Goal: Task Accomplishment & Management: Manage account settings

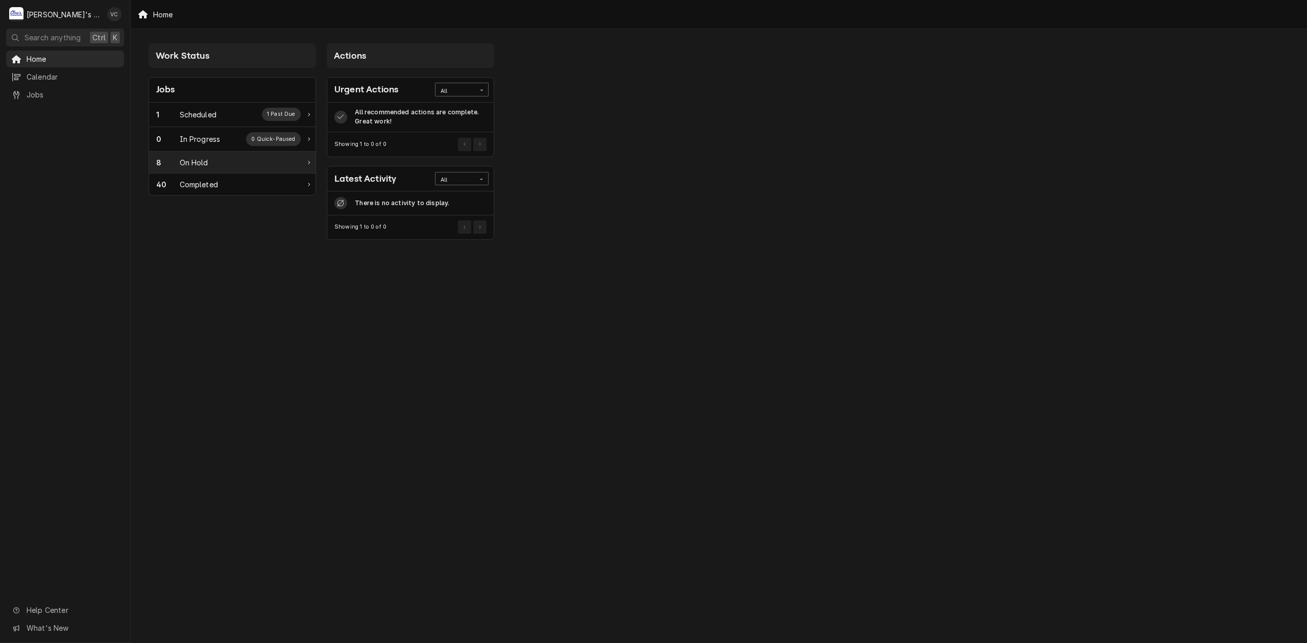
click at [211, 159] on div "8 On Hold" at bounding box center [228, 162] width 144 height 11
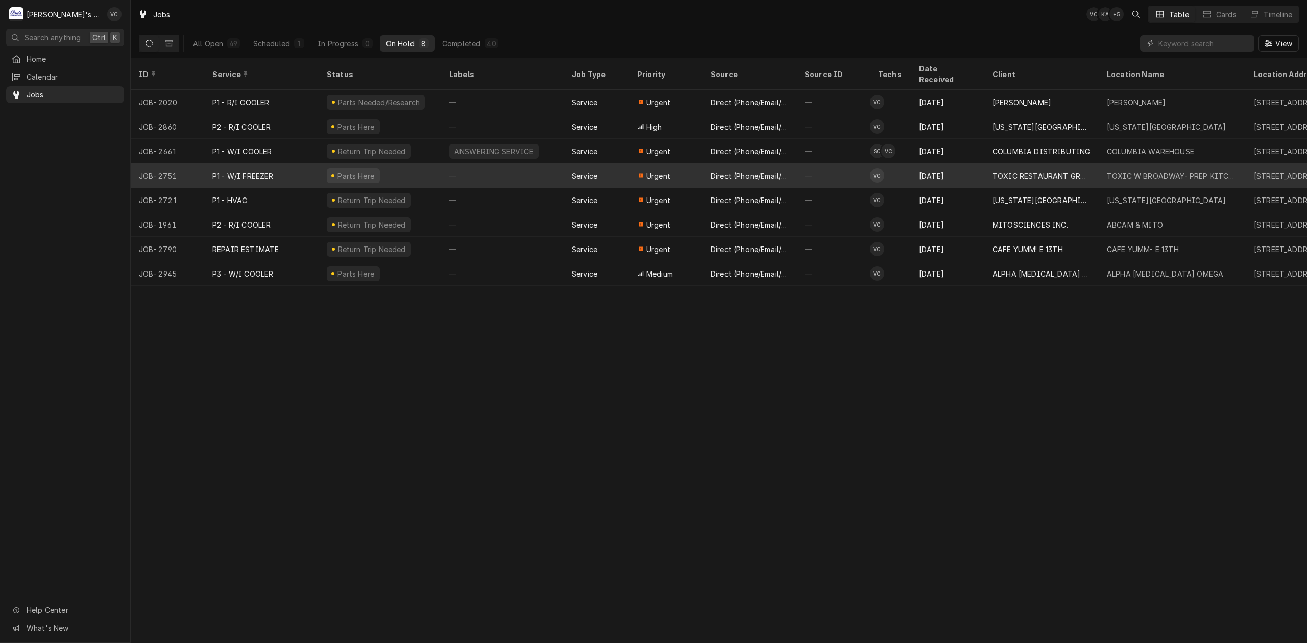
click at [292, 163] on div "P1 - W/I FREEZER" at bounding box center [261, 175] width 114 height 25
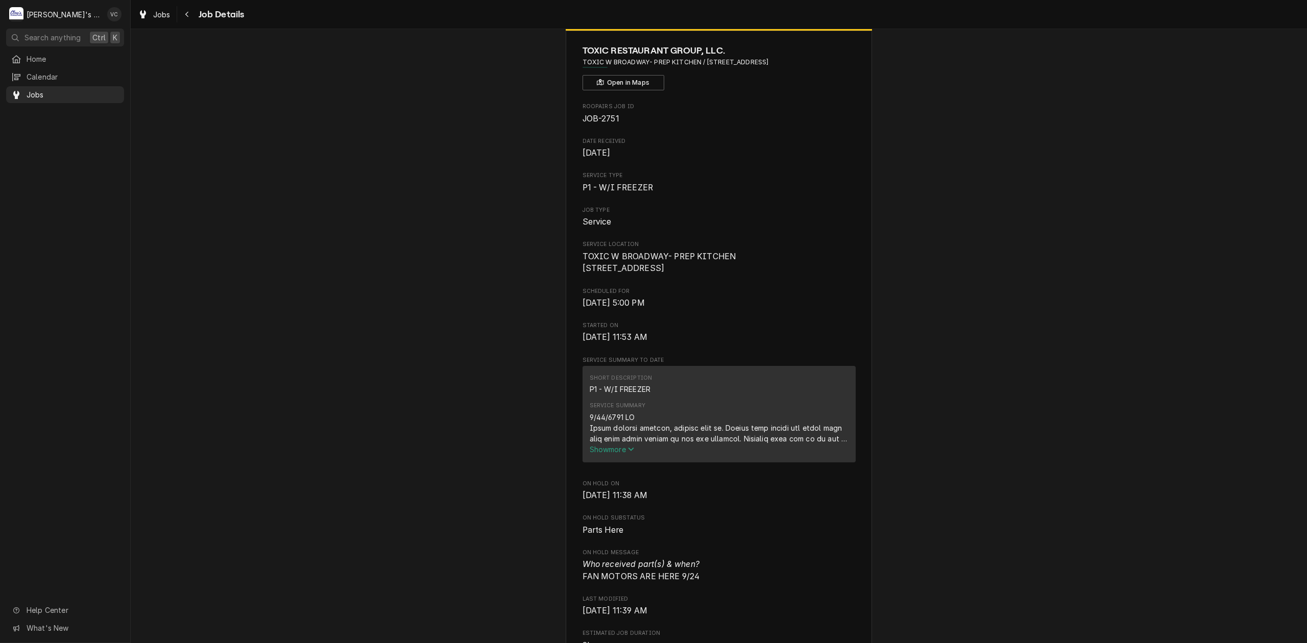
scroll to position [68, 0]
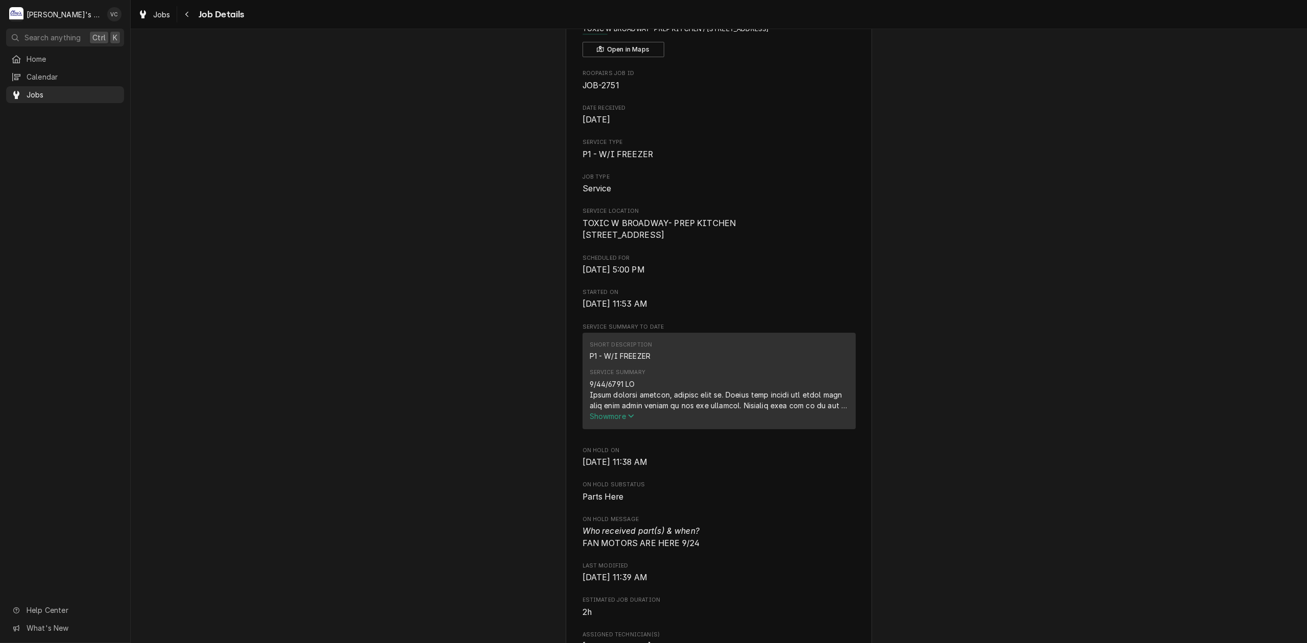
click at [603, 421] on span "Show more" at bounding box center [612, 416] width 45 height 9
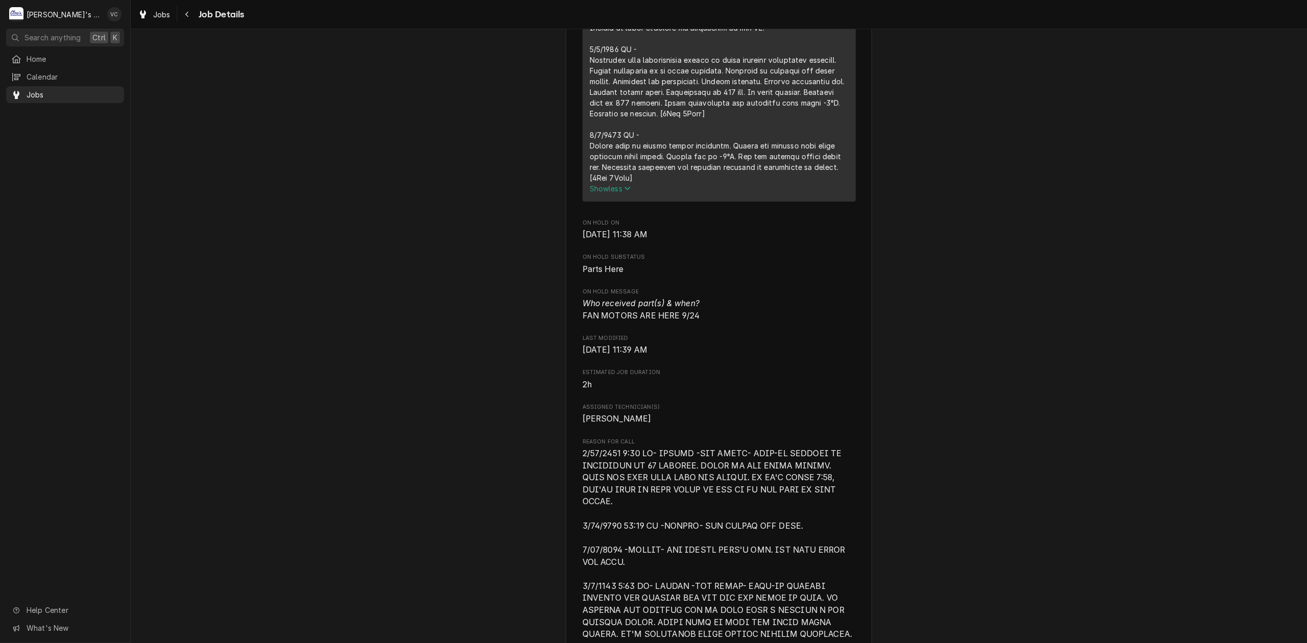
scroll to position [680, 0]
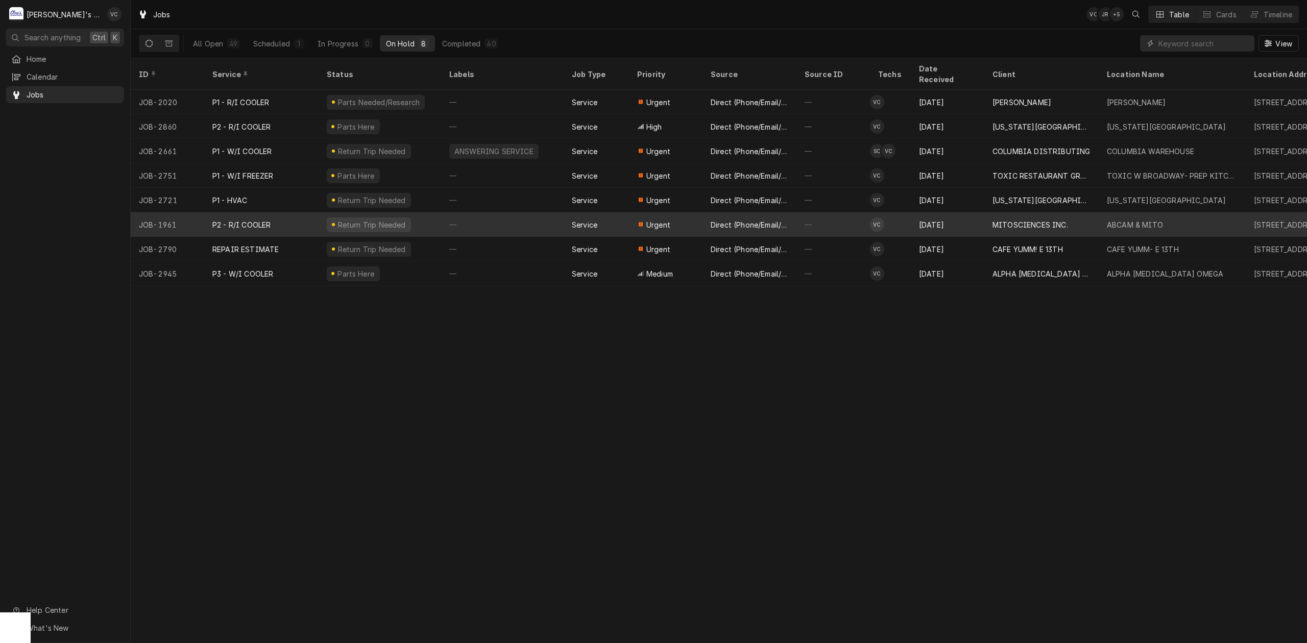
click at [731, 219] on div "Direct (Phone/Email/etc.)" at bounding box center [750, 224] width 78 height 11
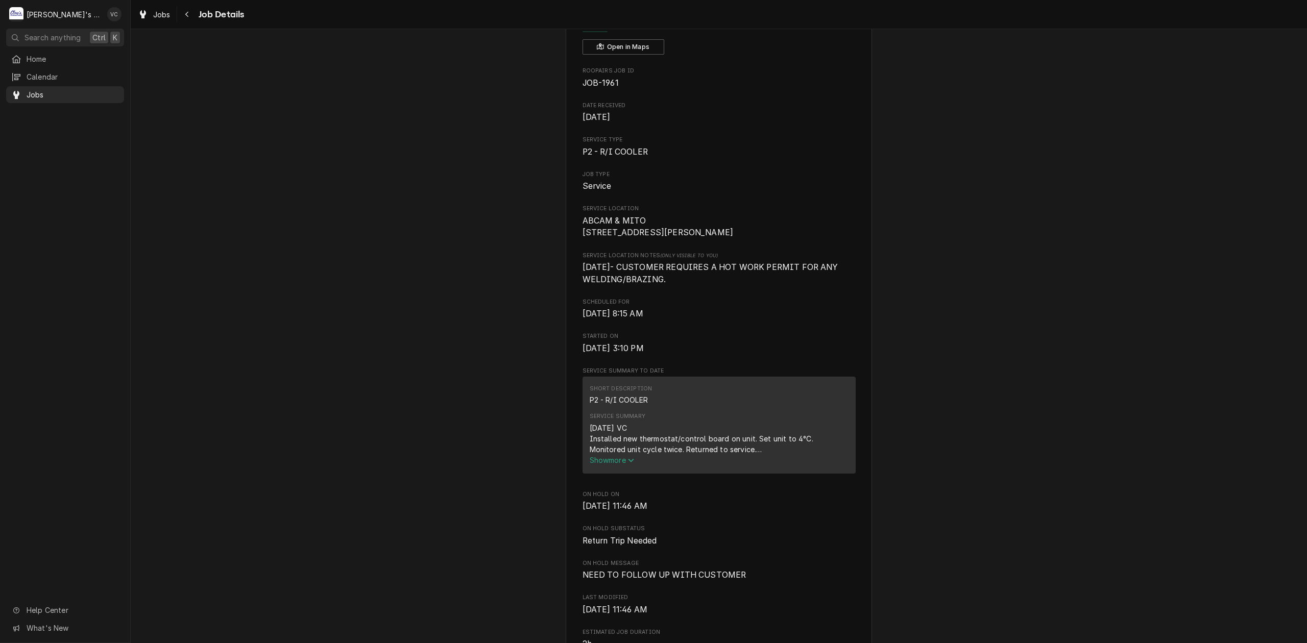
scroll to position [136, 0]
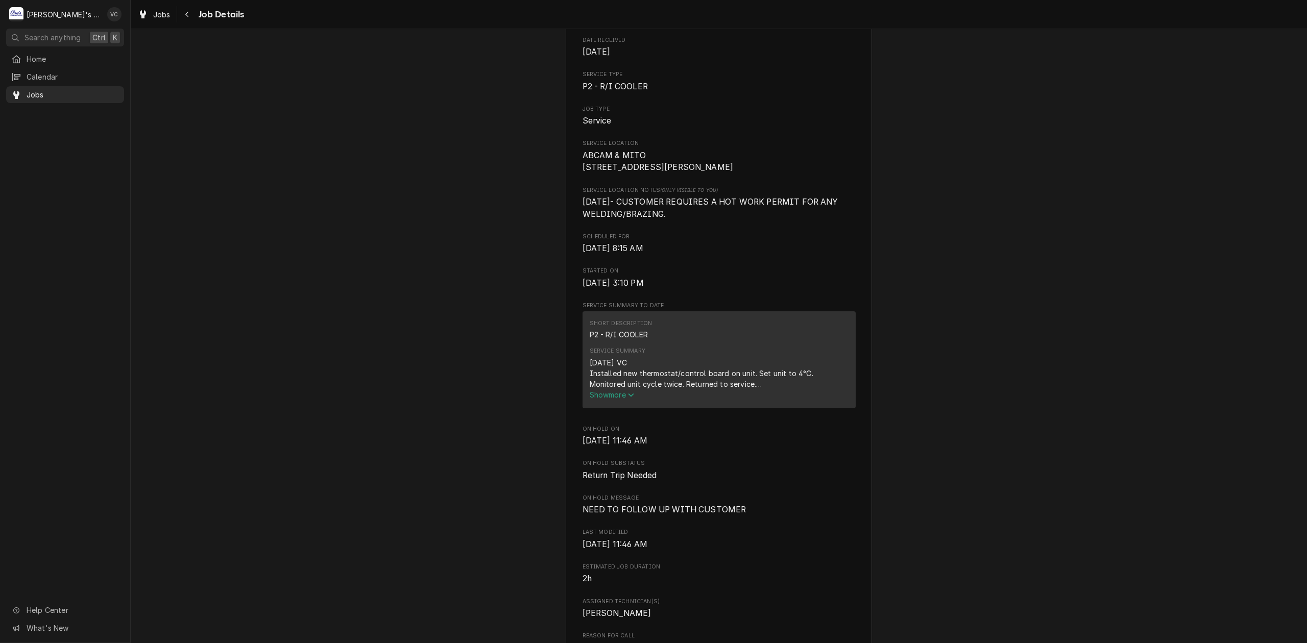
click at [614, 399] on span "Show more" at bounding box center [612, 394] width 45 height 9
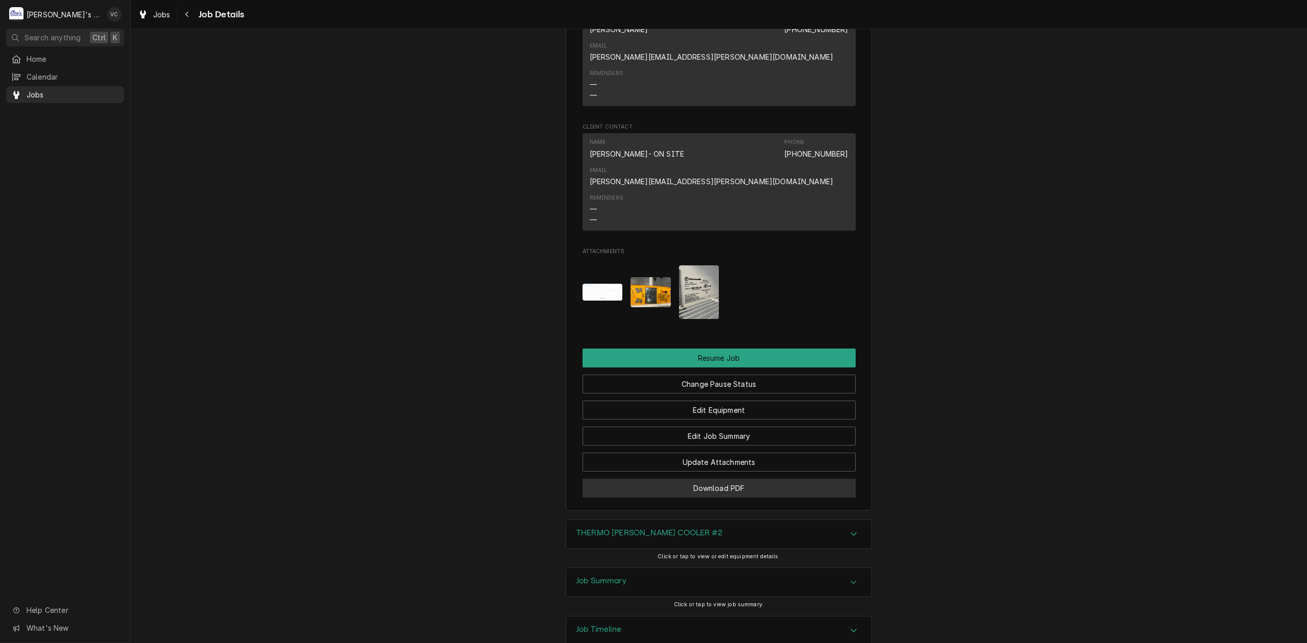
scroll to position [1577, 0]
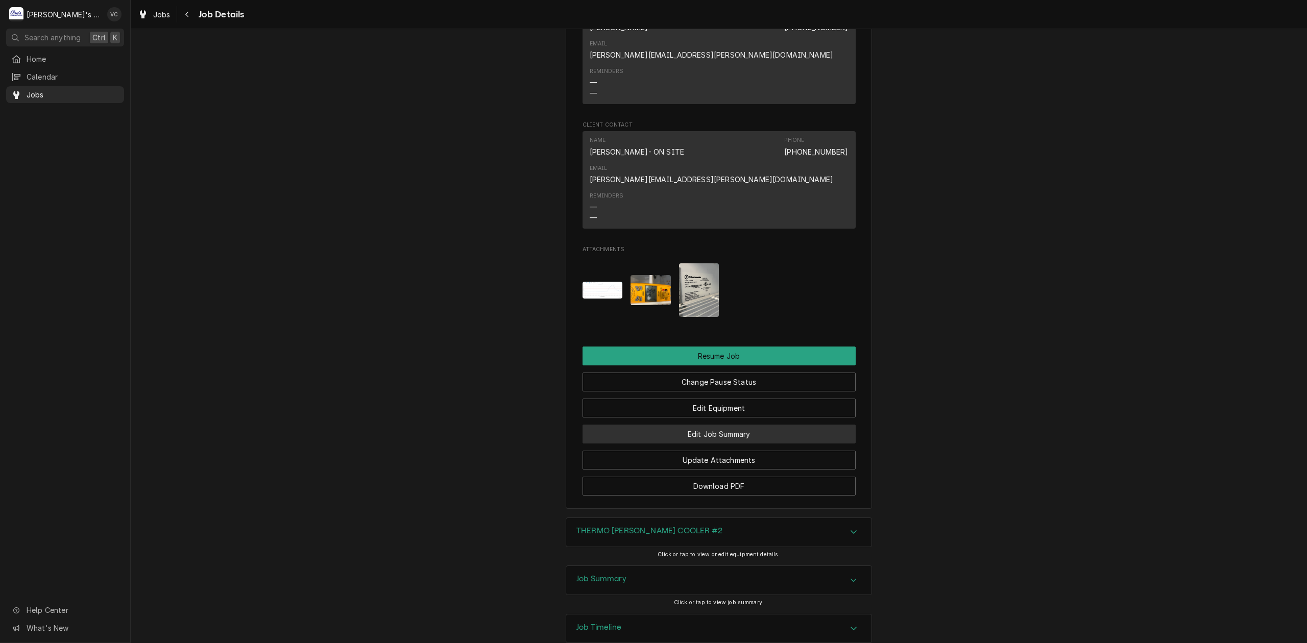
click at [736, 425] on button "Edit Job Summary" at bounding box center [718, 434] width 273 height 19
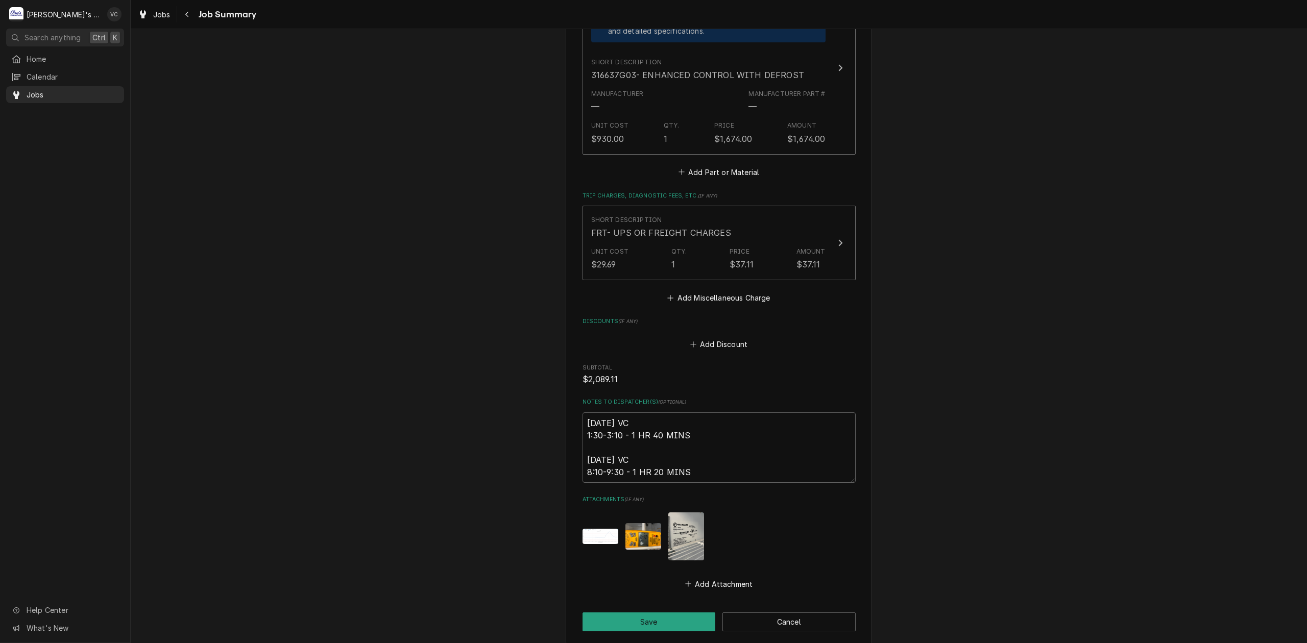
scroll to position [680, 0]
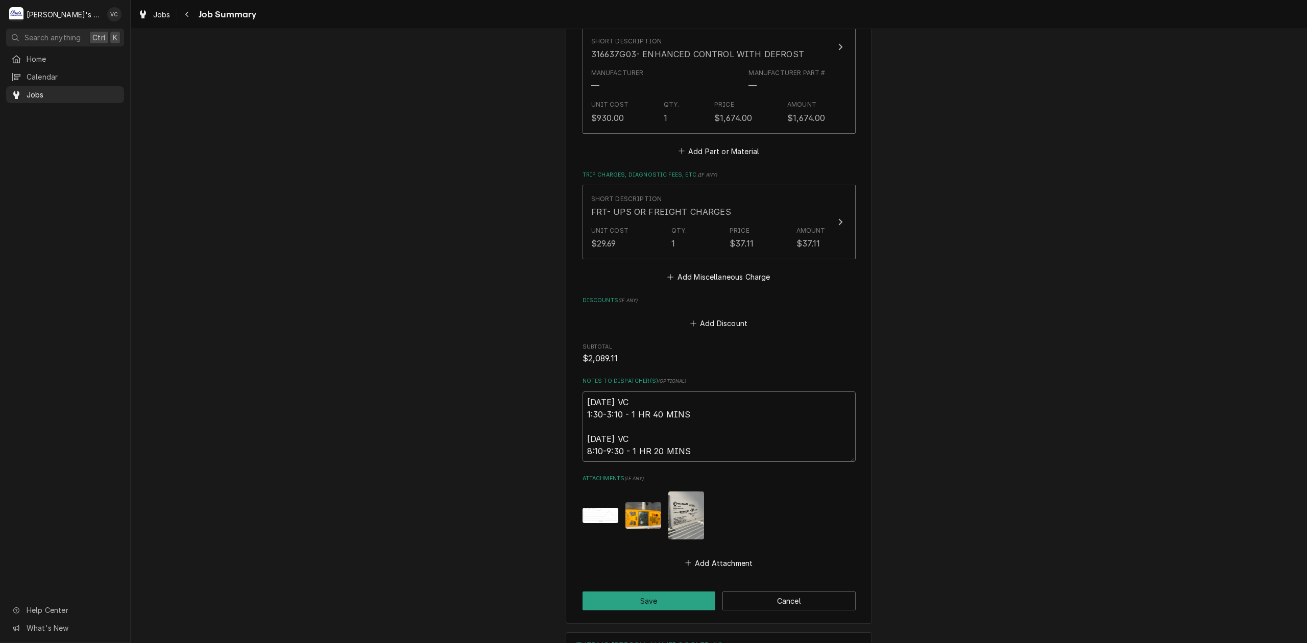
click at [705, 446] on textarea "[DATE] VC 1:30-3:10 - 1 HR 40 MINS [DATE] VC 8:10-9:30 - 1 HR 20 MINS" at bounding box center [718, 427] width 273 height 71
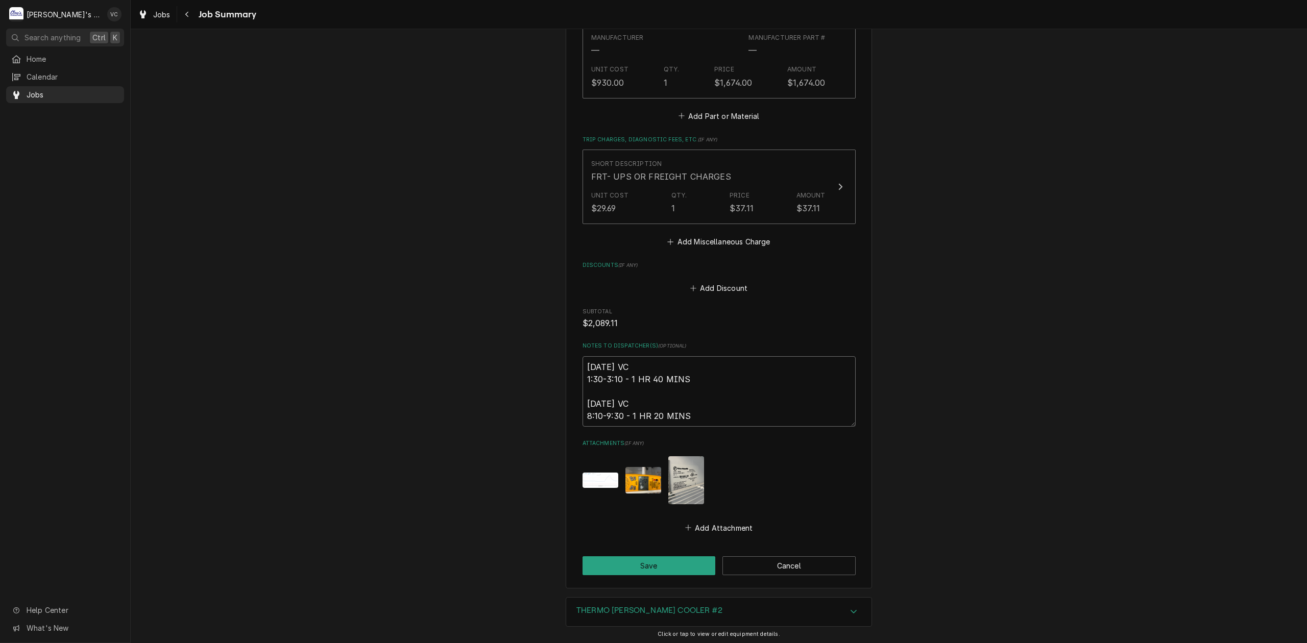
scroll to position [748, 0]
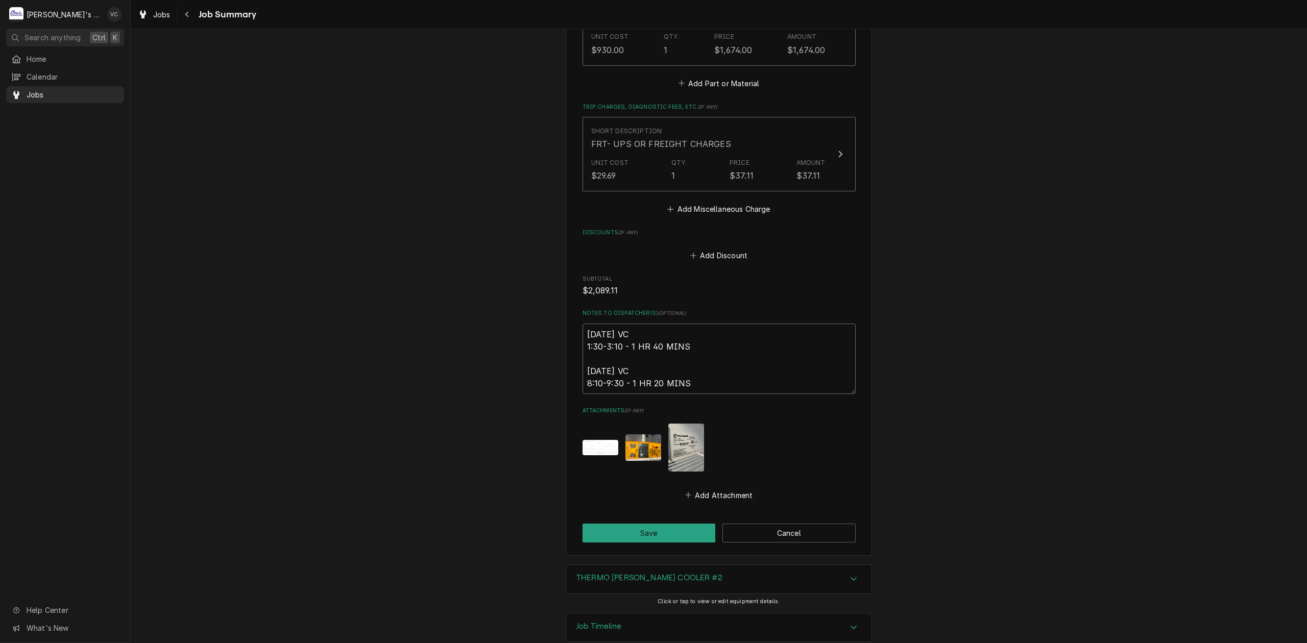
type textarea "x"
type textarea "9/16/2025 VC 1:30-3:10 - 1 HR 40 MINS 9/18/2025 VC 8:10-9:30 - 1 HR 20 MINS"
type textarea "x"
type textarea "9/16/2025 VC 1:30-3:10 - 1 HR 40 MINS 9/18/2025 VC 8:10-9:30 - 1 HR 20 MINS"
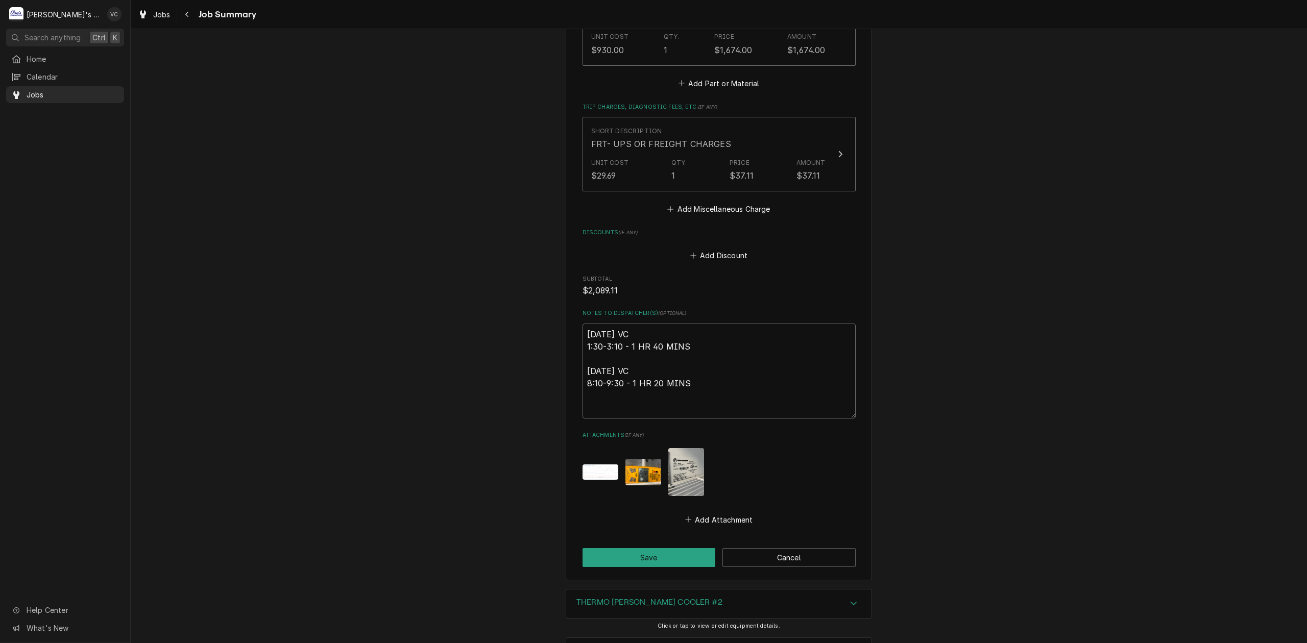
type textarea "x"
type textarea "9/16/2025 VC 1:30-3:10 - 1 HR 40 MINS 9/18/2025 VC 8:10-9:30 - 1 HR 20 MINS 9"
type textarea "x"
type textarea "9/16/2025 VC 1:30-3:10 - 1 HR 40 MINS 9/18/2025 VC 8:10-9:30 - 1 HR 20 MINS"
type textarea "x"
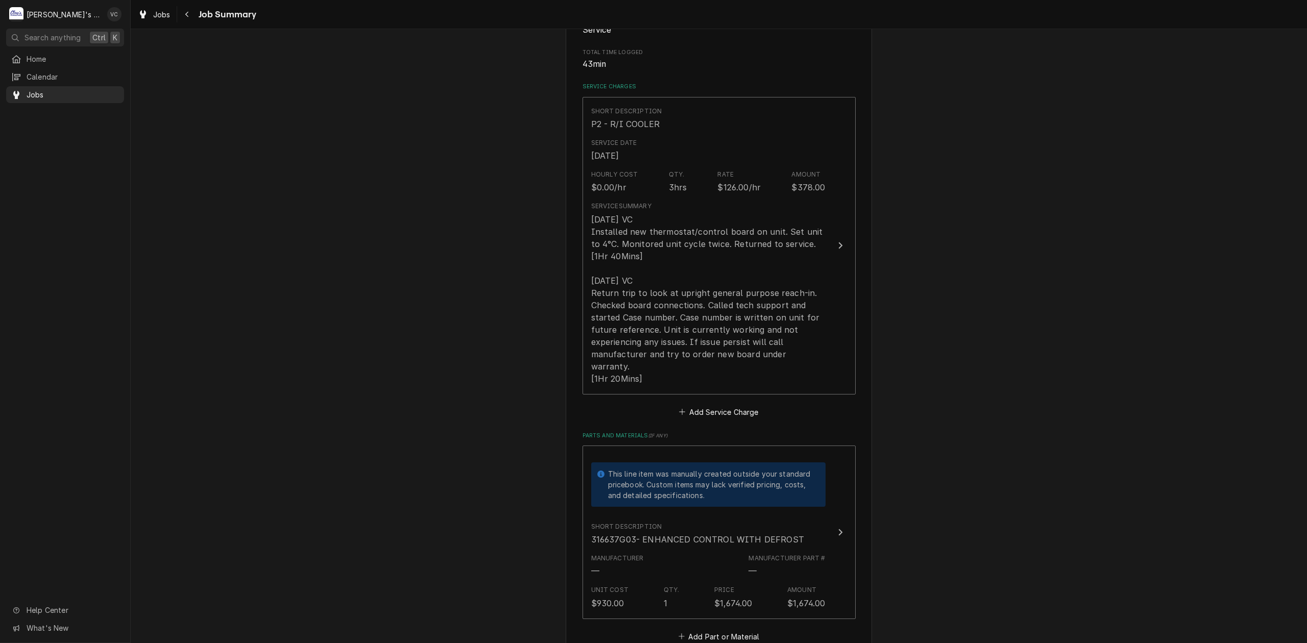
scroll to position [156, 0]
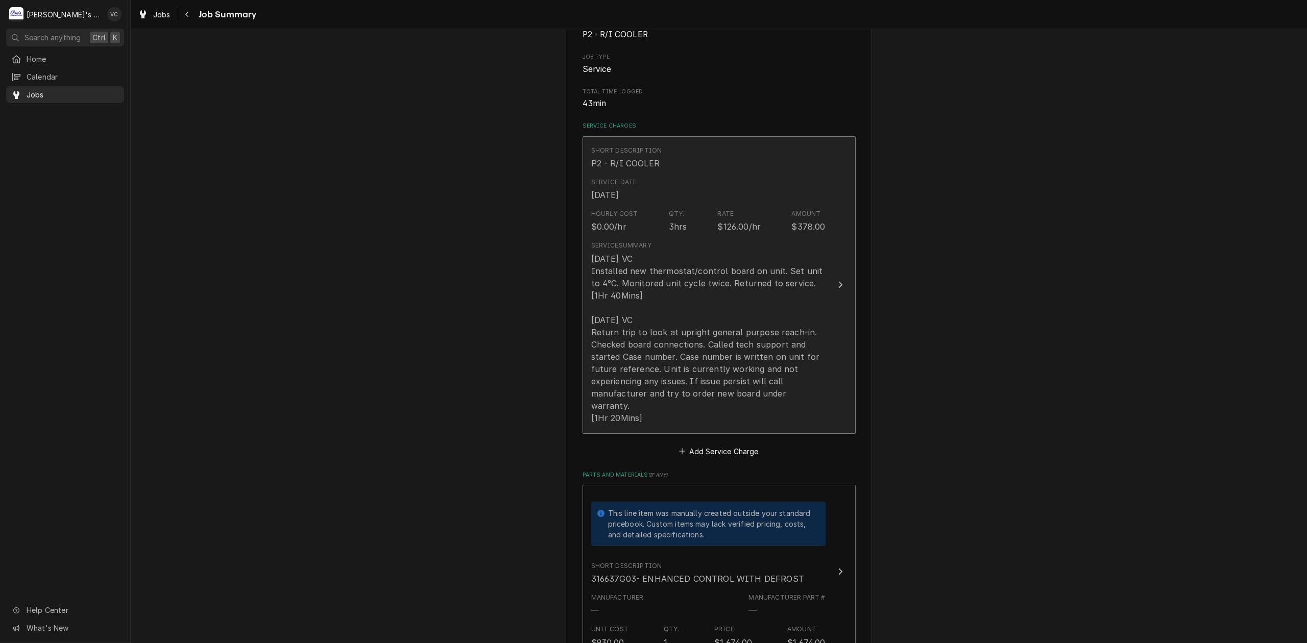
type textarea "9/16/2025 VC 1:30-3:10 - 1 HR 40 MINS 9/18/2025 VC 8:10-9:30 - 1 HR 20 MINS"
click at [798, 333] on div "9/16/2025 VC Installed new thermostat/control board on unit. Set unit to 4°C. M…" at bounding box center [708, 339] width 234 height 172
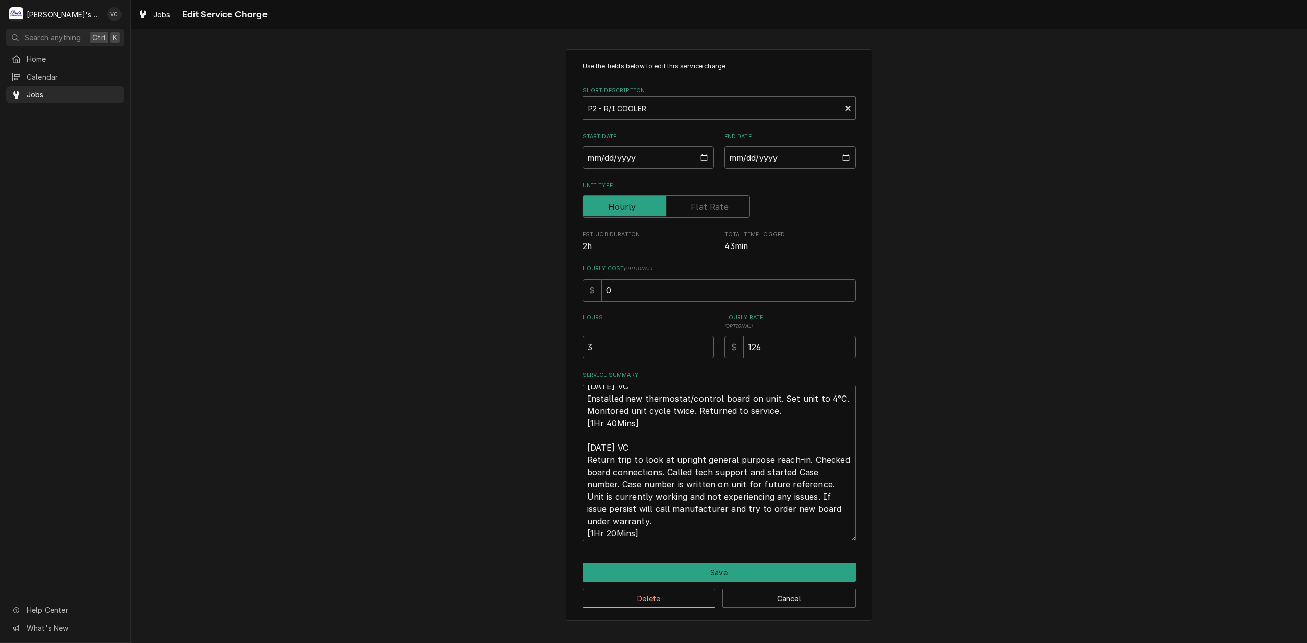
scroll to position [12, 0]
click at [650, 530] on textarea "9/16/2025 VC Installed new thermostat/control board on unit. Set unit to 4°C. M…" at bounding box center [718, 463] width 273 height 157
type textarea "x"
type textarea "9/16/2025 VC Installed new thermostat/control board on unit. Set unit to 4°C. M…"
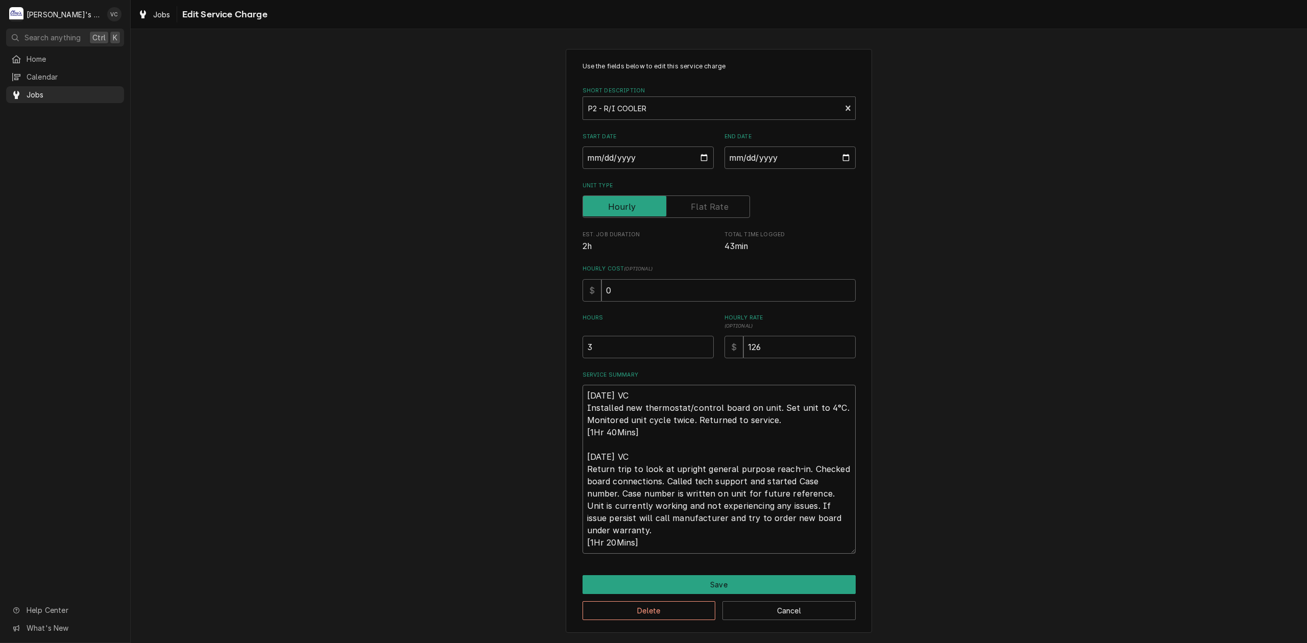
type textarea "x"
type textarea "9/16/2025 VC Installed new thermostat/control board on unit. Set unit to 4°C. M…"
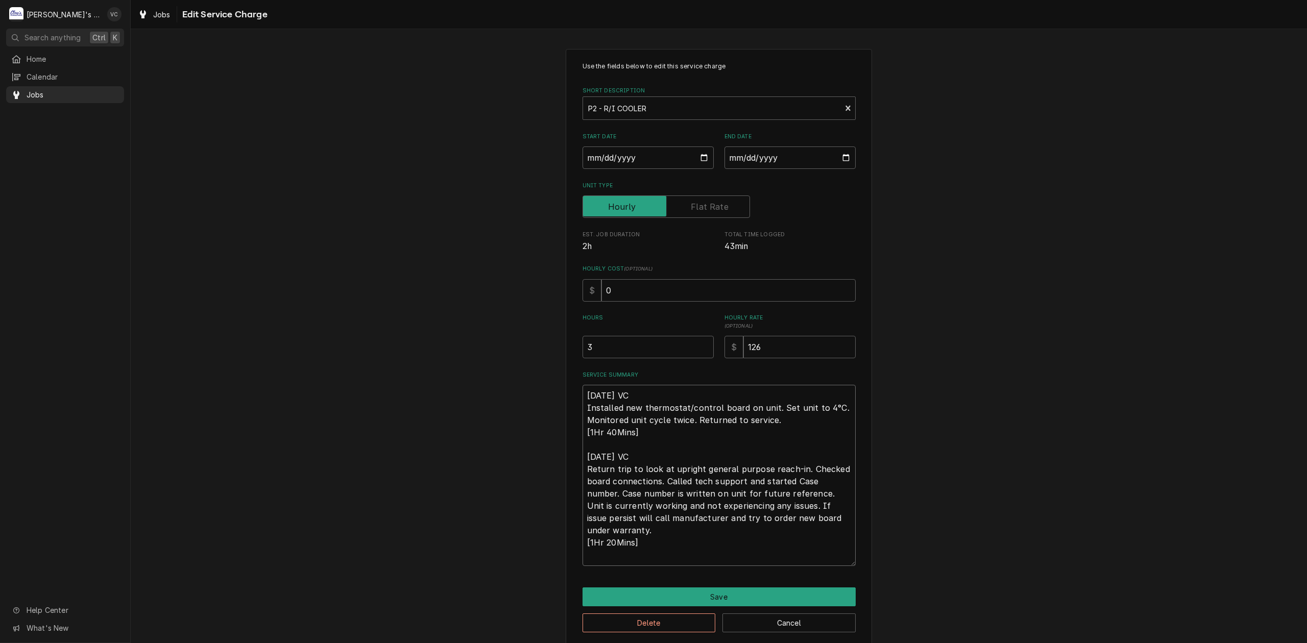
type textarea "x"
type textarea "9/16/2025 VC Installed new thermostat/control board on unit. Set unit to 4°C. M…"
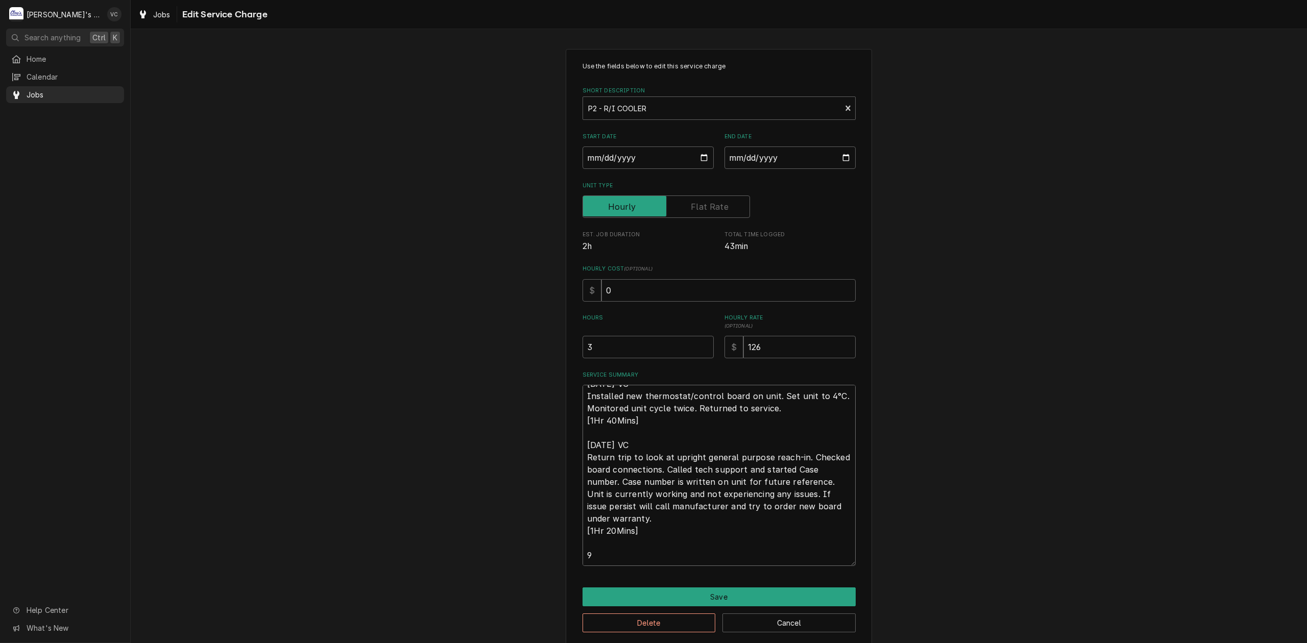
type textarea "x"
type textarea "9/16/2025 VC Installed new thermostat/control board on unit. Set unit to 4°C. M…"
type textarea "x"
type textarea "9/16/2025 VC Installed new thermostat/control board on unit. Set unit to 4°C. M…"
type textarea "x"
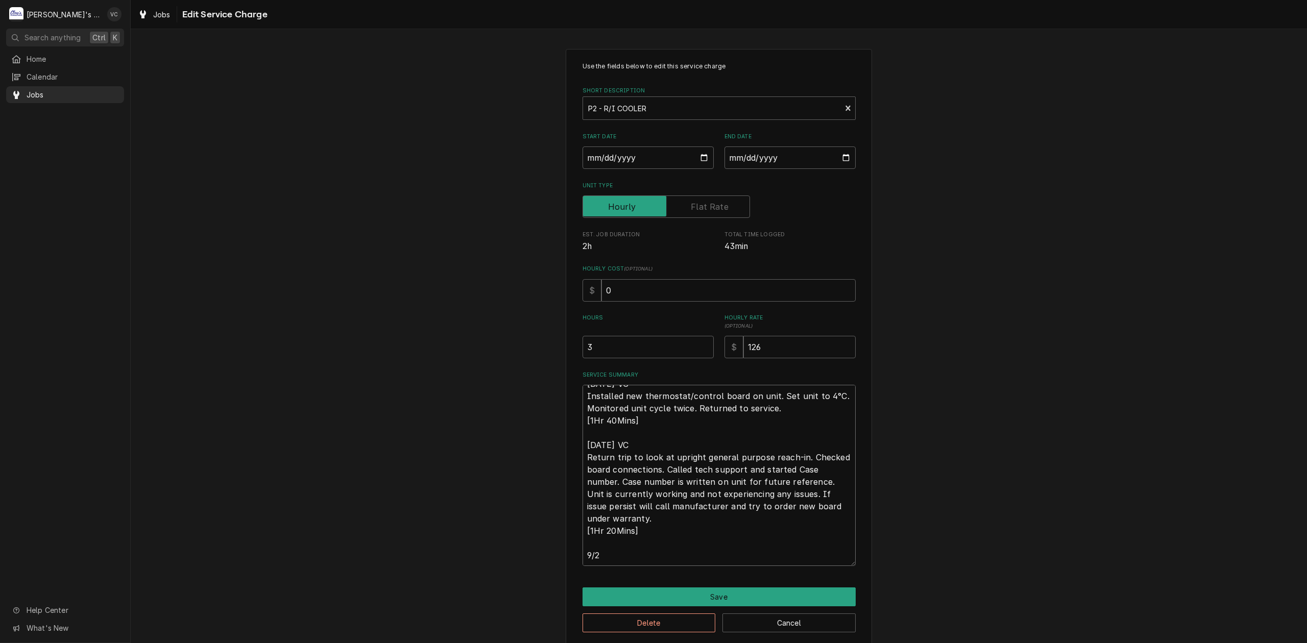
type textarea "9/16/2025 VC Installed new thermostat/control board on unit. Set unit to 4°C. M…"
type textarea "x"
type textarea "9/16/2025 VC Installed new thermostat/control board on unit. Set unit to 4°C. M…"
type textarea "x"
type textarea "9/16/2025 VC Installed new thermostat/control board on unit. Set unit to 4°C. M…"
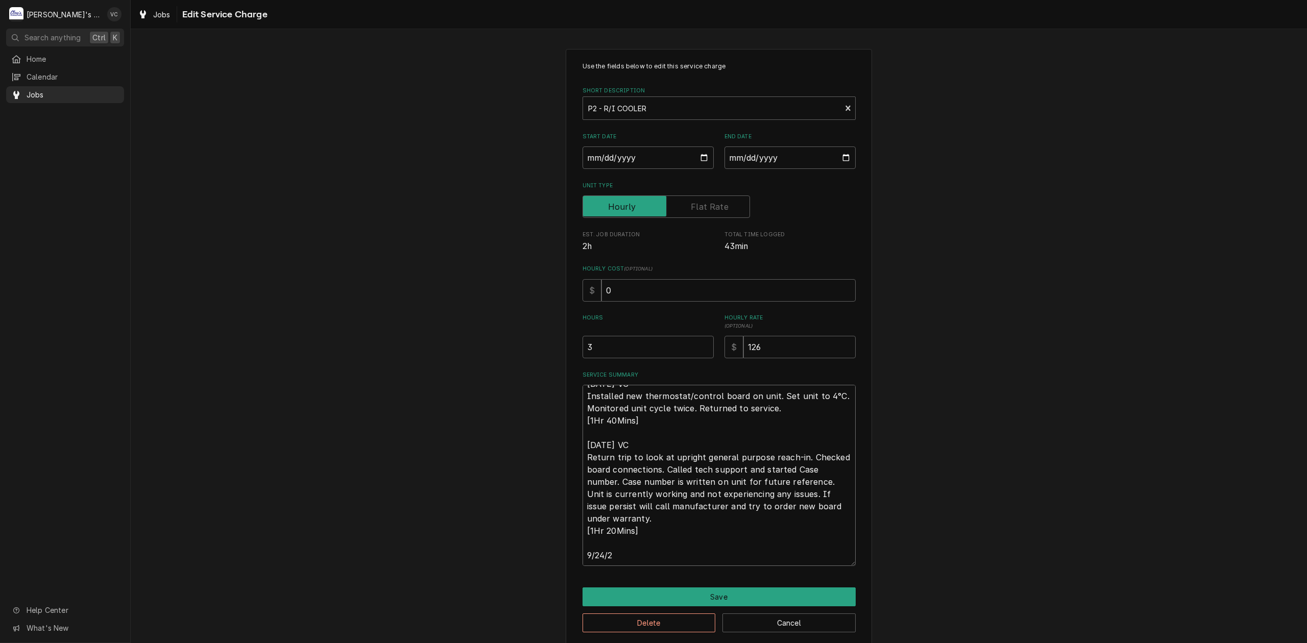
type textarea "x"
type textarea "9/16/2025 VC Installed new thermostat/control board on unit. Set unit to 4°C. M…"
type textarea "x"
type textarea "9/16/2025 VC Installed new thermostat/control board on unit. Set unit to 4°C. M…"
type textarea "x"
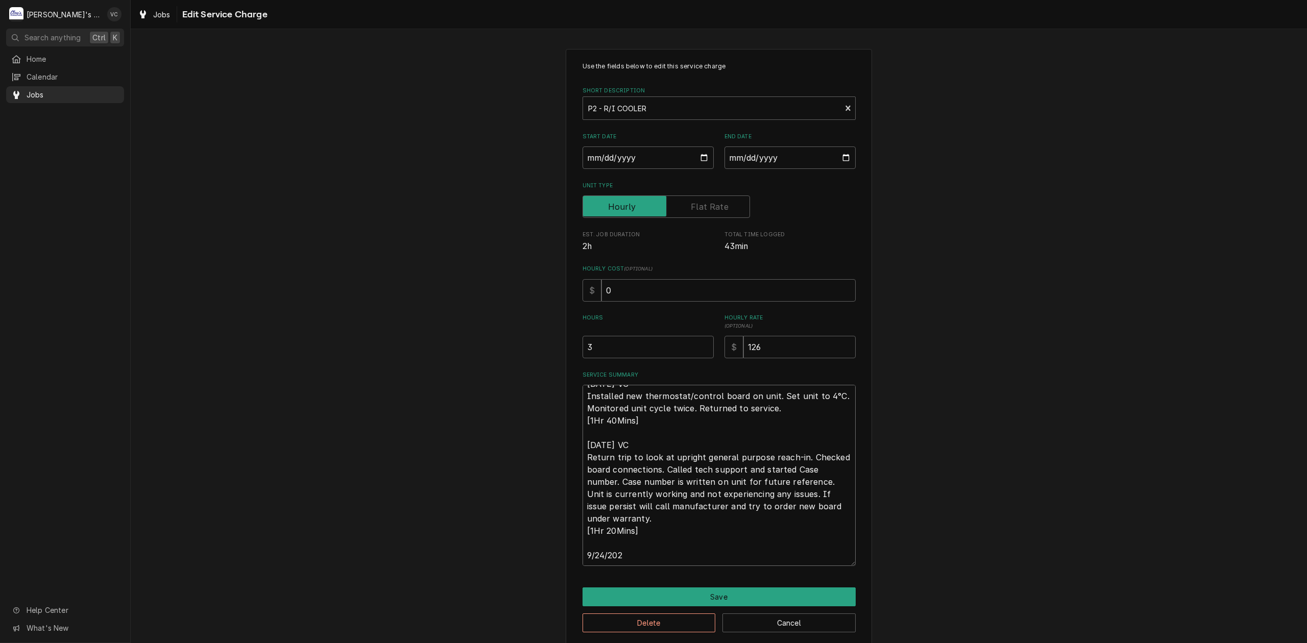
type textarea "9/16/2025 VC Installed new thermostat/control board on unit. Set unit to 4°C. M…"
type textarea "x"
type textarea "9/16/2025 VC Installed new thermostat/control board on unit. Set unit to 4°C. M…"
type textarea "x"
type textarea "9/16/2025 VC Installed new thermostat/control board on unit. Set unit to 4°C. M…"
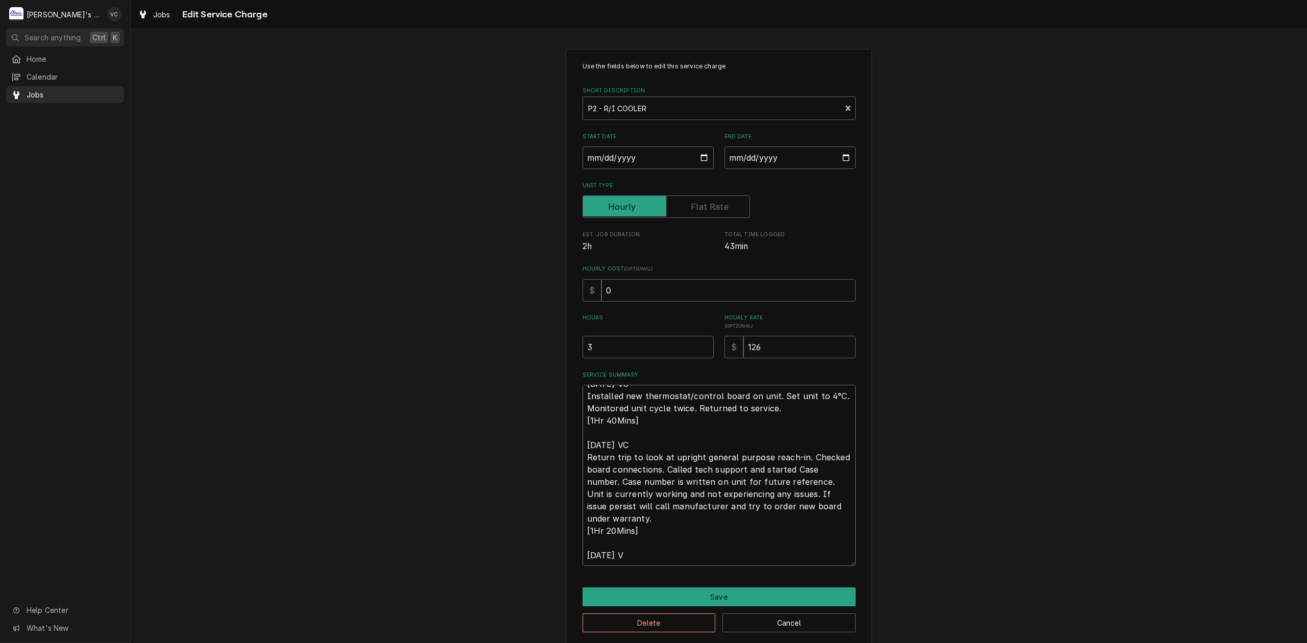
type textarea "x"
type textarea "9/16/2025 VC Installed new thermostat/control board on unit. Set unit to 4°C. M…"
type textarea "x"
type textarea "9/16/2025 VC Installed new thermostat/control board on unit. Set unit to 4°C. M…"
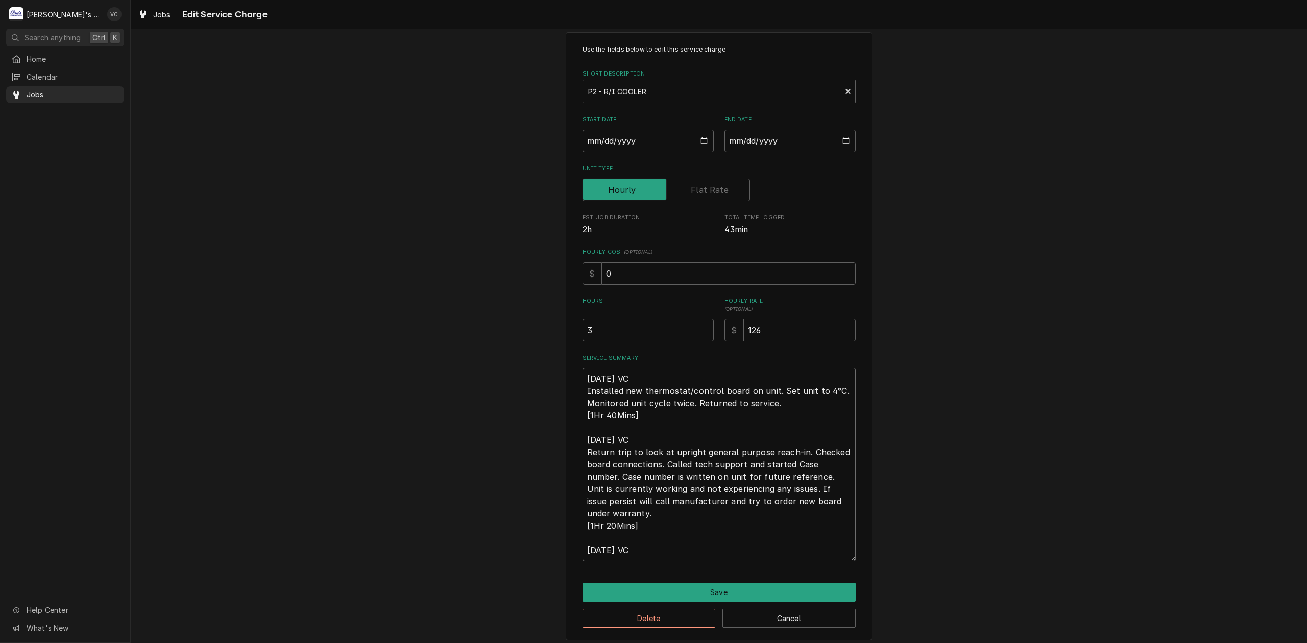
scroll to position [25, 0]
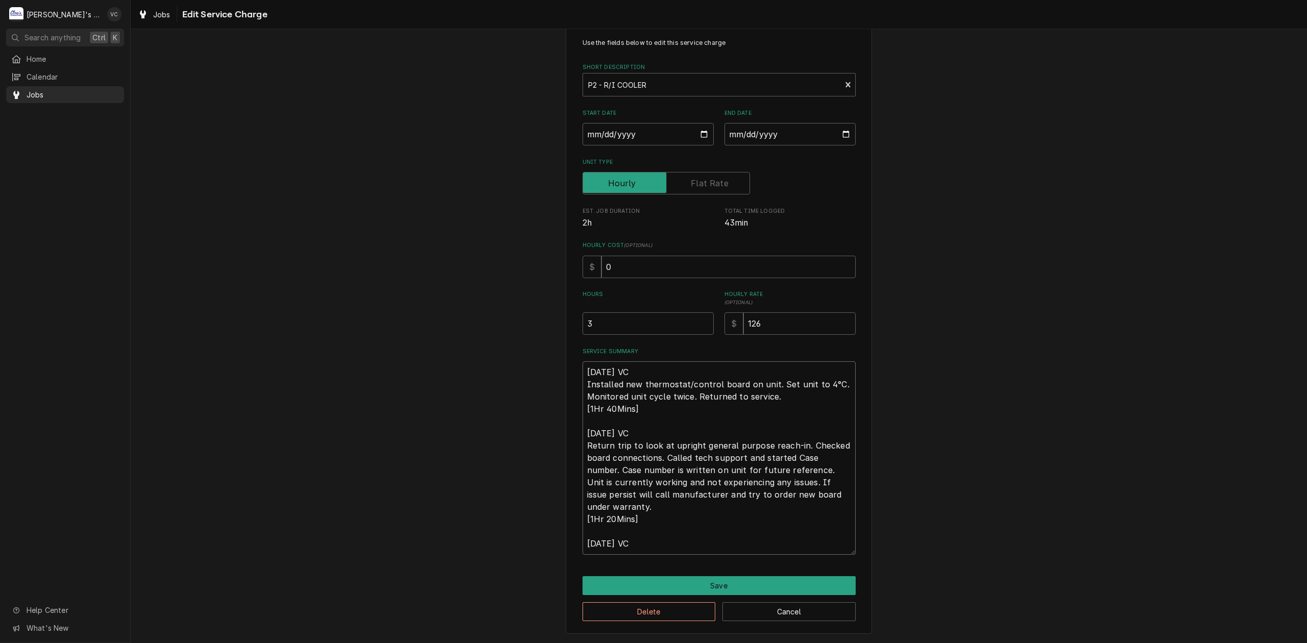
click at [614, 543] on textarea "9/16/2025 VC Installed new thermostat/control board on unit. Set unit to 4°C. M…" at bounding box center [718, 457] width 273 height 193
type textarea "x"
type textarea "9/16/2025 VC Installed new thermostat/control board on unit. Set unit to 4°C. M…"
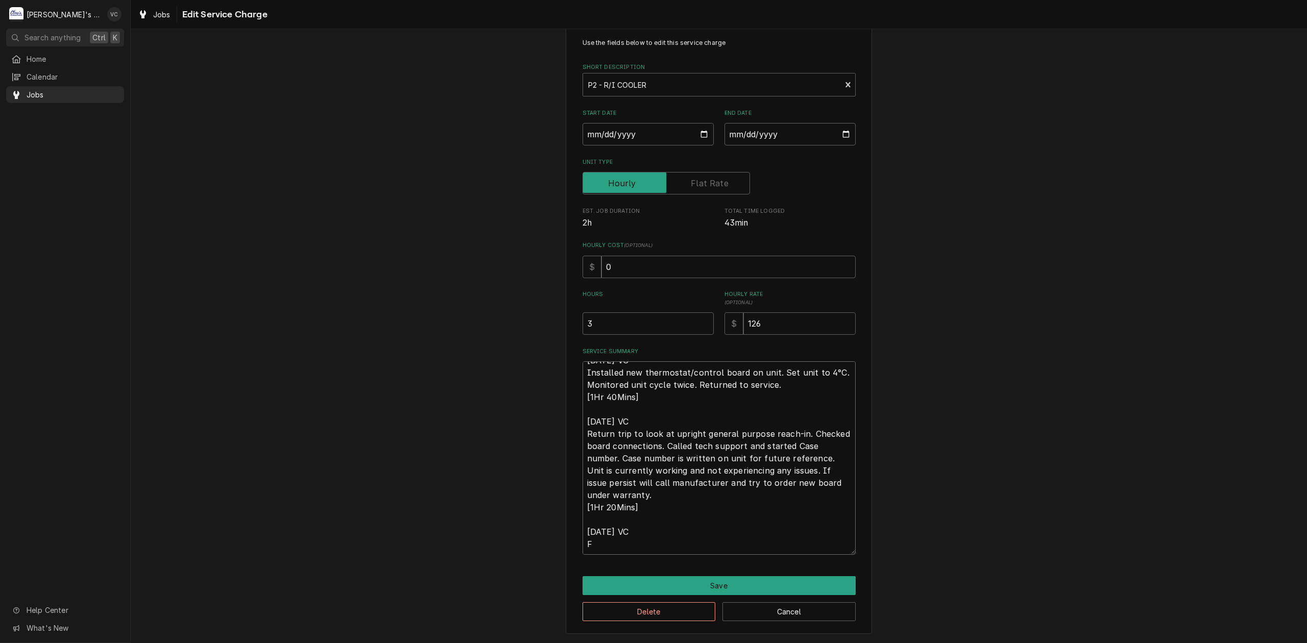
type textarea "x"
type textarea "9/16/2025 VC Installed new thermostat/control board on unit. Set unit to 4°C. M…"
type textarea "x"
type textarea "9/16/2025 VC Installed new thermostat/control board on unit. Set unit to 4°C. M…"
type textarea "x"
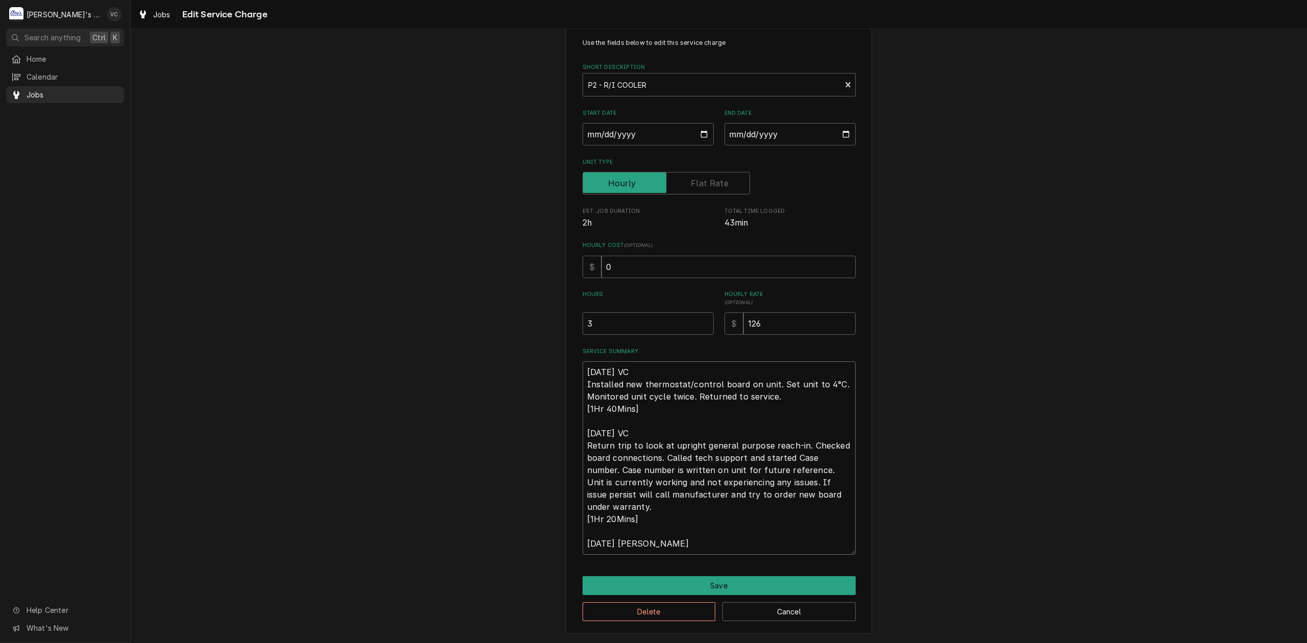
type textarea "9/16/2025 VC Installed new thermostat/control board on unit. Set unit to 4°C. M…"
type textarea "x"
type textarea "9/16/2025 VC Installed new thermostat/control board on unit. Set unit to 4°C. M…"
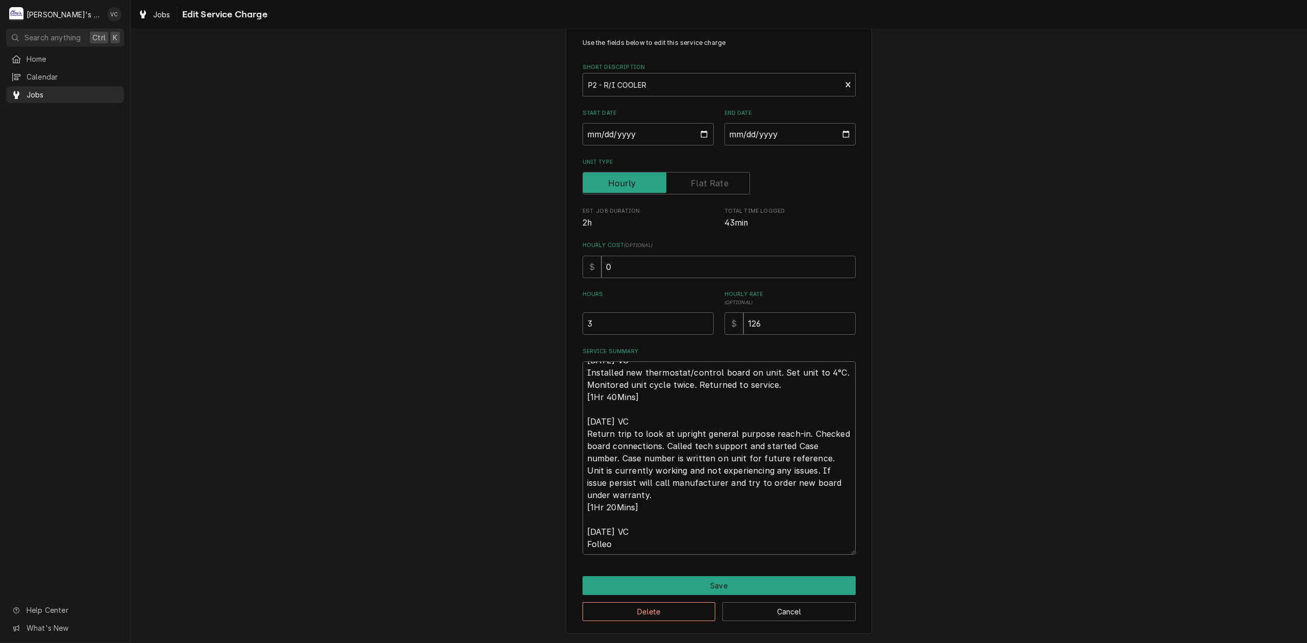
type textarea "x"
type textarea "9/16/2025 VC Installed new thermostat/control board on unit. Set unit to 4°C. M…"
type textarea "x"
type textarea "9/16/2025 VC Installed new thermostat/control board on unit. Set unit to 4°C. M…"
type textarea "x"
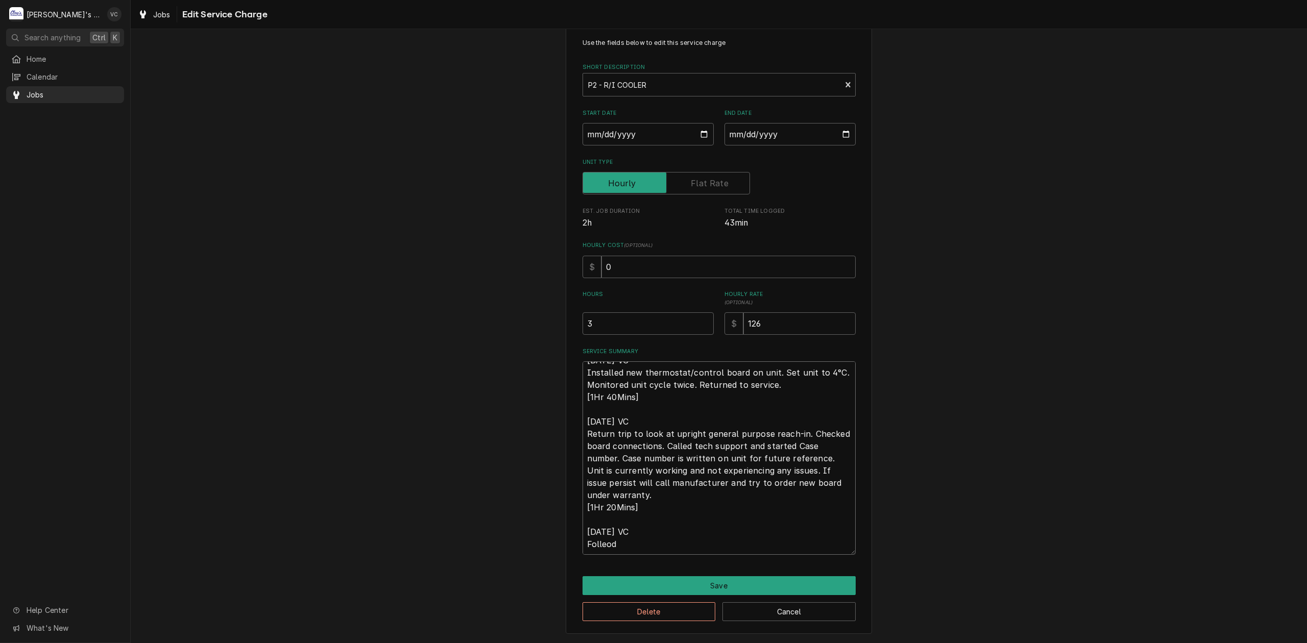
type textarea "9/16/2025 VC Installed new thermostat/control board on unit. Set unit to 4°C. M…"
type textarea "x"
type textarea "9/16/2025 VC Installed new thermostat/control board on unit. Set unit to 4°C. M…"
type textarea "x"
type textarea "9/16/2025 VC Installed new thermostat/control board on unit. Set unit to 4°C. M…"
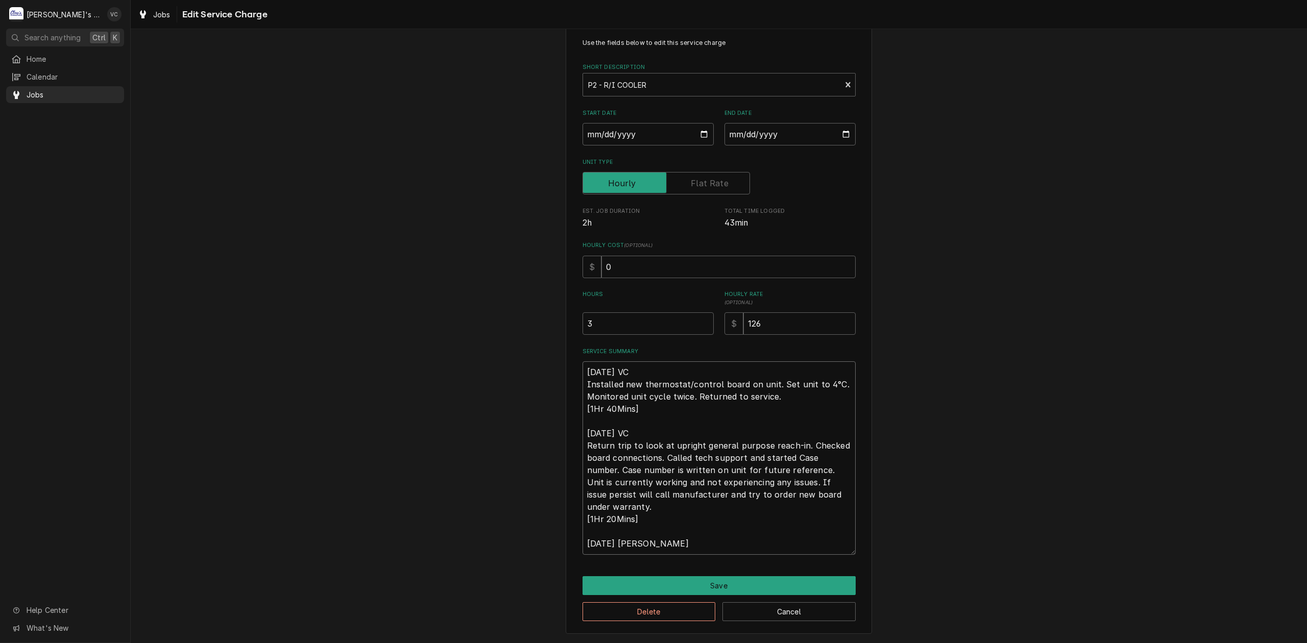
type textarea "x"
type textarea "9/16/2025 VC Installed new thermostat/control board on unit. Set unit to 4°C. M…"
type textarea "x"
type textarea "9/16/2025 VC Installed new thermostat/control board on unit. Set unit to 4°C. M…"
type textarea "x"
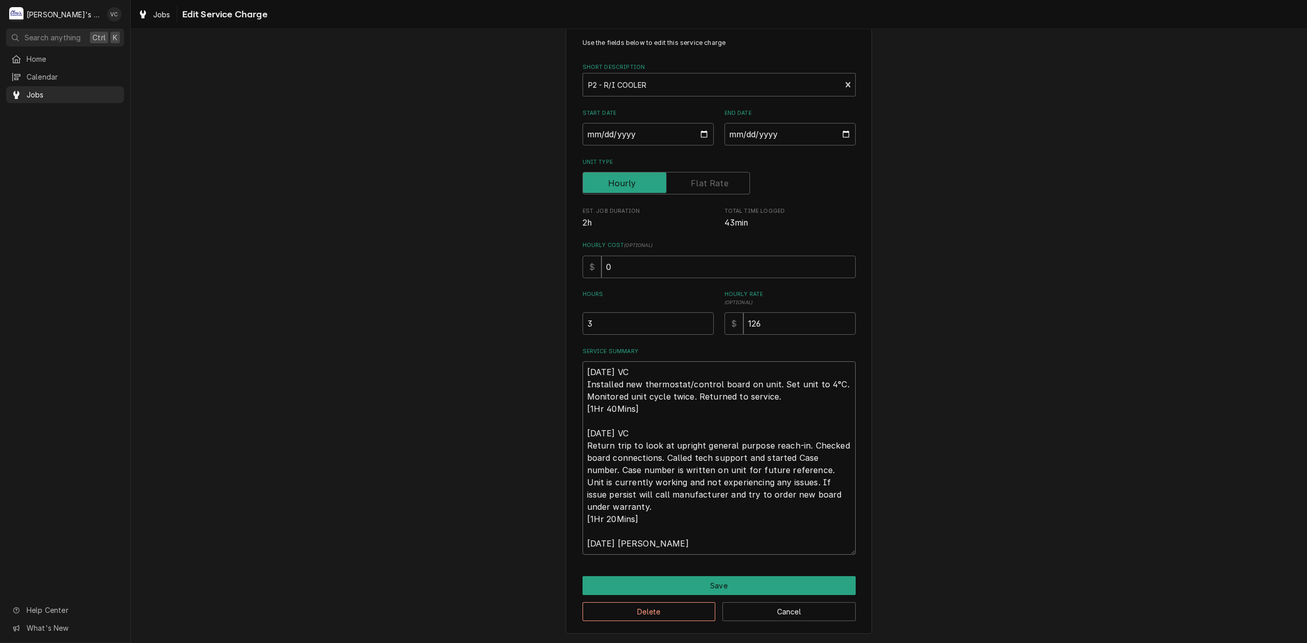
type textarea "9/16/2025 VC Installed new thermostat/control board on unit. Set unit to 4°C. M…"
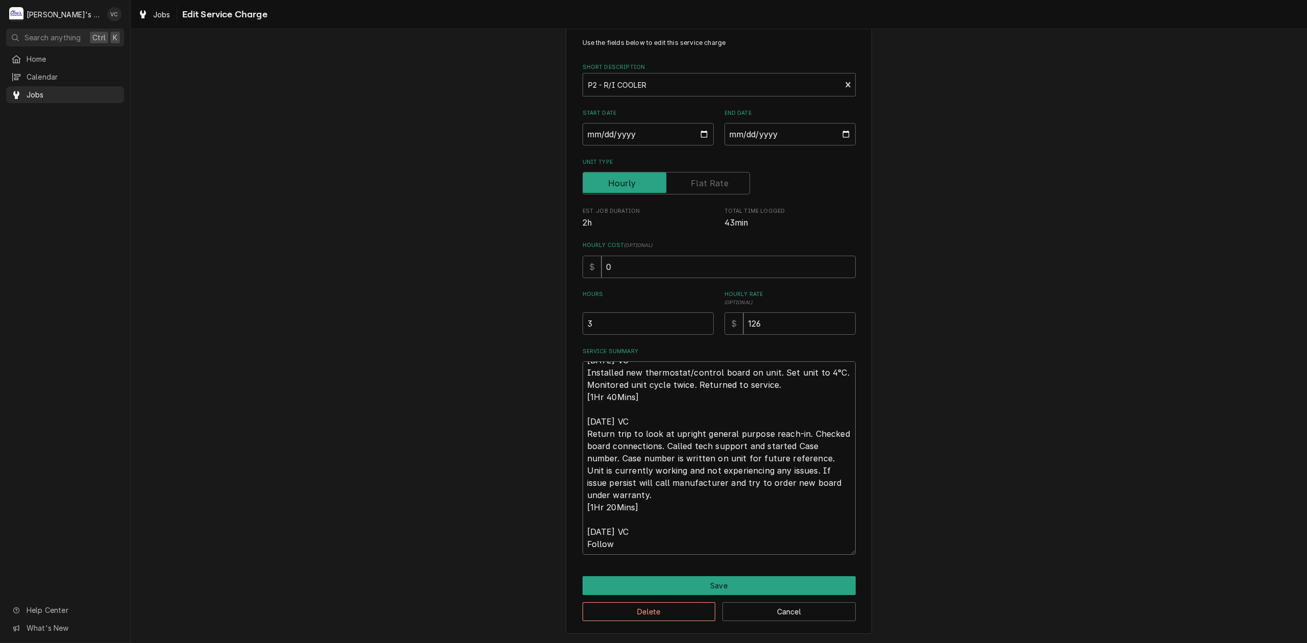
type textarea "x"
type textarea "9/16/2025 VC Installed new thermostat/control board on unit. Set unit to 4°C. M…"
type textarea "x"
type textarea "9/16/2025 VC Installed new thermostat/control board on unit. Set unit to 4°C. M…"
type textarea "x"
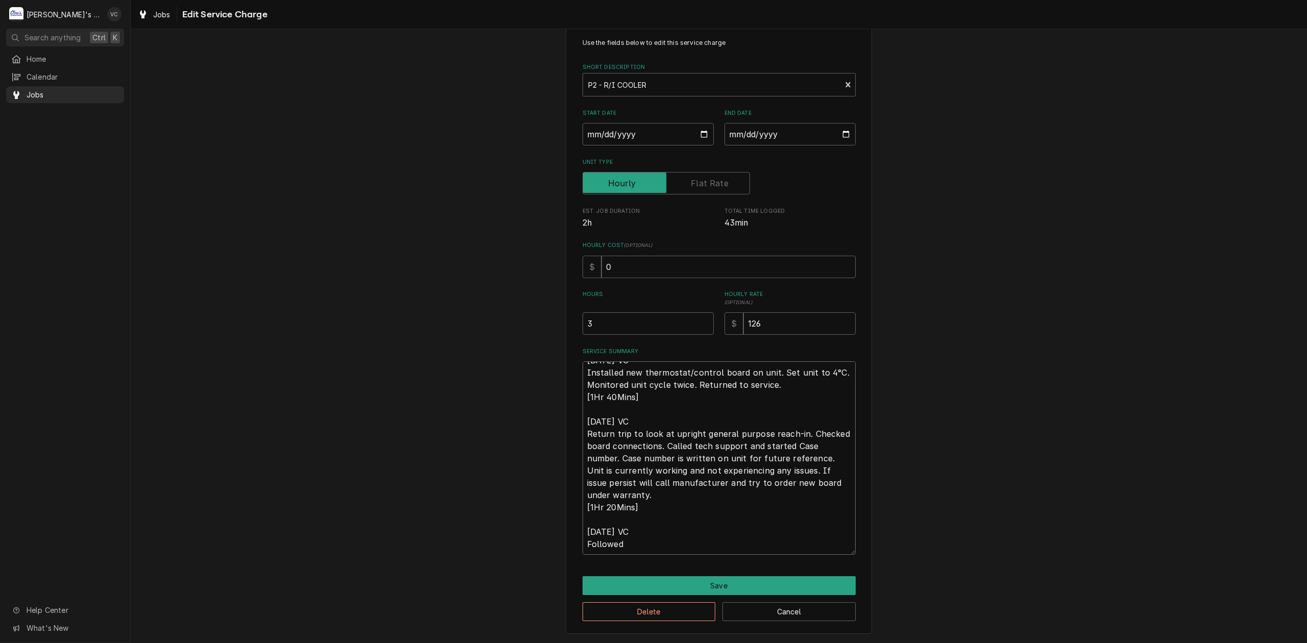
type textarea "9/16/2025 VC Installed new thermostat/control board on unit. Set unit to 4°C. M…"
type textarea "x"
type textarea "9/16/2025 VC Installed new thermostat/control board on unit. Set unit to 4°C. M…"
type textarea "x"
type textarea "9/16/2025 VC Installed new thermostat/control board on unit. Set unit to 4°C. M…"
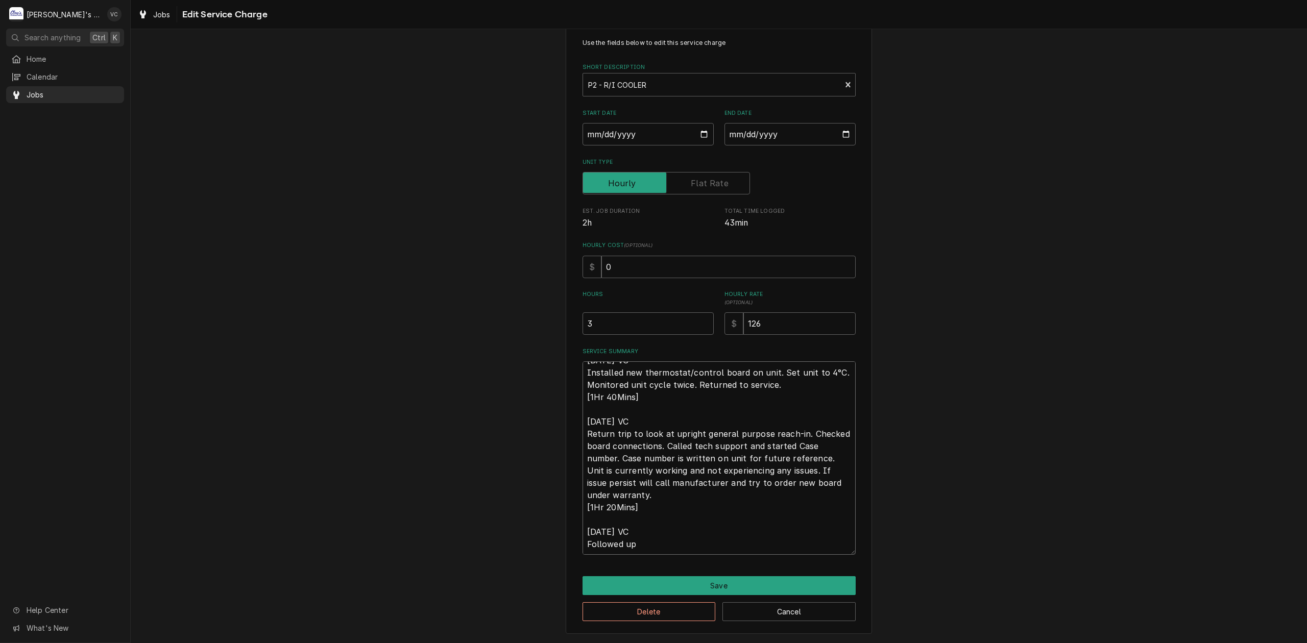
type textarea "x"
type textarea "9/16/2025 VC Installed new thermostat/control board on unit. Set unit to 4°C. M…"
type textarea "x"
type textarea "9/16/2025 VC Installed new thermostat/control board on unit. Set unit to 4°C. M…"
type textarea "x"
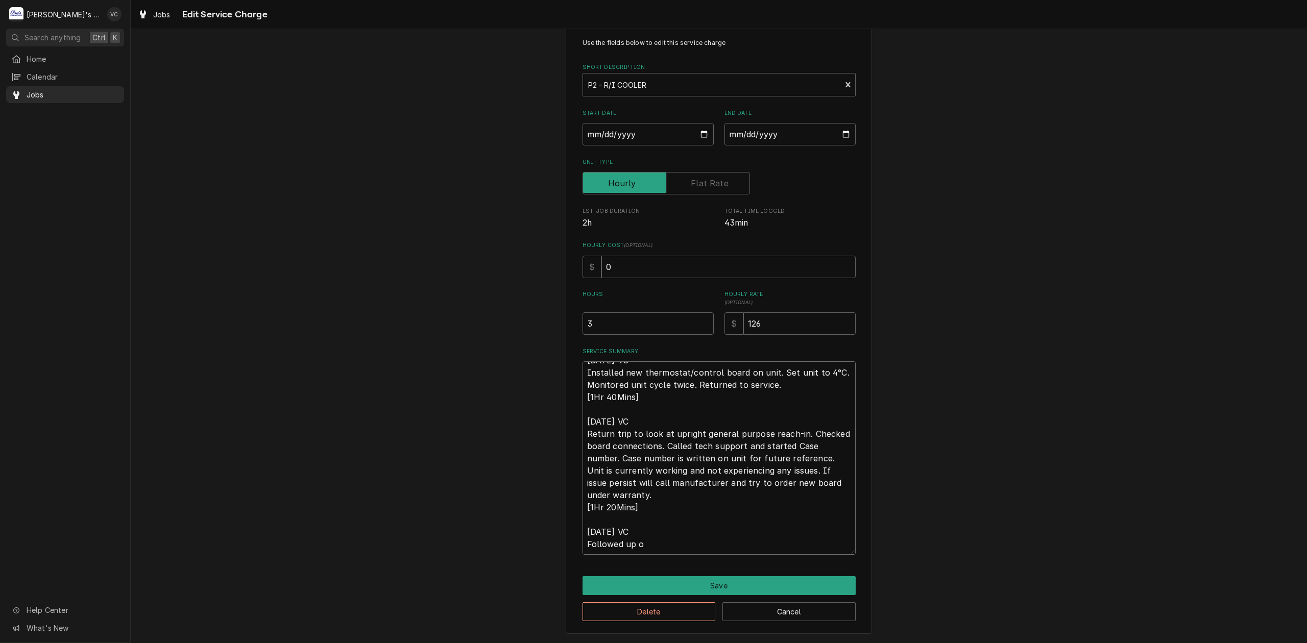
type textarea "9/16/2025 VC Installed new thermostat/control board on unit. Set unit to 4°C. M…"
type textarea "x"
type textarea "9/16/2025 VC Installed new thermostat/control board on unit. Set unit to 4°C. M…"
type textarea "x"
type textarea "9/16/2025 VC Installed new thermostat/control board on unit. Set unit to 4°C. M…"
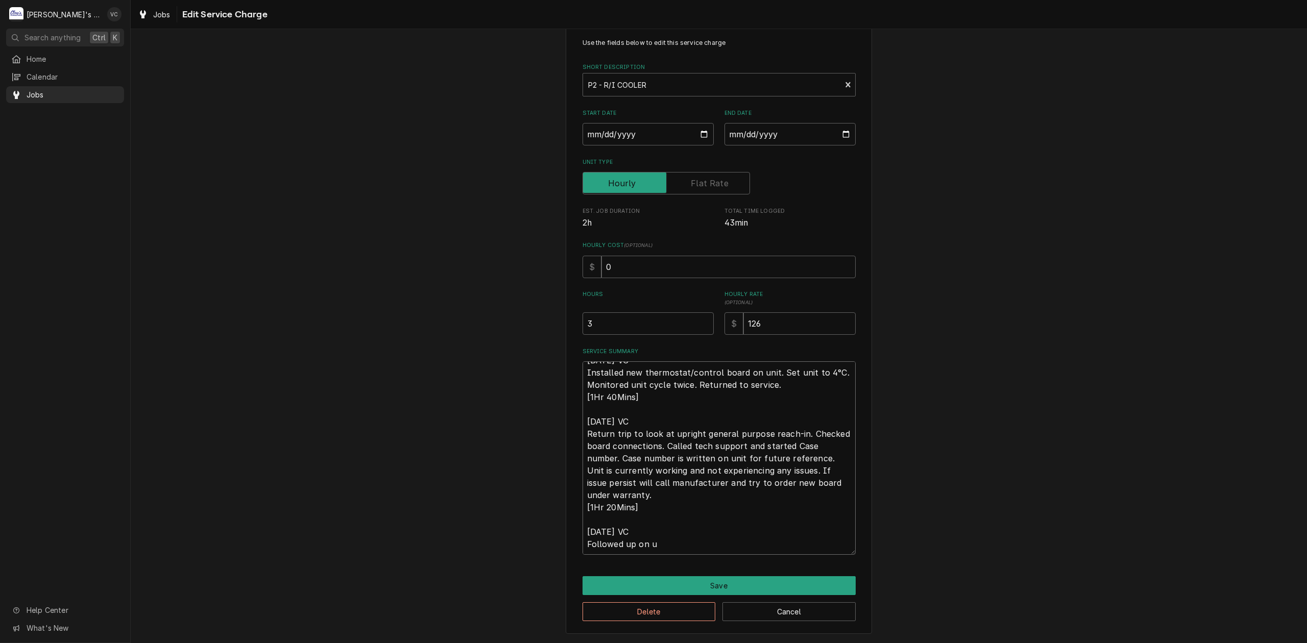
type textarea "x"
type textarea "9/16/2025 VC Installed new thermostat/control board on unit. Set unit to 4°C. M…"
type textarea "x"
type textarea "9/16/2025 VC Installed new thermostat/control board on unit. Set unit to 4°C. M…"
type textarea "x"
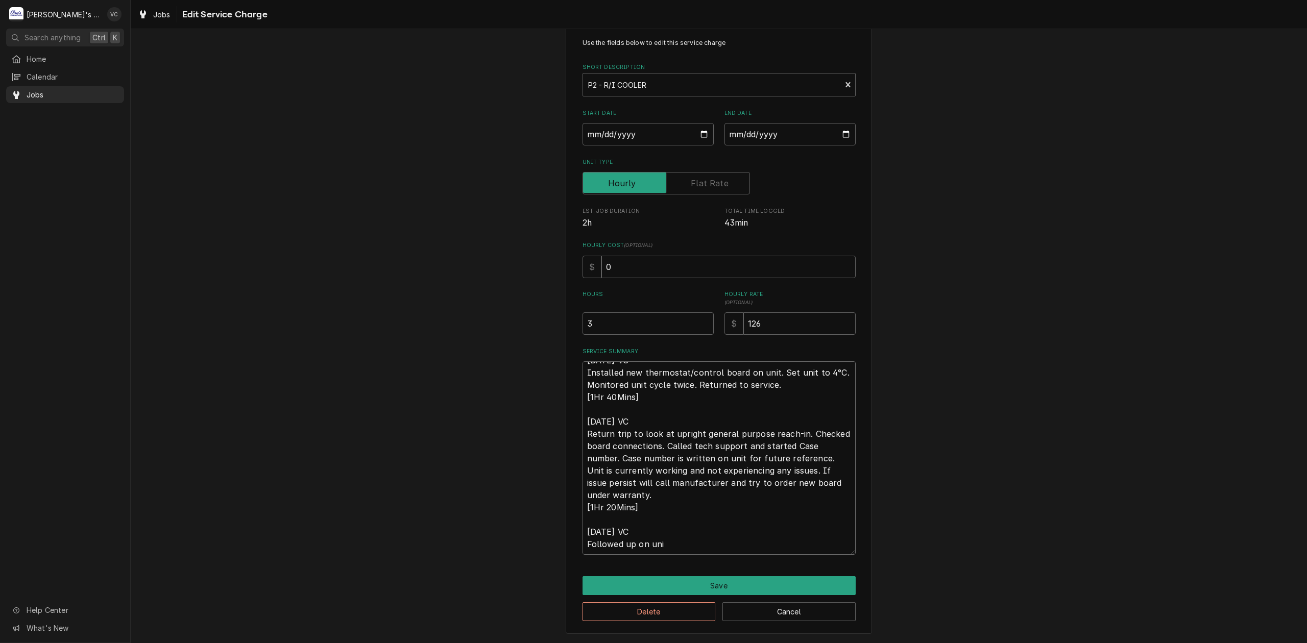
type textarea "9/16/2025 VC Installed new thermostat/control board on unit. Set unit to 4°C. M…"
type textarea "x"
type textarea "9/16/2025 VC Installed new thermostat/control board on unit. Set unit to 4°C. M…"
type textarea "x"
type textarea "9/16/2025 VC Installed new thermostat/control board on unit. Set unit to 4°C. M…"
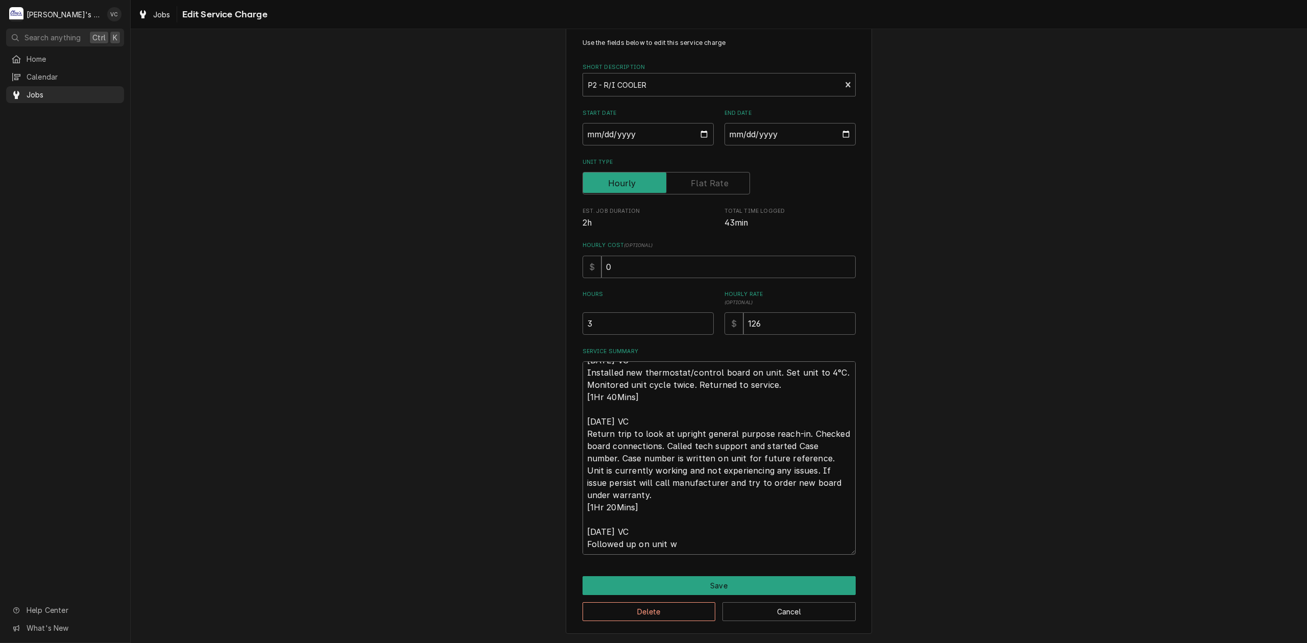
type textarea "x"
type textarea "9/16/2025 VC Installed new thermostat/control board on unit. Set unit to 4°C. M…"
type textarea "x"
type textarea "9/16/2025 VC Installed new thermostat/control board on unit. Set unit to 4°C. M…"
type textarea "x"
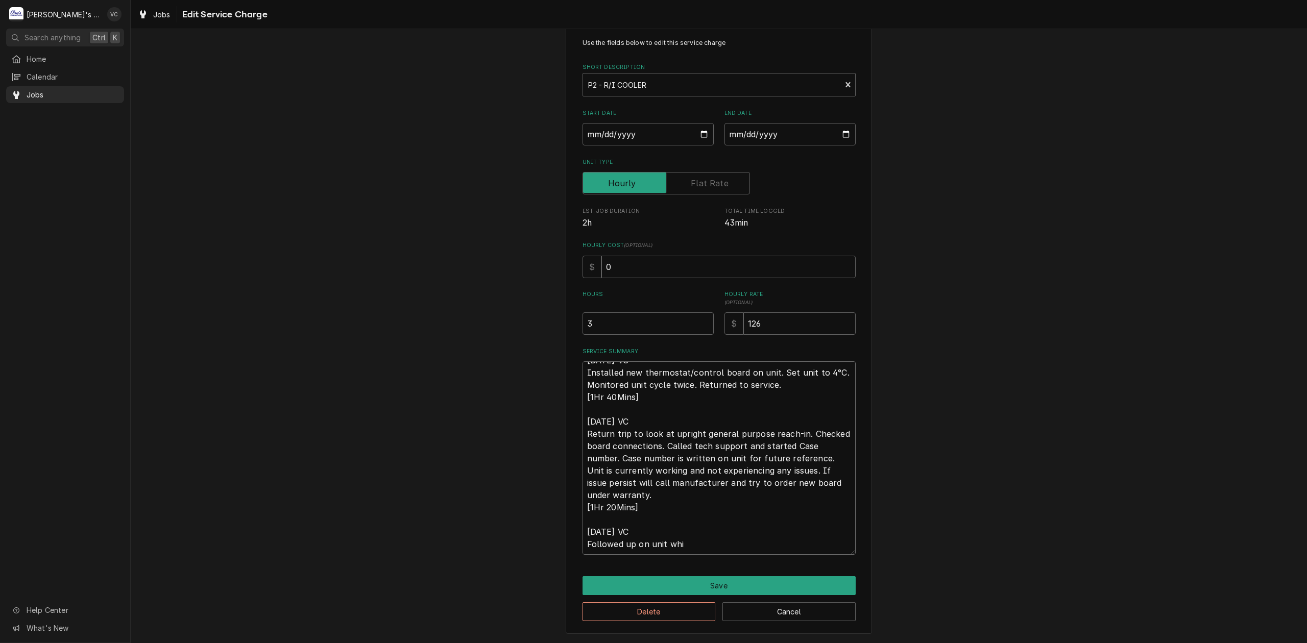
type textarea "9/16/2025 VC Installed new thermostat/control board on unit. Set unit to 4°C. M…"
type textarea "x"
type textarea "9/16/2025 VC Installed new thermostat/control board on unit. Set unit to 4°C. M…"
type textarea "x"
type textarea "9/16/2025 VC Installed new thermostat/control board on unit. Set unit to 4°C. M…"
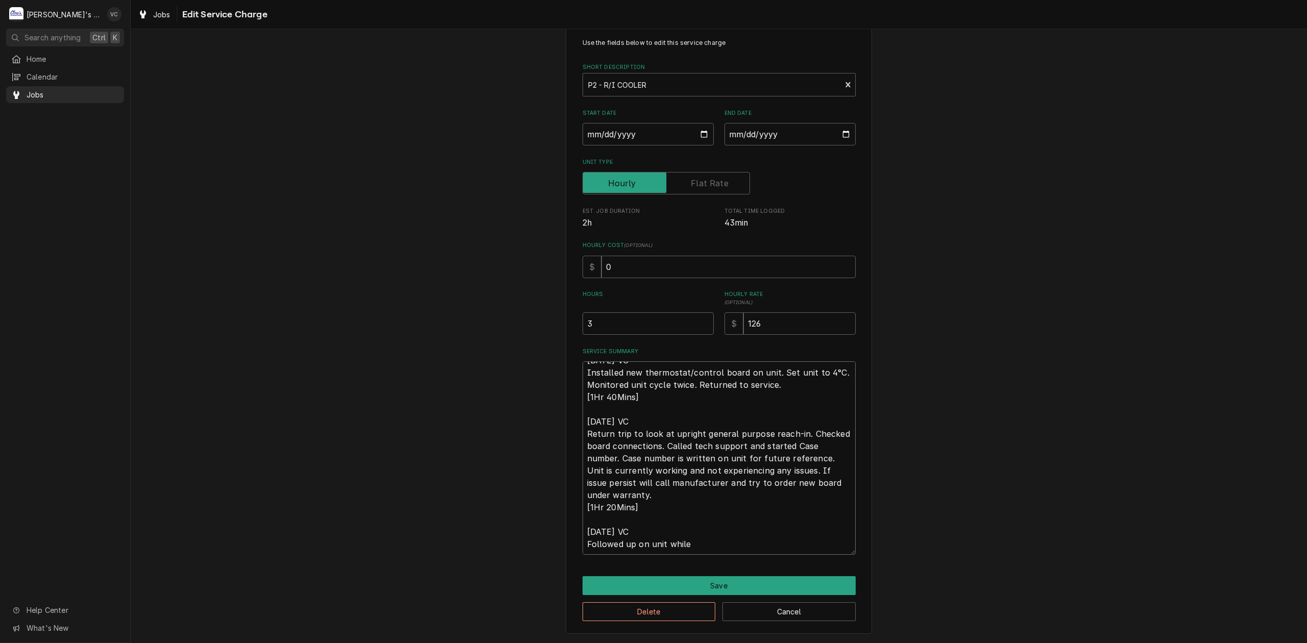
type textarea "x"
type textarea "9/16/2025 VC Installed new thermostat/control board on unit. Set unit to 4°C. M…"
type textarea "x"
type textarea "9/16/2025 VC Installed new thermostat/control board on unit. Set unit to 4°C. M…"
type textarea "x"
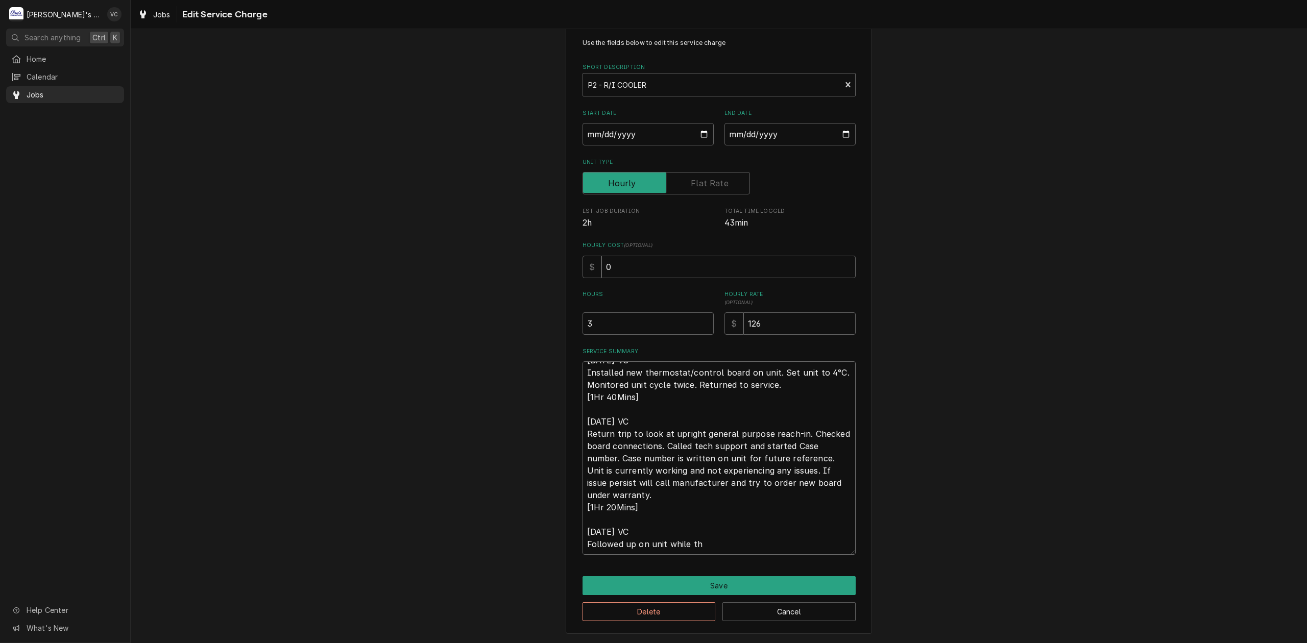
type textarea "9/16/2025 VC Installed new thermostat/control board on unit. Set unit to 4°C. M…"
type textarea "x"
type textarea "9/16/2025 VC Installed new thermostat/control board on unit. Set unit to 4°C. M…"
type textarea "x"
type textarea "9/16/2025 VC Installed new thermostat/control board on unit. Set unit to 4°C. M…"
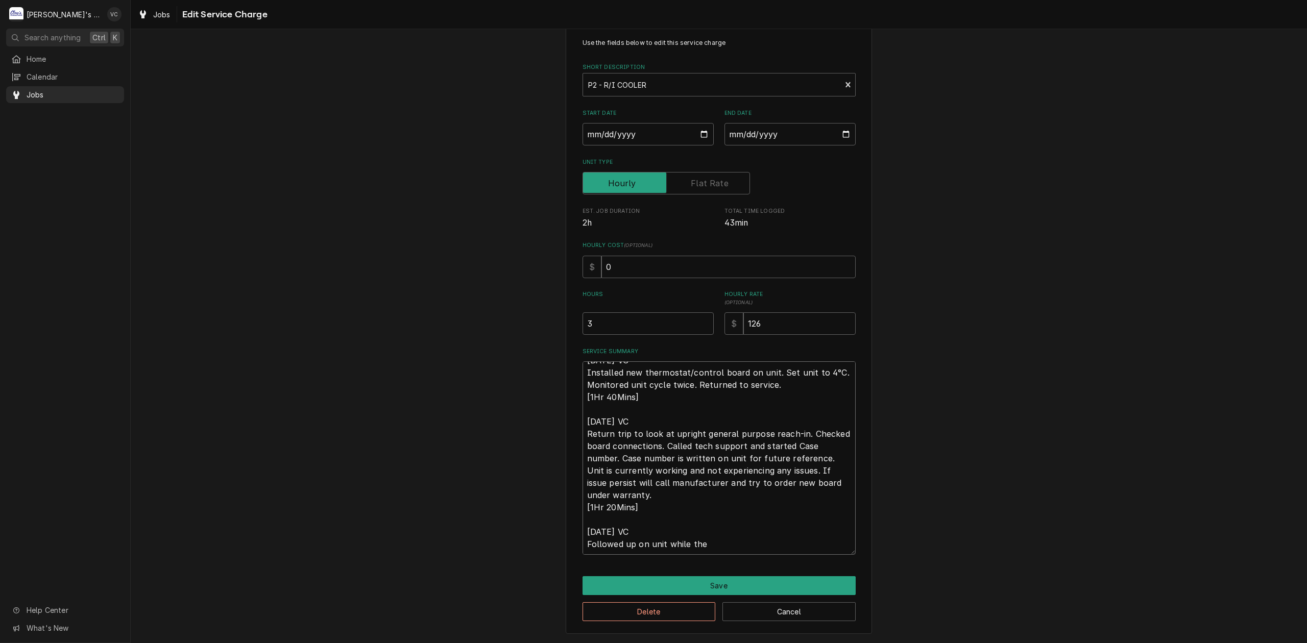
type textarea "x"
type textarea "9/16/2025 VC Installed new thermostat/control board on unit. Set unit to 4°C. M…"
type textarea "x"
type textarea "9/16/2025 VC Installed new thermostat/control board on unit. Set unit to 4°C. M…"
type textarea "x"
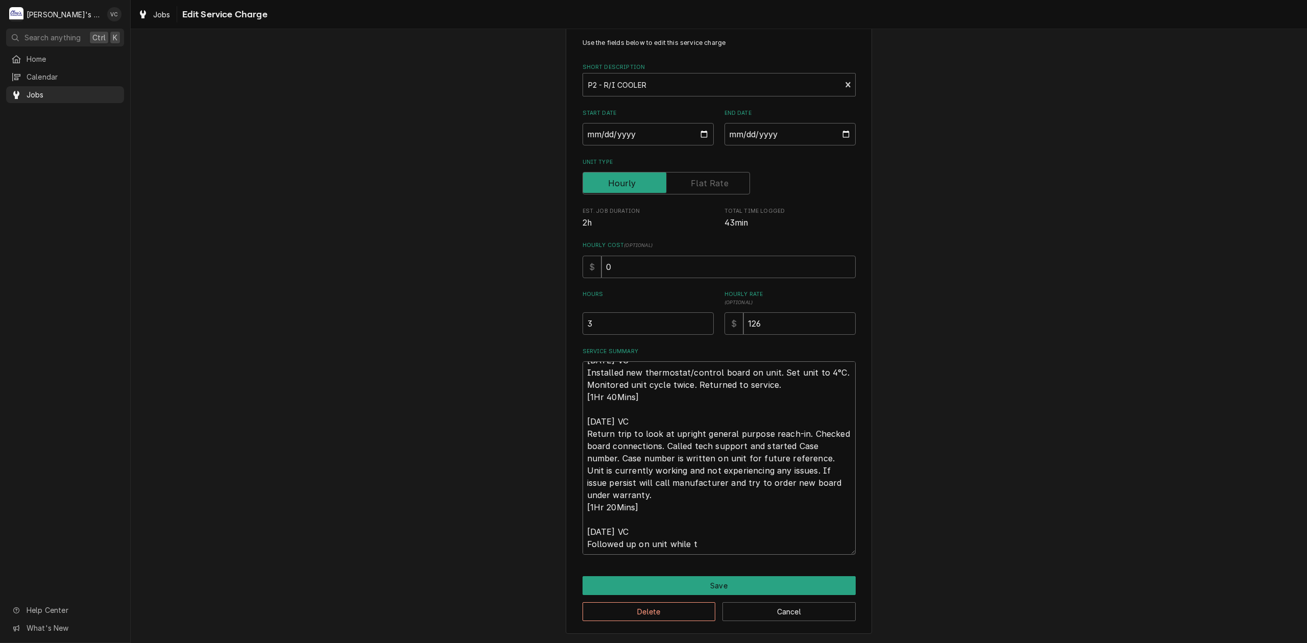
type textarea "9/16/2025 VC Installed new thermostat/control board on unit. Set unit to 4°C. M…"
type textarea "x"
type textarea "9/16/2025 VC Installed new thermostat/control board on unit. Set unit to 4°C. M…"
type textarea "x"
type textarea "9/16/2025 VC Installed new thermostat/control board on unit. Set unit to 4°C. M…"
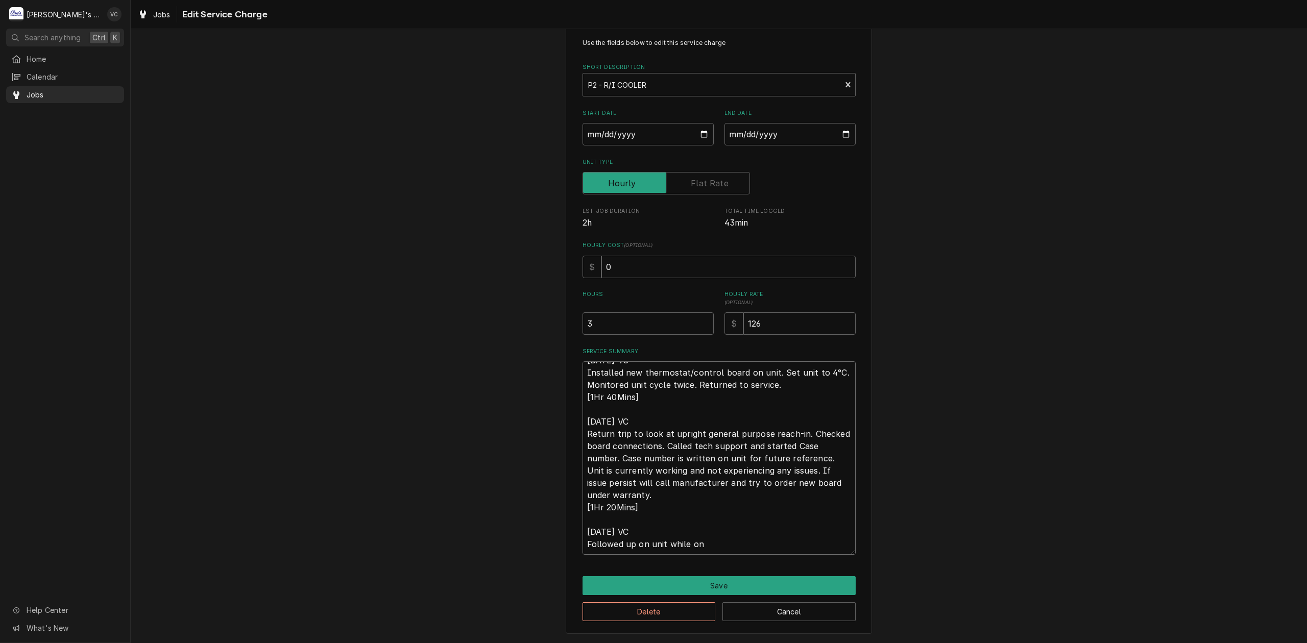
type textarea "x"
type textarea "9/16/2025 VC Installed new thermostat/control board on unit. Set unit to 4°C. M…"
type textarea "x"
type textarea "9/16/2025 VC Installed new thermostat/control board on unit. Set unit to 4°C. M…"
type textarea "x"
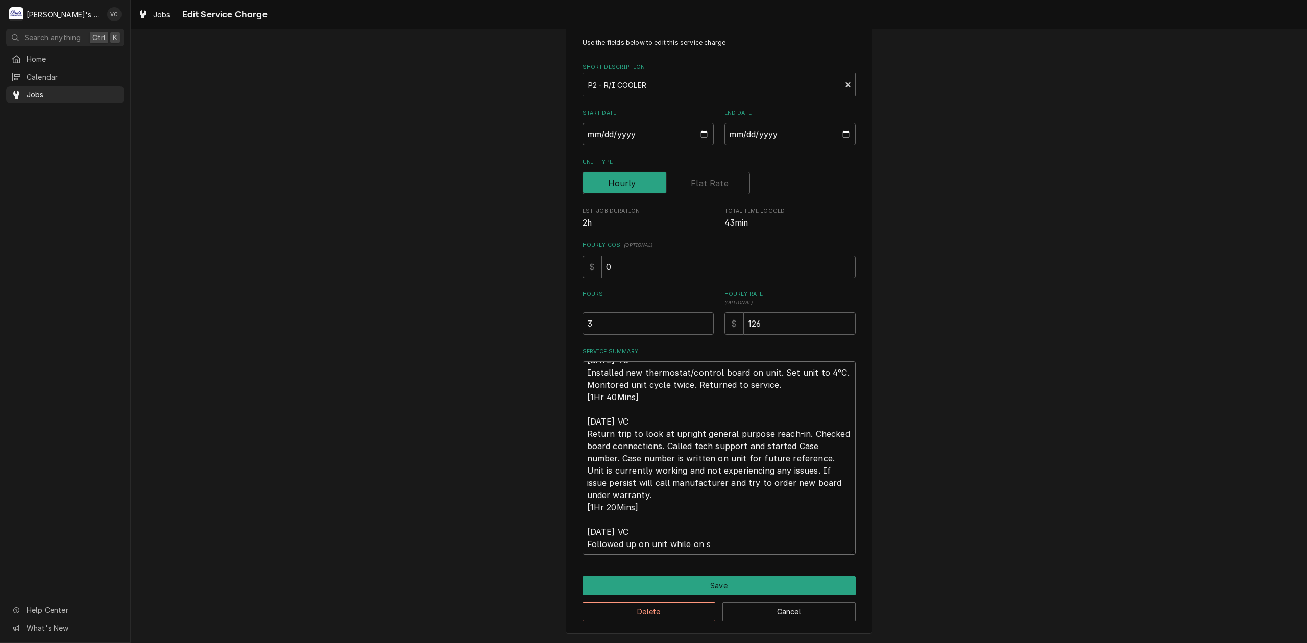
type textarea "9/16/2025 VC Installed new thermostat/control board on unit. Set unit to 4°C. M…"
type textarea "x"
type textarea "9/16/2025 VC Installed new thermostat/control board on unit. Set unit to 4°C. M…"
type textarea "x"
type textarea "9/16/2025 VC Installed new thermostat/control board on unit. Set unit to 4°C. M…"
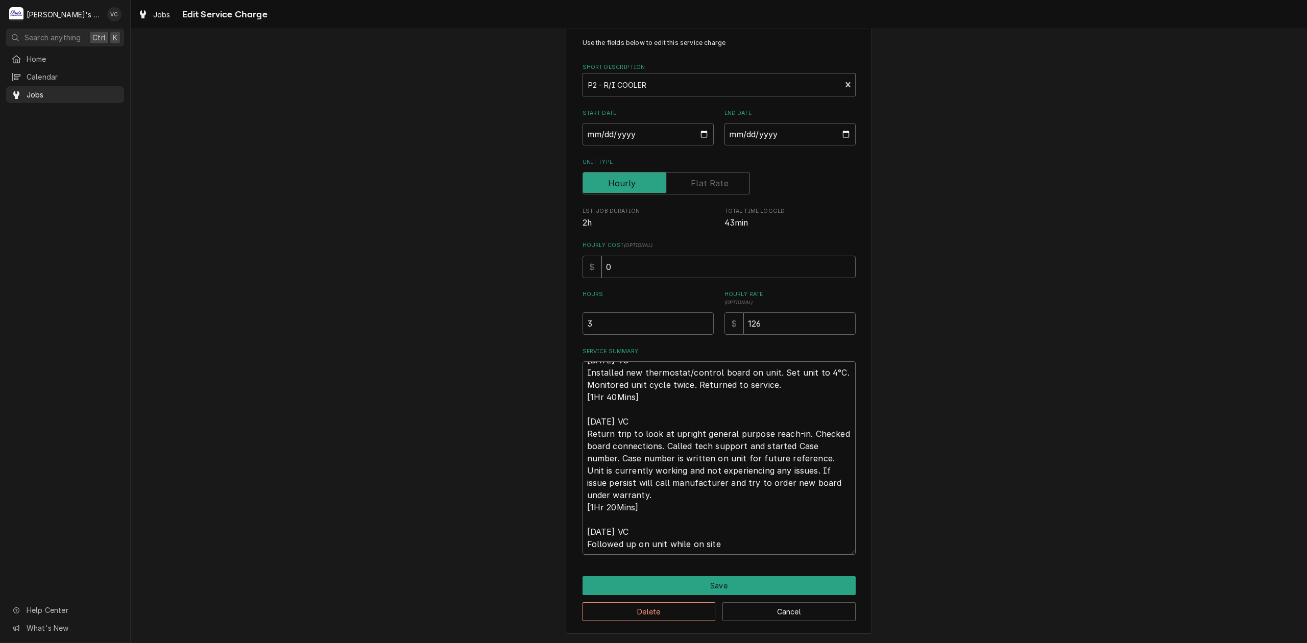
type textarea "x"
type textarea "9/16/2025 VC Installed new thermostat/control board on unit. Set unit to 4°C. M…"
type textarea "x"
type textarea "9/16/2025 VC Installed new thermostat/control board on unit. Set unit to 4°C. M…"
type textarea "x"
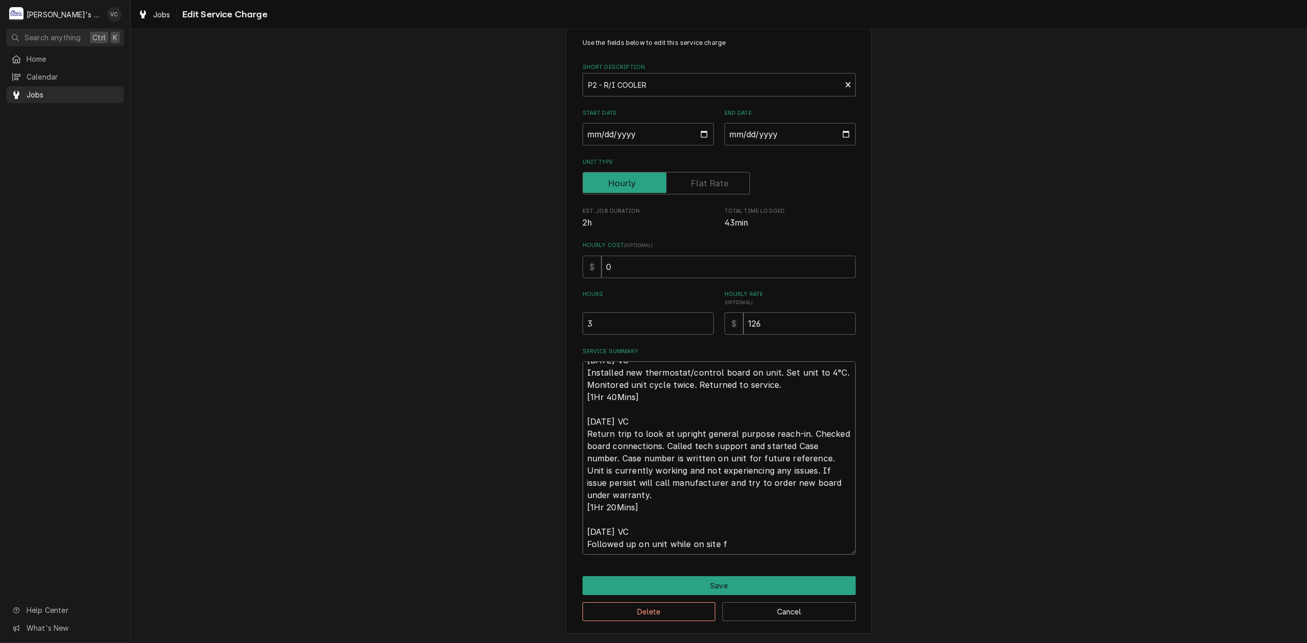
type textarea "9/16/2025 VC Installed new thermostat/control board on unit. Set unit to 4°C. M…"
type textarea "x"
type textarea "9/16/2025 VC Installed new thermostat/control board on unit. Set unit to 4°C. M…"
type textarea "x"
type textarea "9/16/2025 VC Installed new thermostat/control board on unit. Set unit to 4°C. M…"
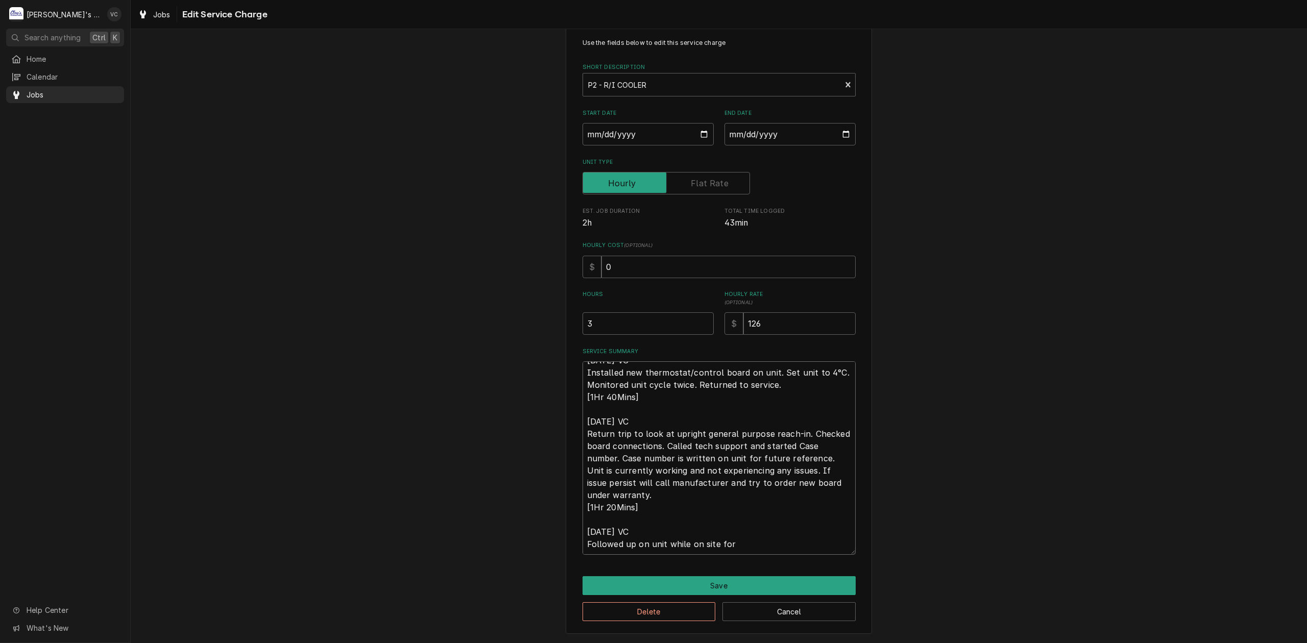
type textarea "x"
type textarea "9/16/2025 VC Installed new thermostat/control board on unit. Set unit to 4°C. M…"
type textarea "x"
type textarea "9/16/2025 VC Installed new thermostat/control board on unit. Set unit to 4°C. M…"
type textarea "x"
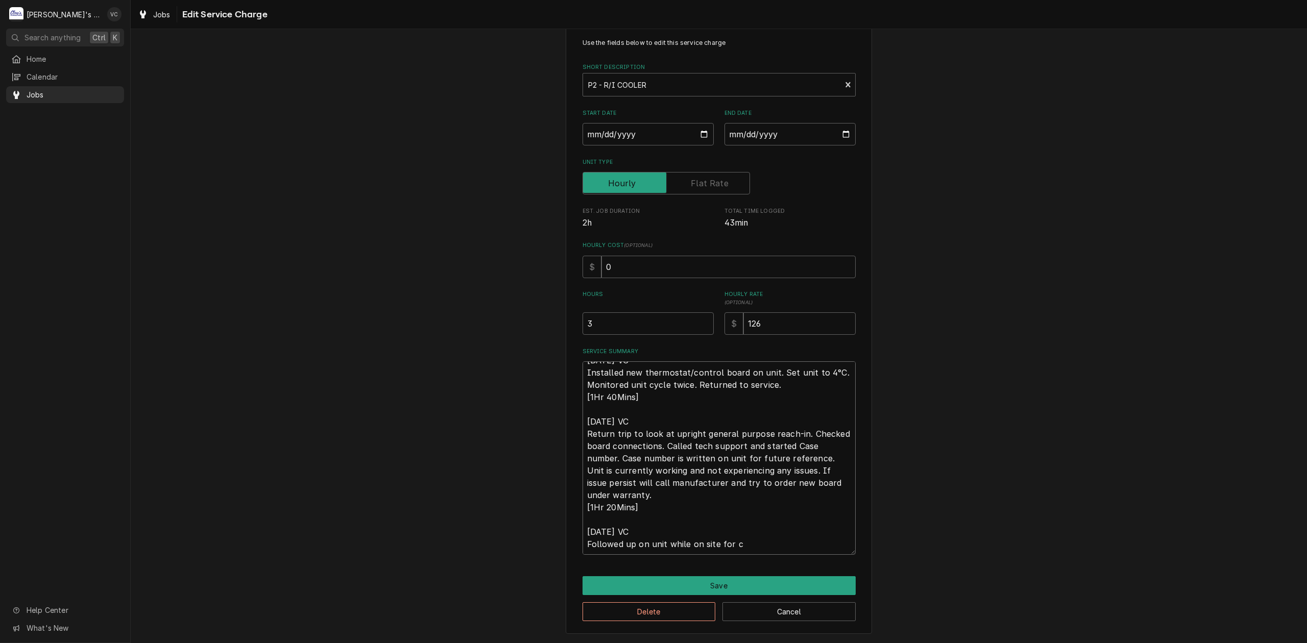
type textarea "9/16/2025 VC Installed new thermostat/control board on unit. Set unit to 4°C. M…"
type textarea "x"
type textarea "9/16/2025 VC Installed new thermostat/control board on unit. Set unit to 4°C. M…"
type textarea "x"
type textarea "9/16/2025 VC Installed new thermostat/control board on unit. Set unit to 4°C. M…"
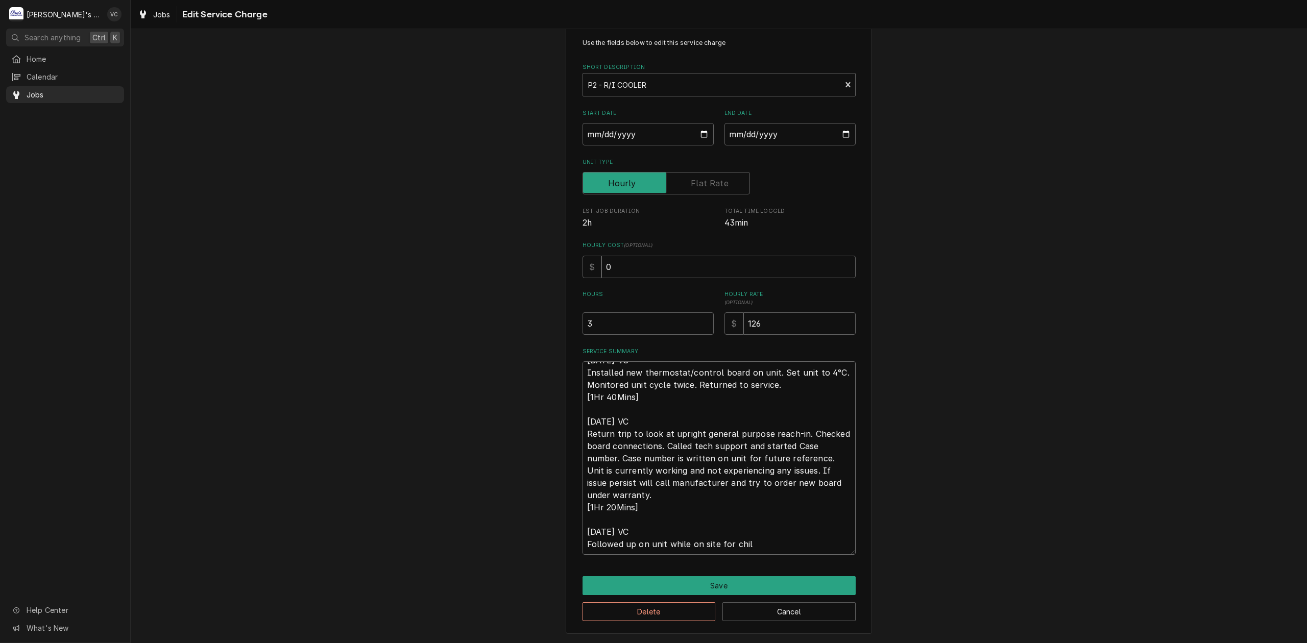
type textarea "x"
type textarea "9/16/2025 VC Installed new thermostat/control board on unit. Set unit to 4°C. M…"
type textarea "x"
type textarea "9/16/2025 VC Installed new thermostat/control board on unit. Set unit to 4°C. M…"
type textarea "x"
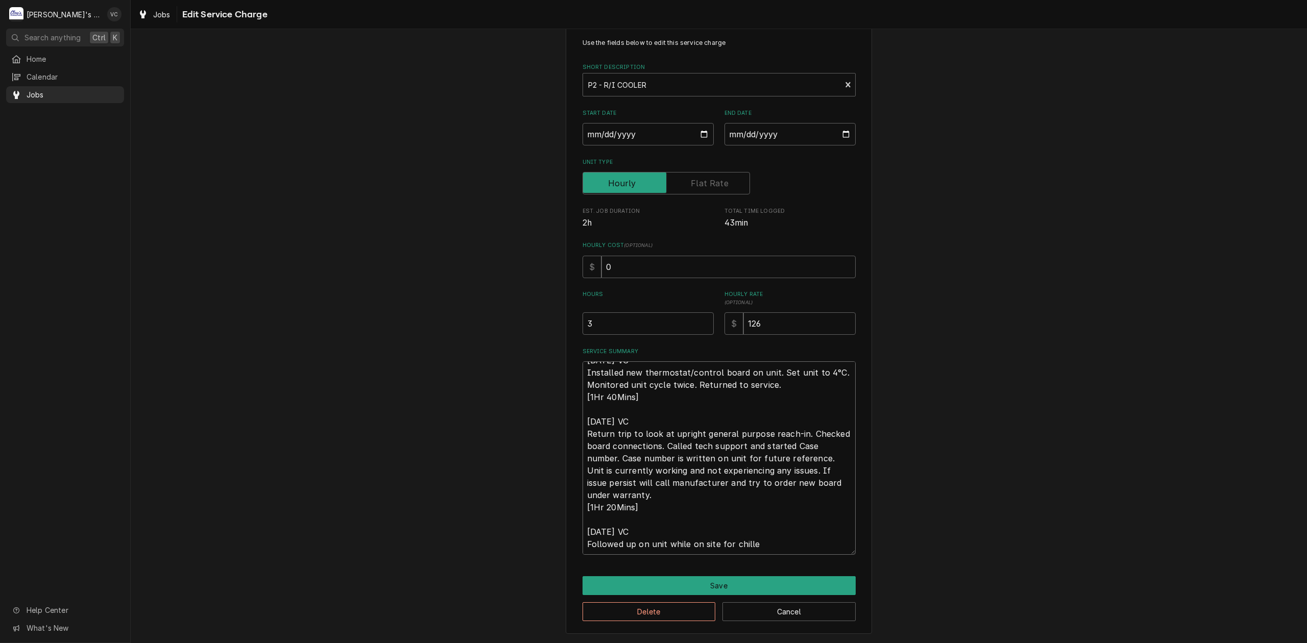
type textarea "9/16/2025 VC Installed new thermostat/control board on unit. Set unit to 4°C. M…"
type textarea "x"
type textarea "9/16/2025 VC Installed new thermostat/control board on unit. Set unit to 4°C. M…"
type textarea "x"
type textarea "9/16/2025 VC Installed new thermostat/control board on unit. Set unit to 4°C. M…"
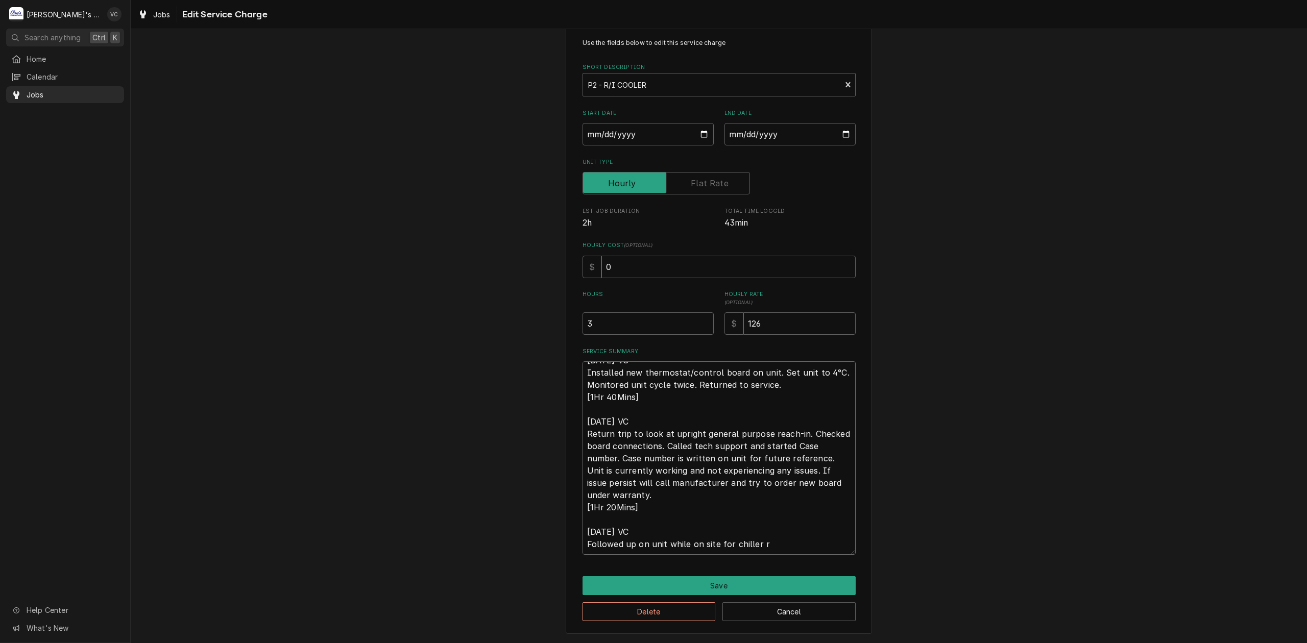
type textarea "x"
type textarea "9/16/2025 VC Installed new thermostat/control board on unit. Set unit to 4°C. M…"
type textarea "x"
type textarea "9/16/2025 VC Installed new thermostat/control board on unit. Set unit to 4°C. M…"
type textarea "x"
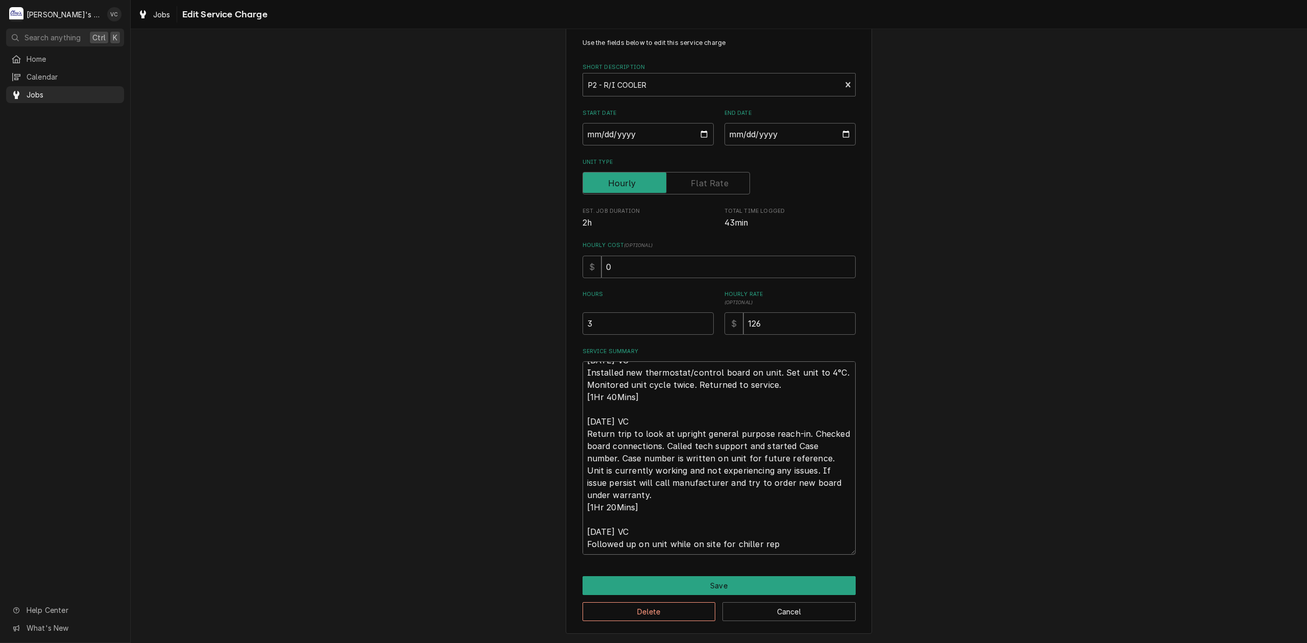
type textarea "9/16/2025 VC Installed new thermostat/control board on unit. Set unit to 4°C. M…"
type textarea "x"
type textarea "9/16/2025 VC Installed new thermostat/control board on unit. Set unit to 4°C. M…"
type textarea "x"
type textarea "9/16/2025 VC Installed new thermostat/control board on unit. Set unit to 4°C. M…"
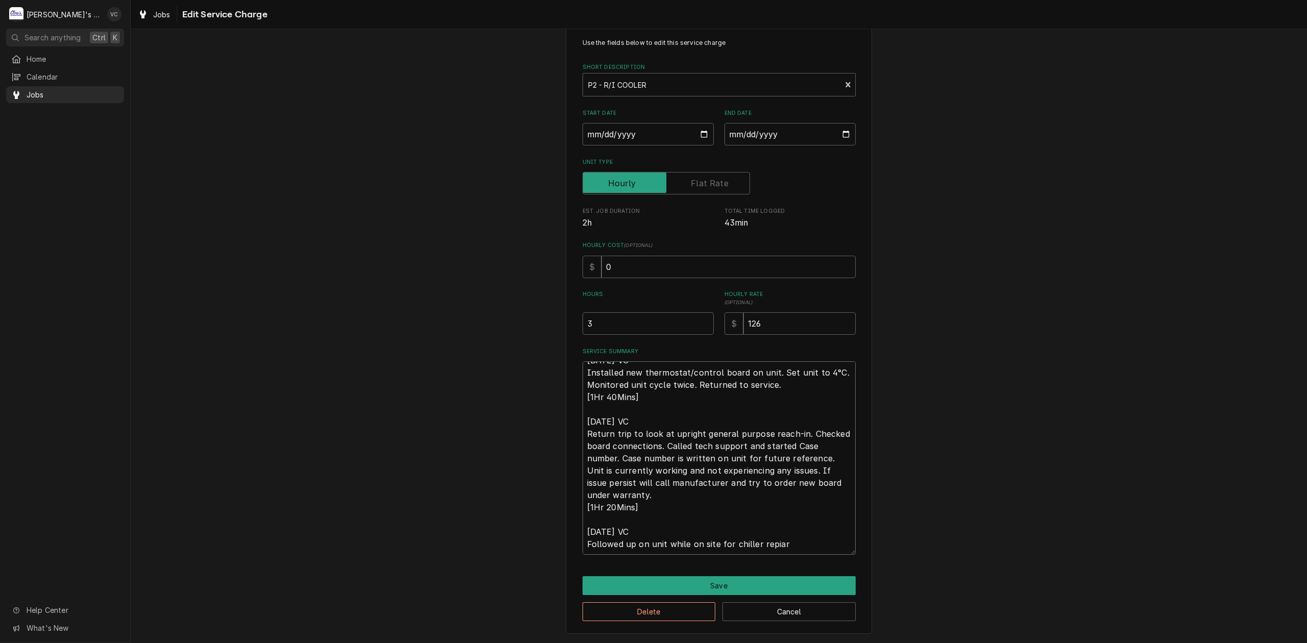
type textarea "x"
type textarea "9/16/2025 VC Installed new thermostat/control board on unit. Set unit to 4°C. M…"
type textarea "x"
type textarea "9/16/2025 VC Installed new thermostat/control board on unit. Set unit to 4°C. M…"
type textarea "x"
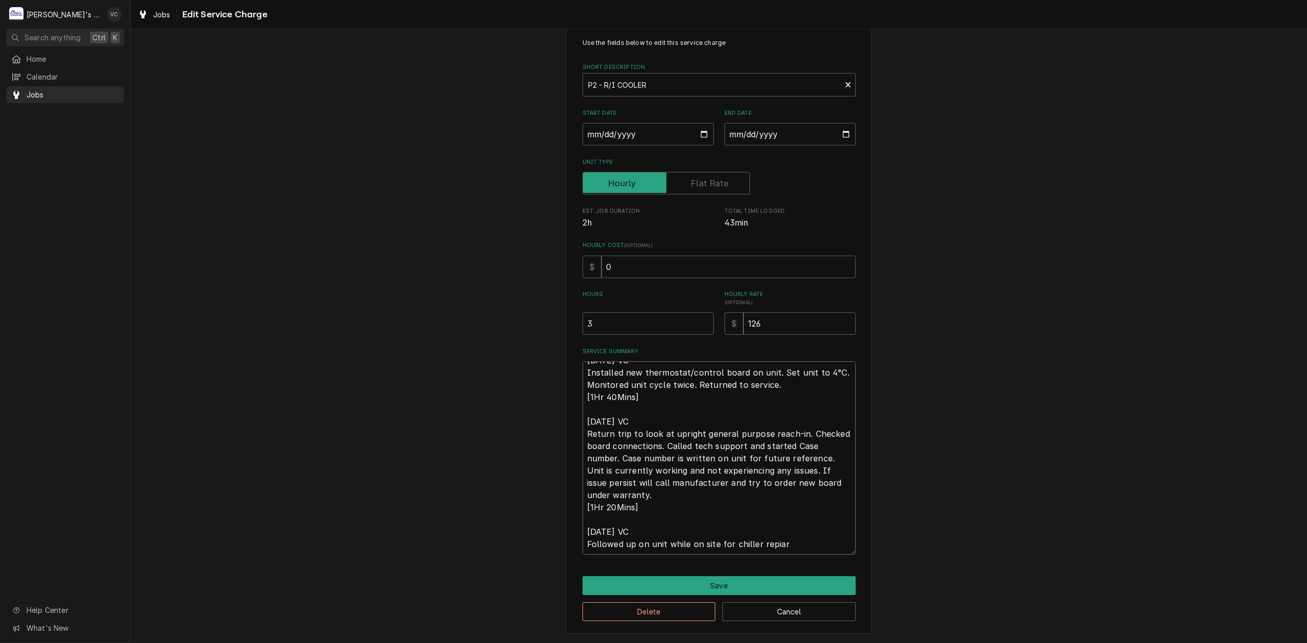
type textarea "9/16/2025 VC Installed new thermostat/control board on unit. Set unit to 4°C. M…"
type textarea "x"
type textarea "9/16/2025 VC Installed new thermostat/control board on unit. Set unit to 4°C. M…"
type textarea "x"
type textarea "9/16/2025 VC Installed new thermostat/control board on unit. Set unit to 4°C. M…"
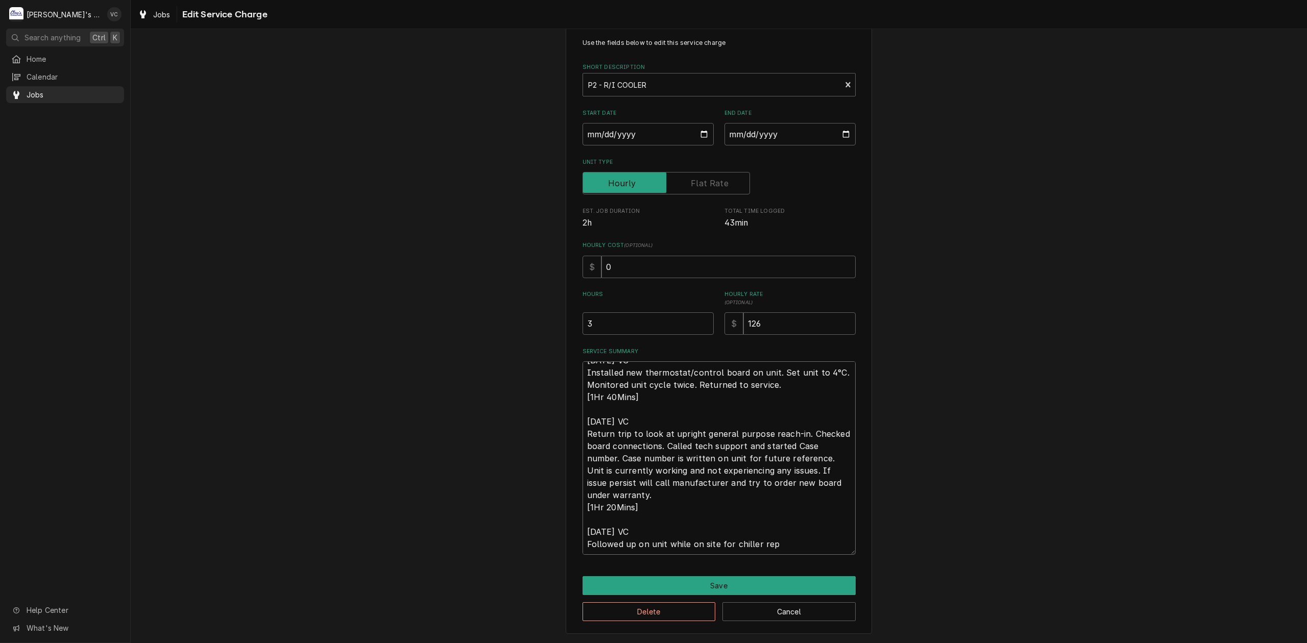
type textarea "x"
type textarea "9/16/2025 VC Installed new thermostat/control board on unit. Set unit to 4°C. M…"
type textarea "x"
type textarea "9/16/2025 VC Installed new thermostat/control board on unit. Set unit to 4°C. M…"
type textarea "x"
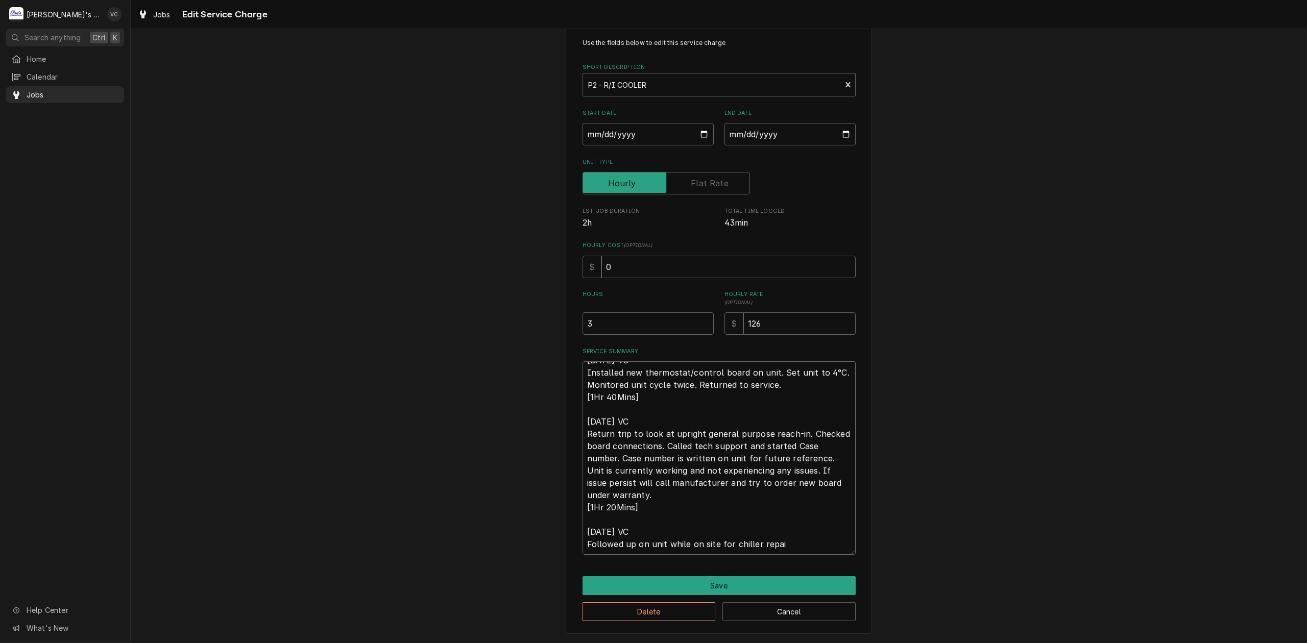
type textarea "9/16/2025 VC Installed new thermostat/control board on unit. Set unit to 4°C. M…"
type textarea "x"
type textarea "9/16/2025 VC Installed new thermostat/control board on unit. Set unit to 4°C. M…"
type textarea "x"
type textarea "9/16/2025 VC Installed new thermostat/control board on unit. Set unit to 4°C. M…"
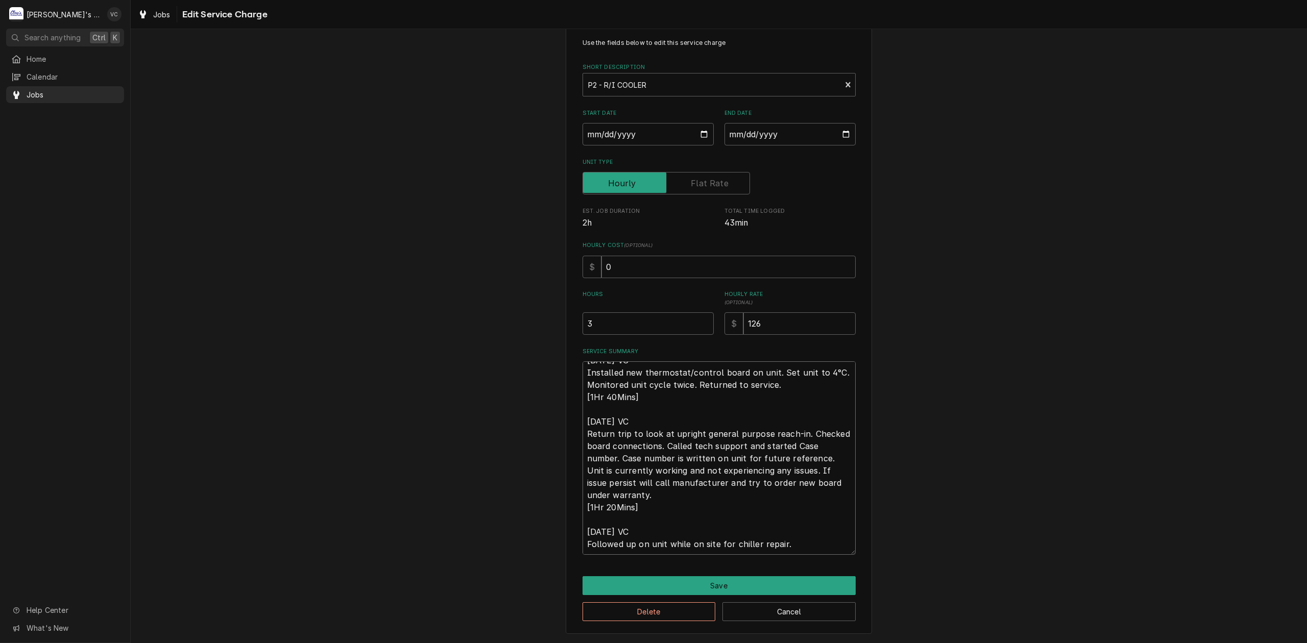
type textarea "x"
type textarea "9/16/2025 VC Installed new thermostat/control board on unit. Set unit to 4°C. M…"
type textarea "x"
type textarea "9/16/2025 VC Installed new thermostat/control board on unit. Set unit to 4°C. M…"
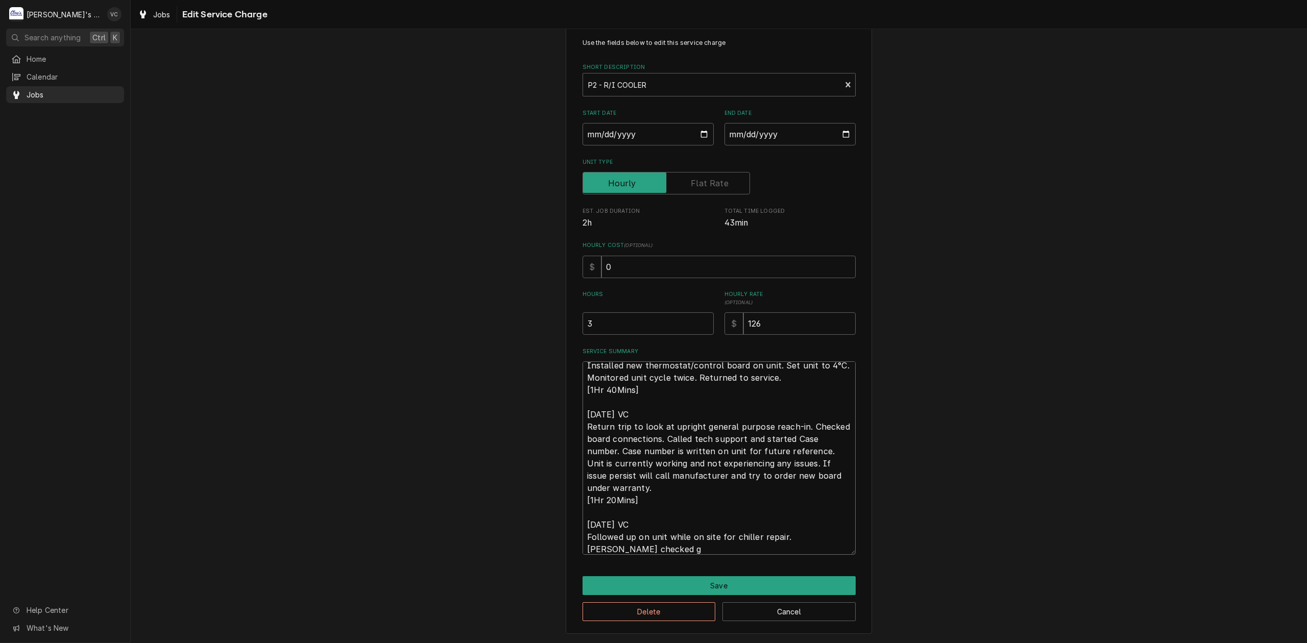
scroll to position [12, 0]
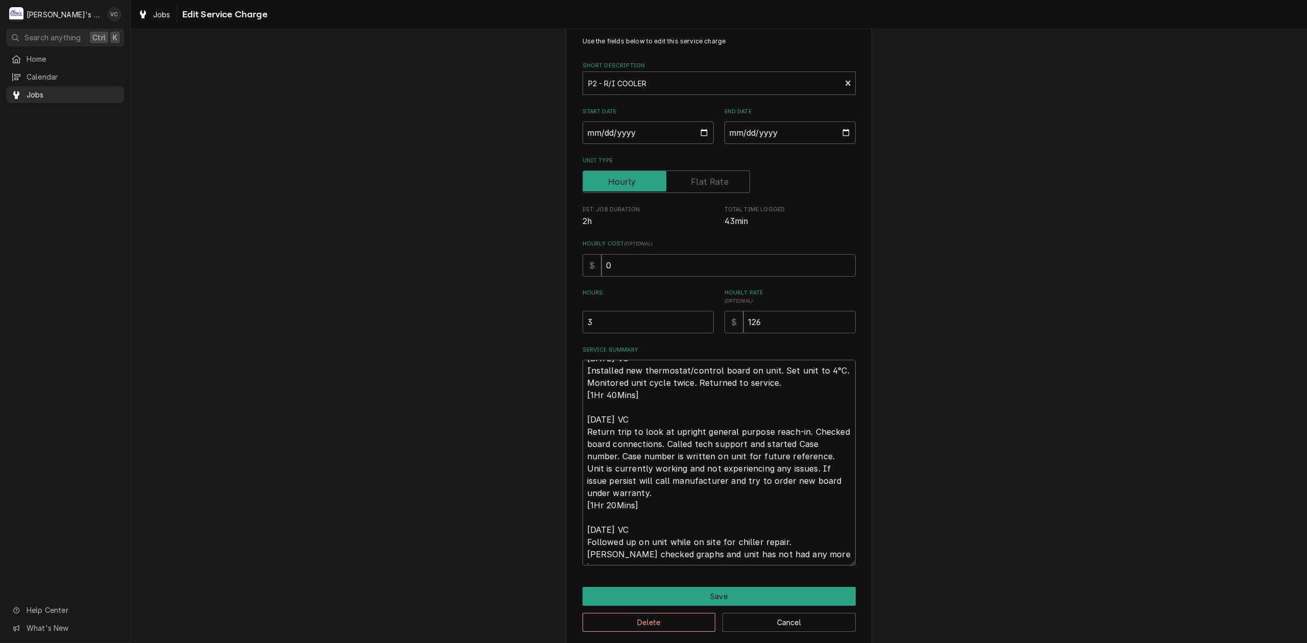
click at [586, 558] on textarea "9/16/2025 VC Installed new thermostat/control board on unit. Set unit to 4°C. M…" at bounding box center [718, 463] width 273 height 206
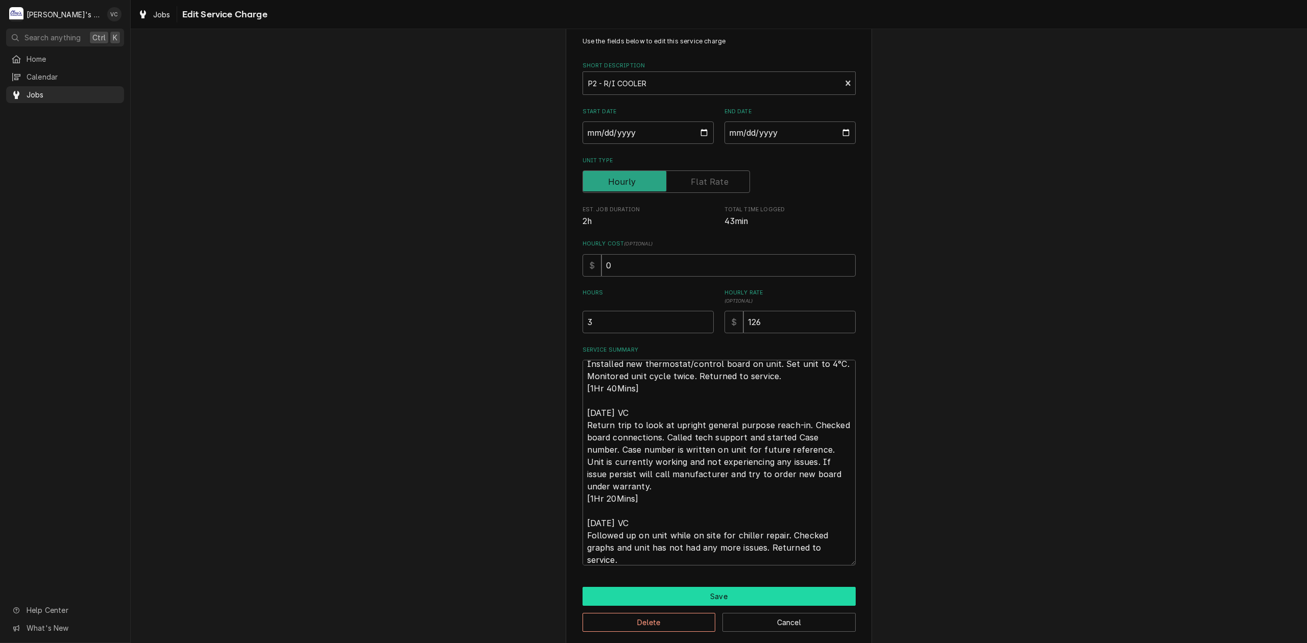
click at [758, 595] on button "Save" at bounding box center [718, 596] width 273 height 19
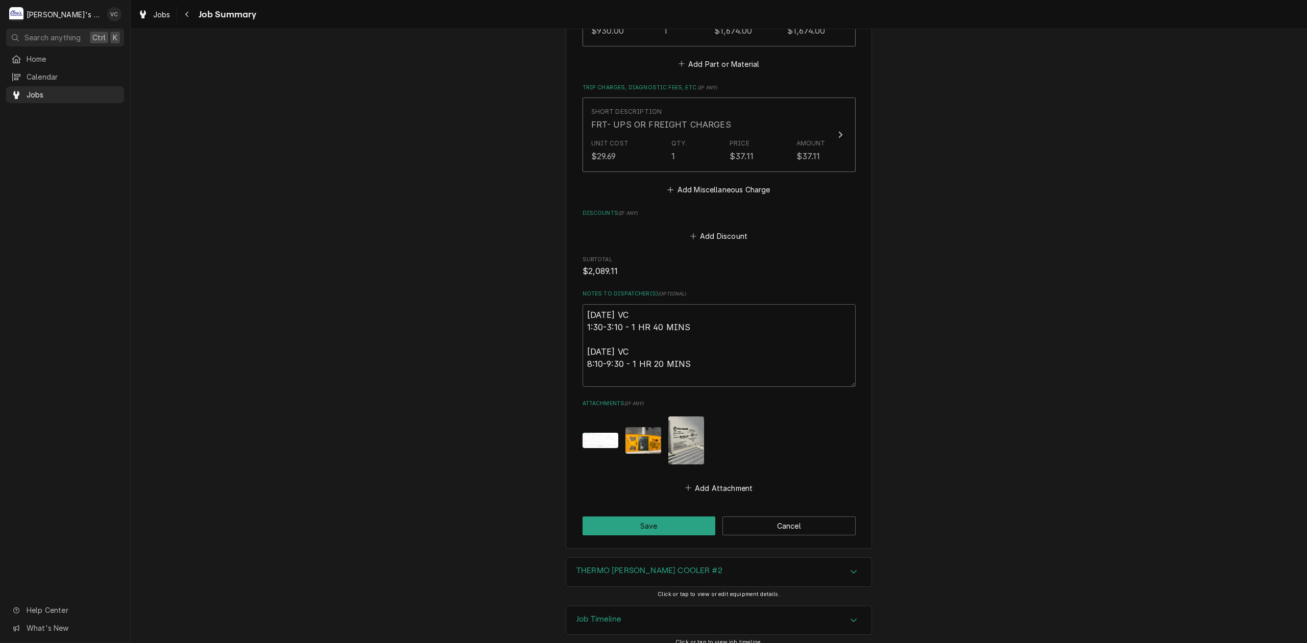
scroll to position [829, 0]
click at [662, 516] on button "Save" at bounding box center [648, 525] width 133 height 19
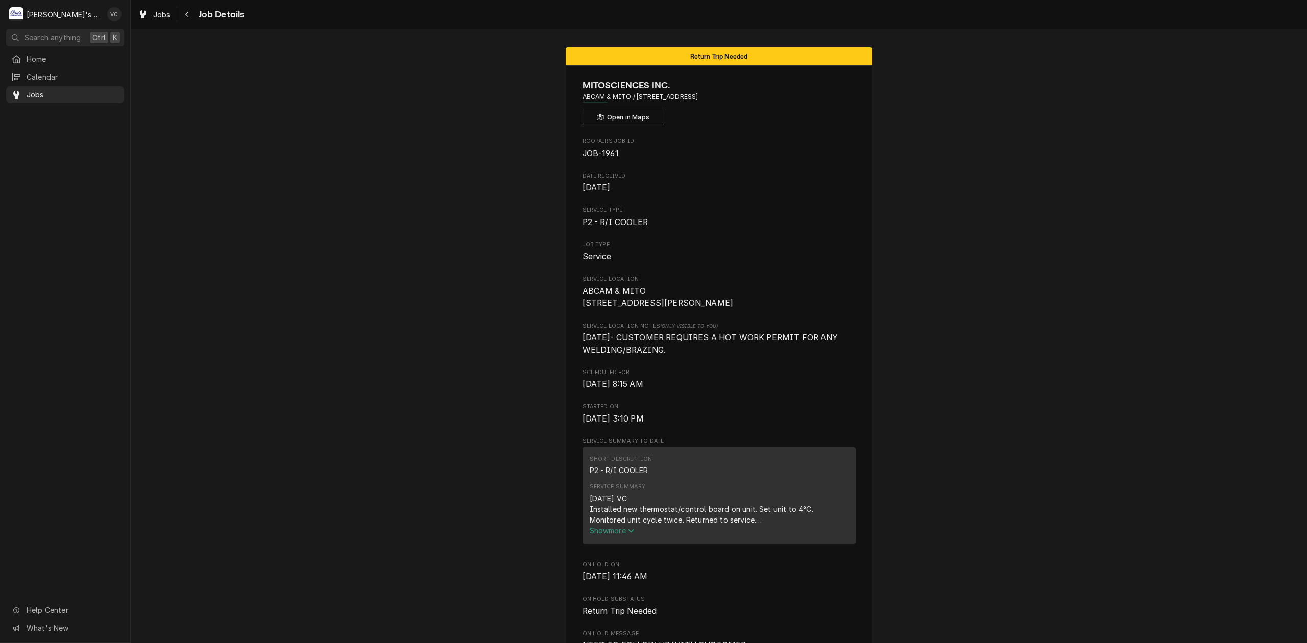
click at [695, 217] on span "P2 - R/I COOLER" at bounding box center [718, 222] width 273 height 12
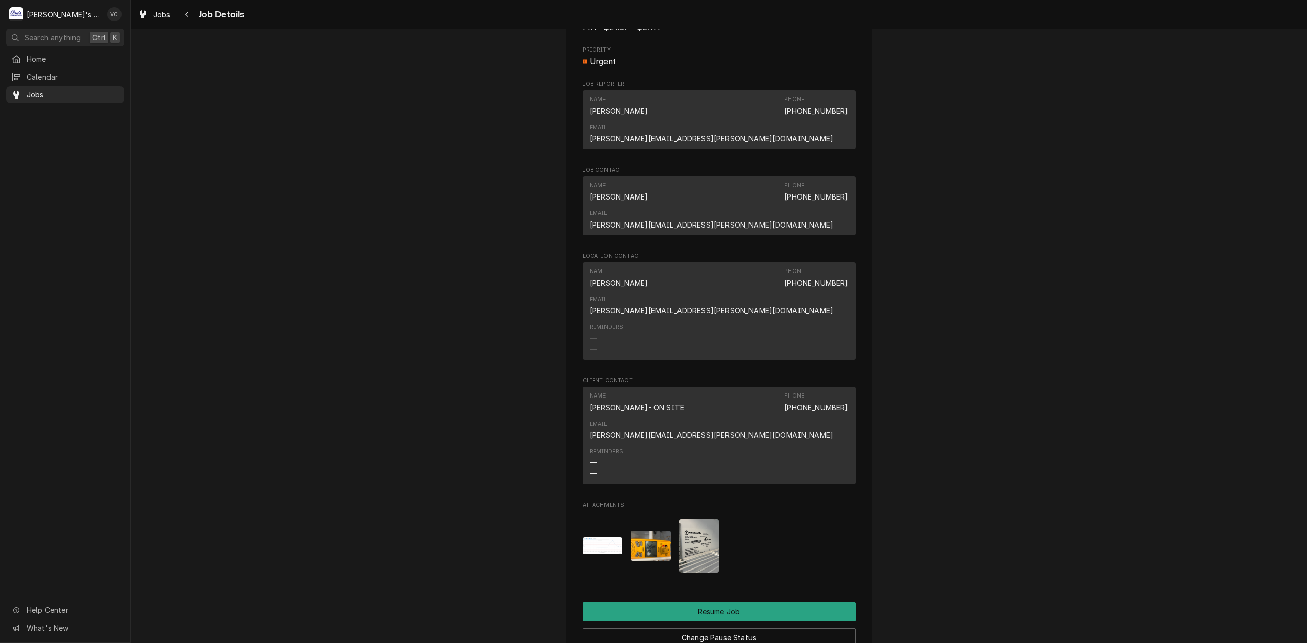
scroll to position [1429, 0]
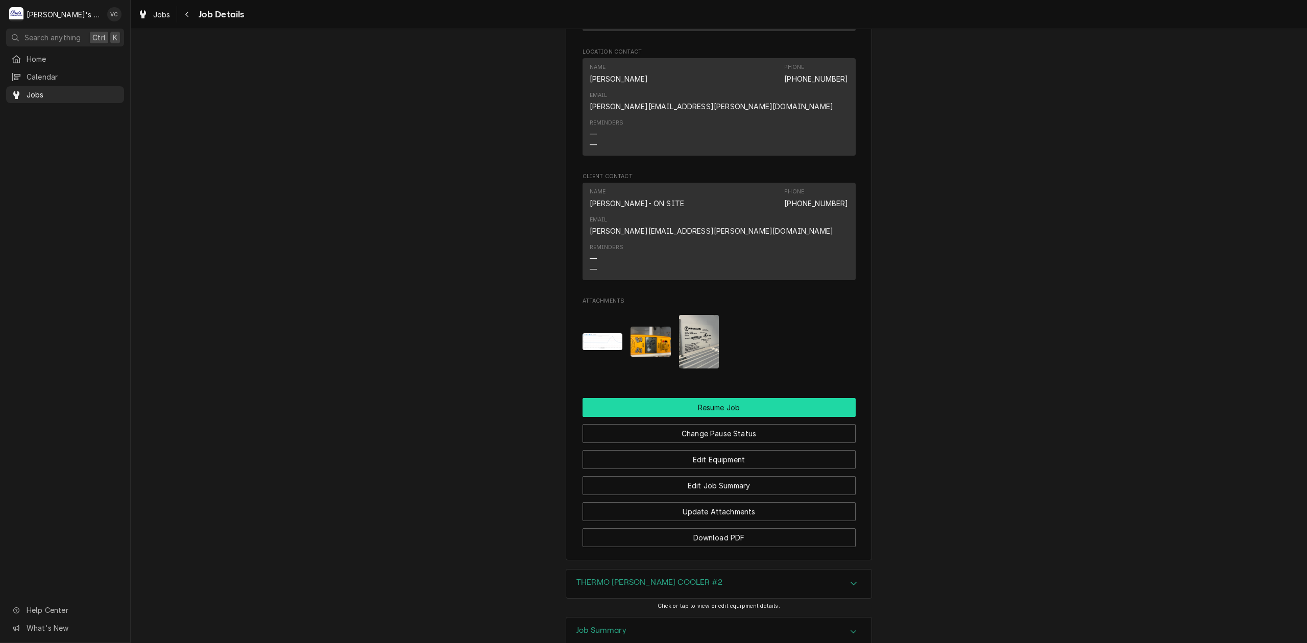
click at [722, 398] on button "Resume Job" at bounding box center [718, 407] width 273 height 19
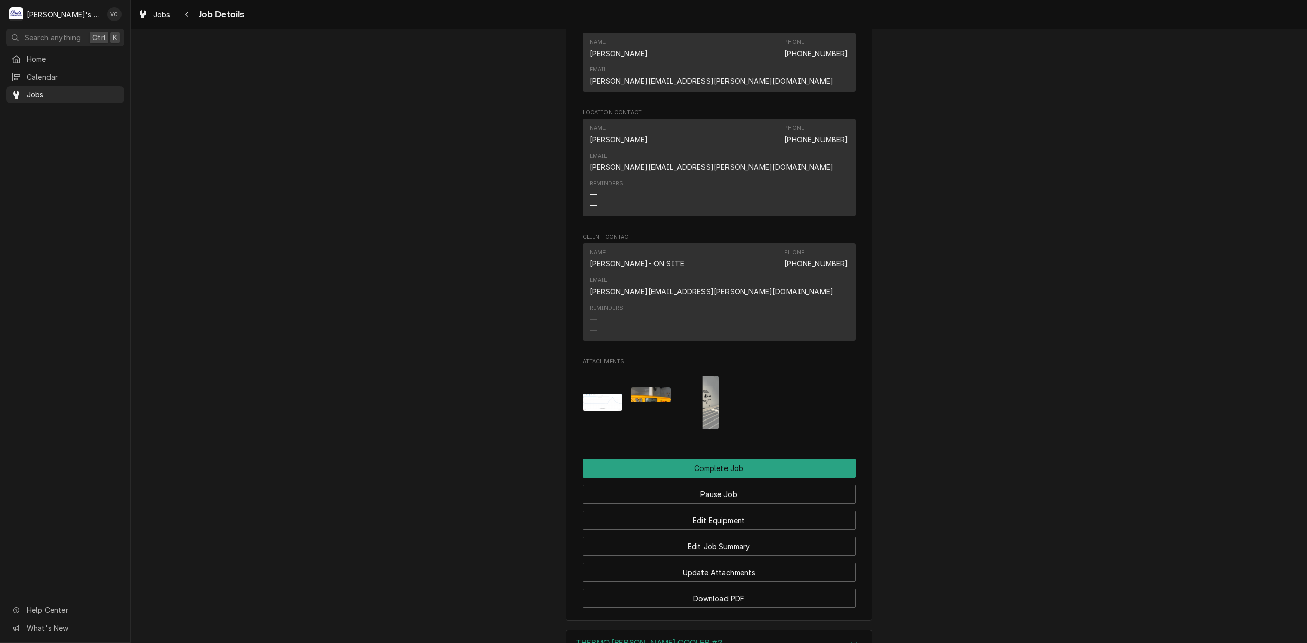
scroll to position [1411, 0]
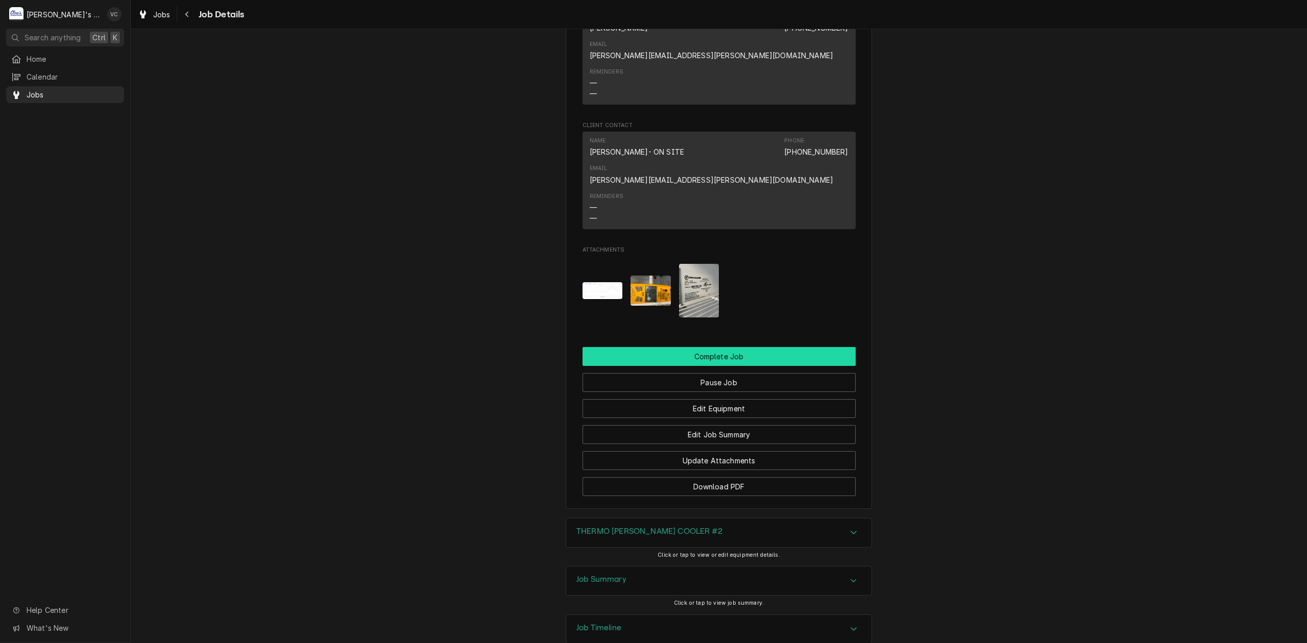
click at [710, 347] on button "Complete Job" at bounding box center [718, 356] width 273 height 19
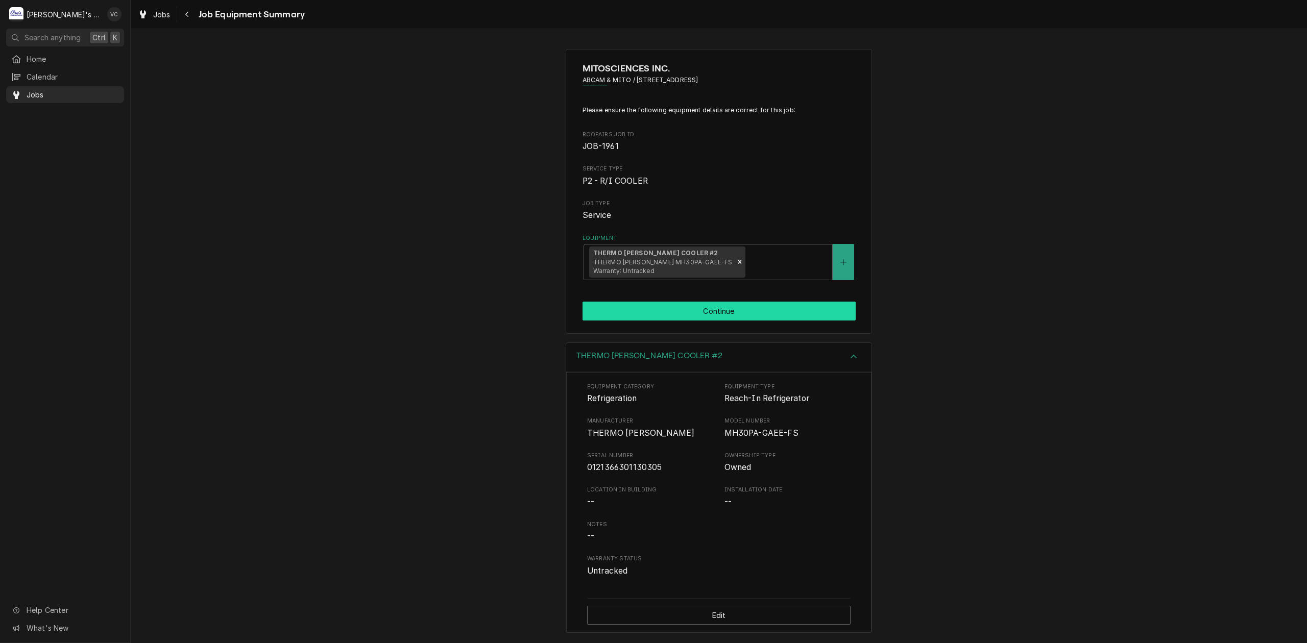
scroll to position [3, 0]
click at [719, 308] on button "Continue" at bounding box center [718, 310] width 273 height 19
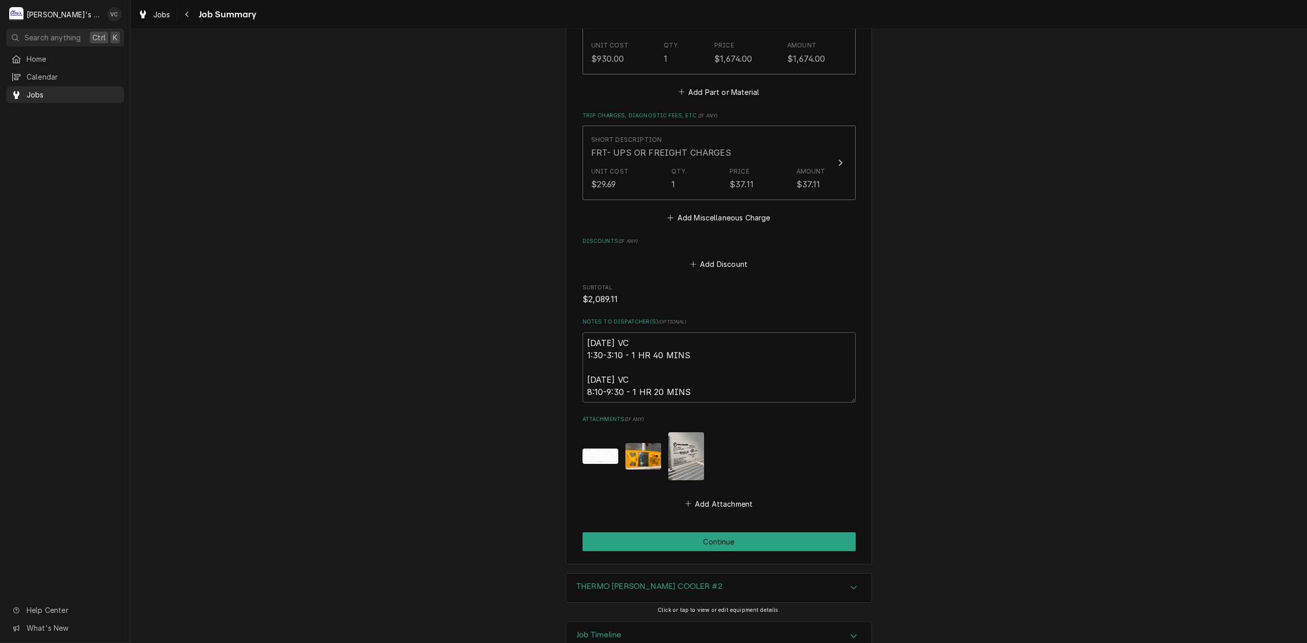
scroll to position [817, 0]
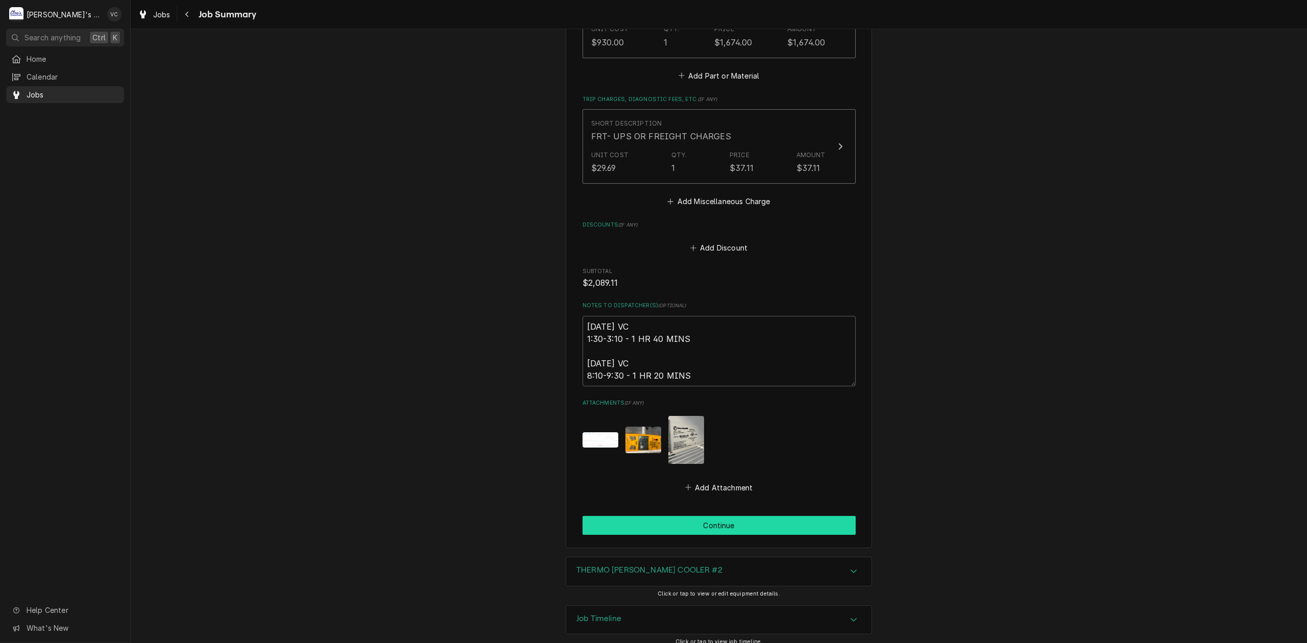
click at [725, 516] on button "Continue" at bounding box center [718, 525] width 273 height 19
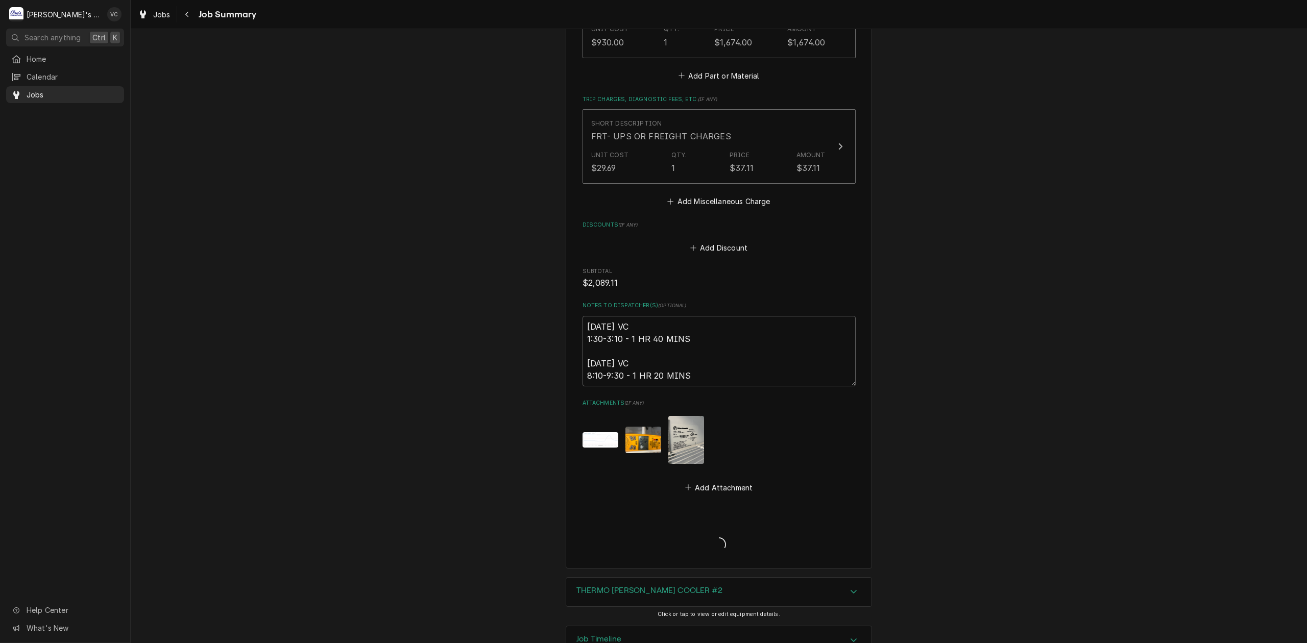
type textarea "x"
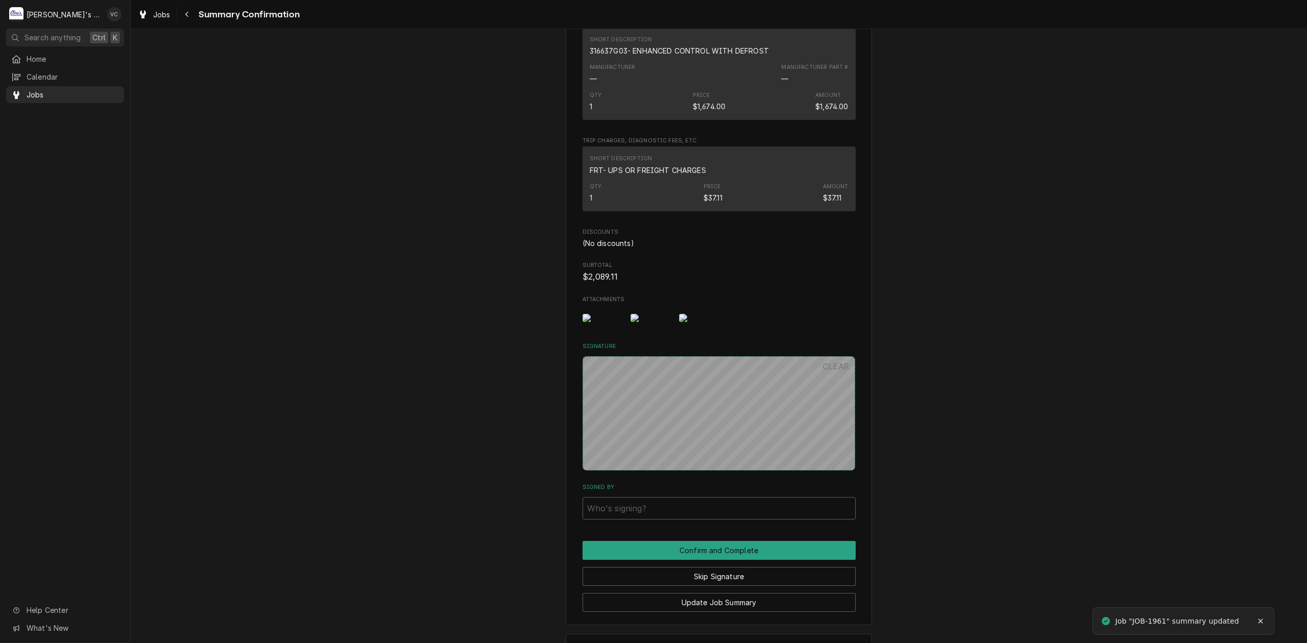
scroll to position [746, 0]
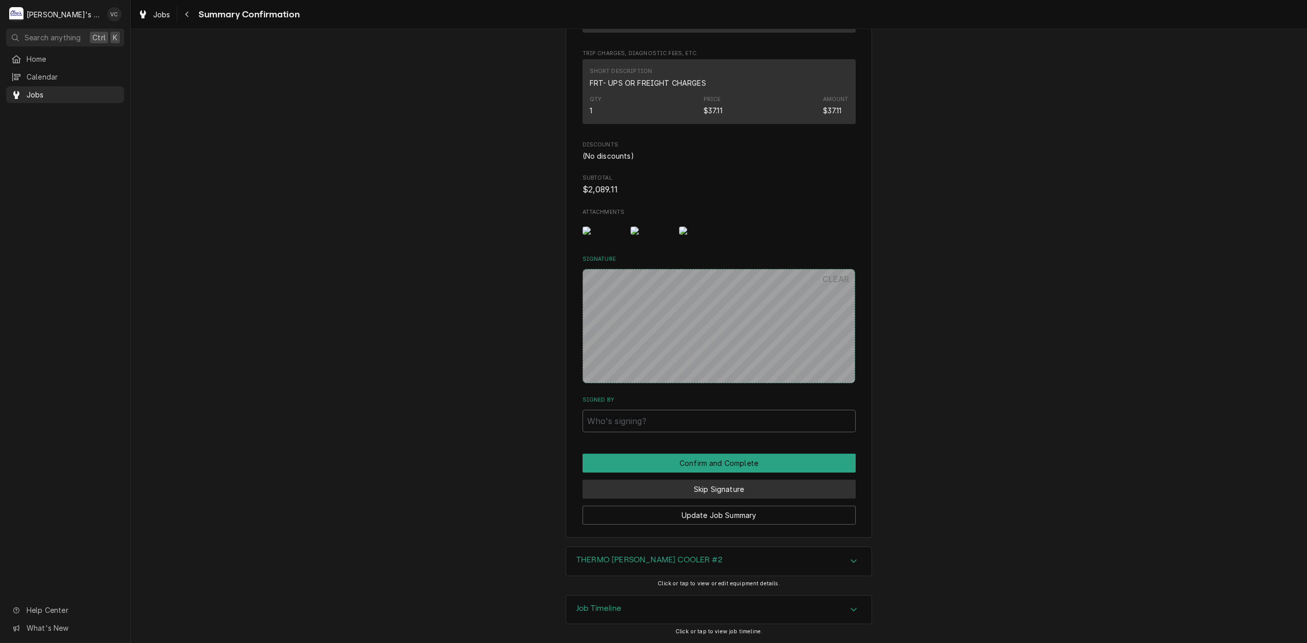
click at [697, 488] on button "Skip Signature" at bounding box center [718, 489] width 273 height 19
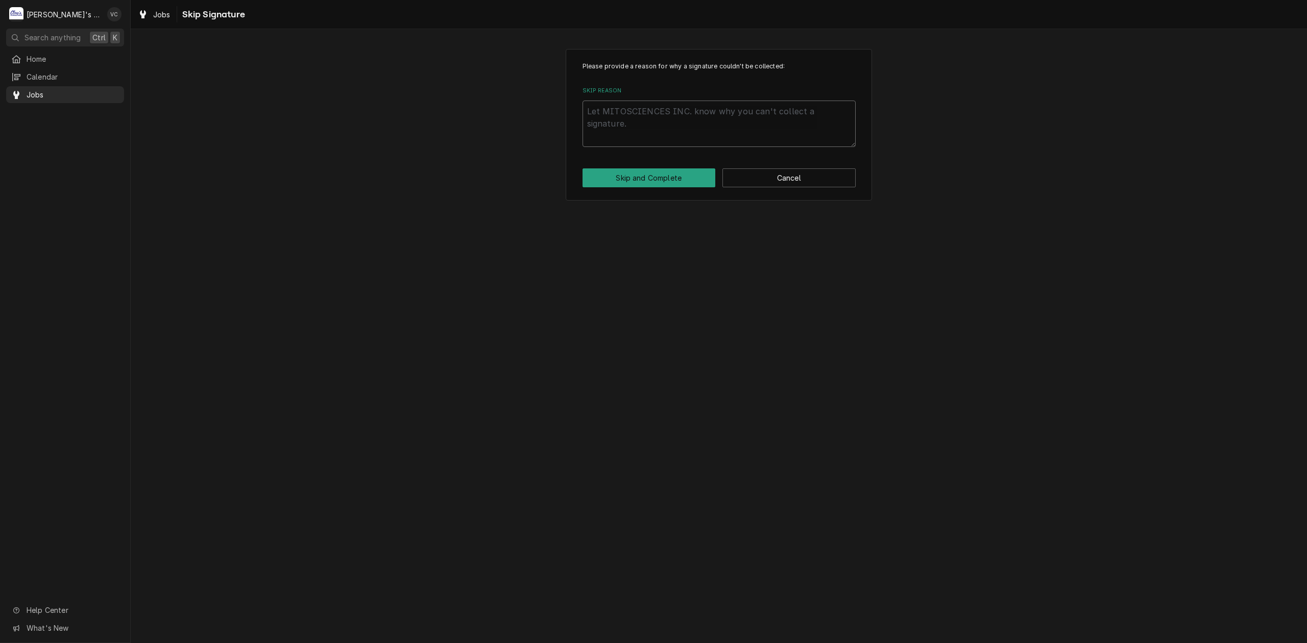
click at [618, 126] on textarea "Skip Reason" at bounding box center [718, 124] width 273 height 46
type textarea "x"
type textarea "V"
type textarea "x"
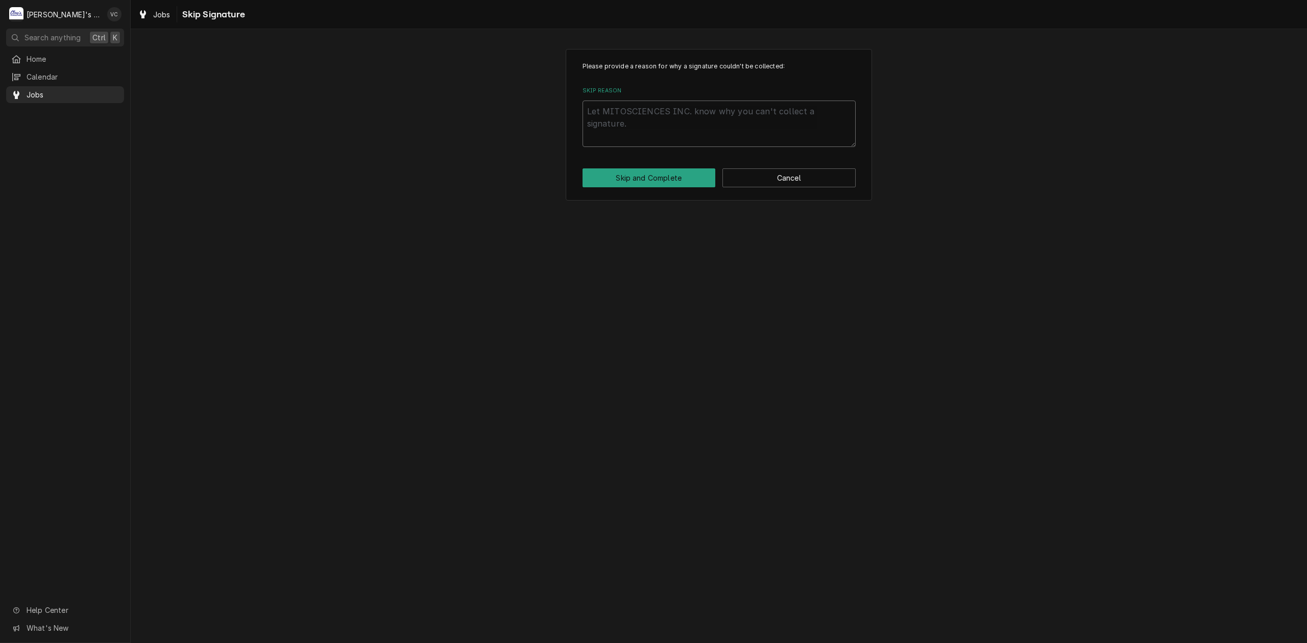
type textarea "N"
type textarea "x"
type textarea "NA"
click at [635, 174] on button "Skip and Complete" at bounding box center [648, 177] width 133 height 19
type textarea "x"
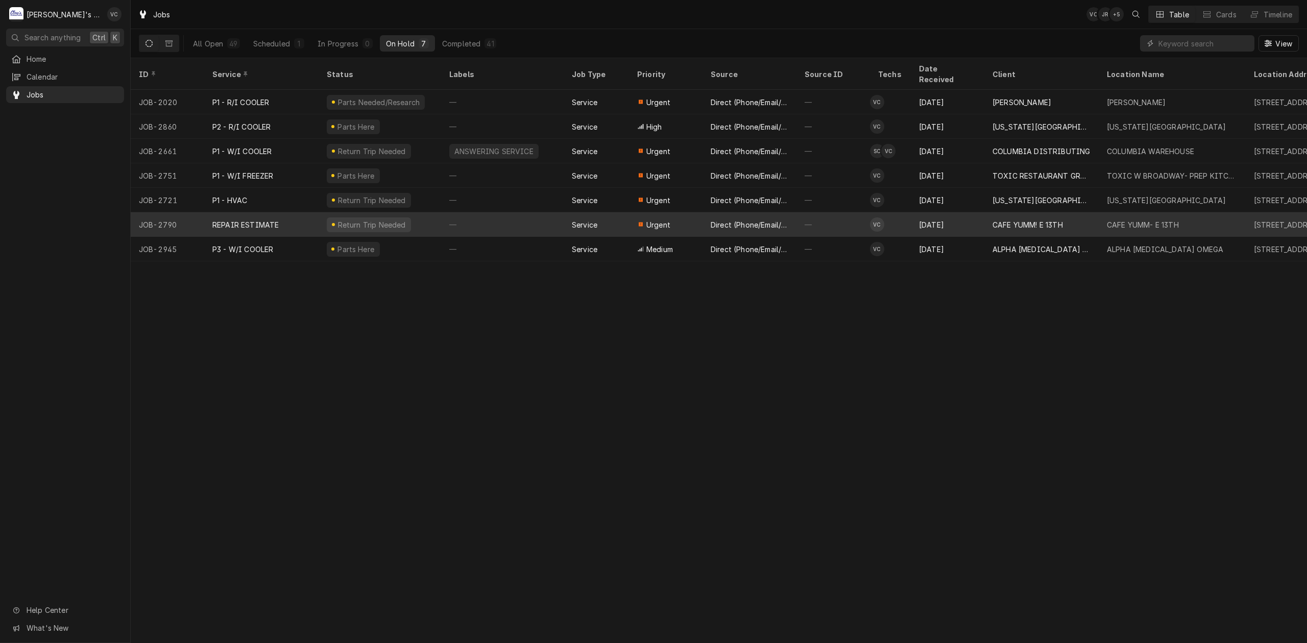
click at [270, 219] on div "REPAIR ESTIMATE" at bounding box center [245, 224] width 66 height 11
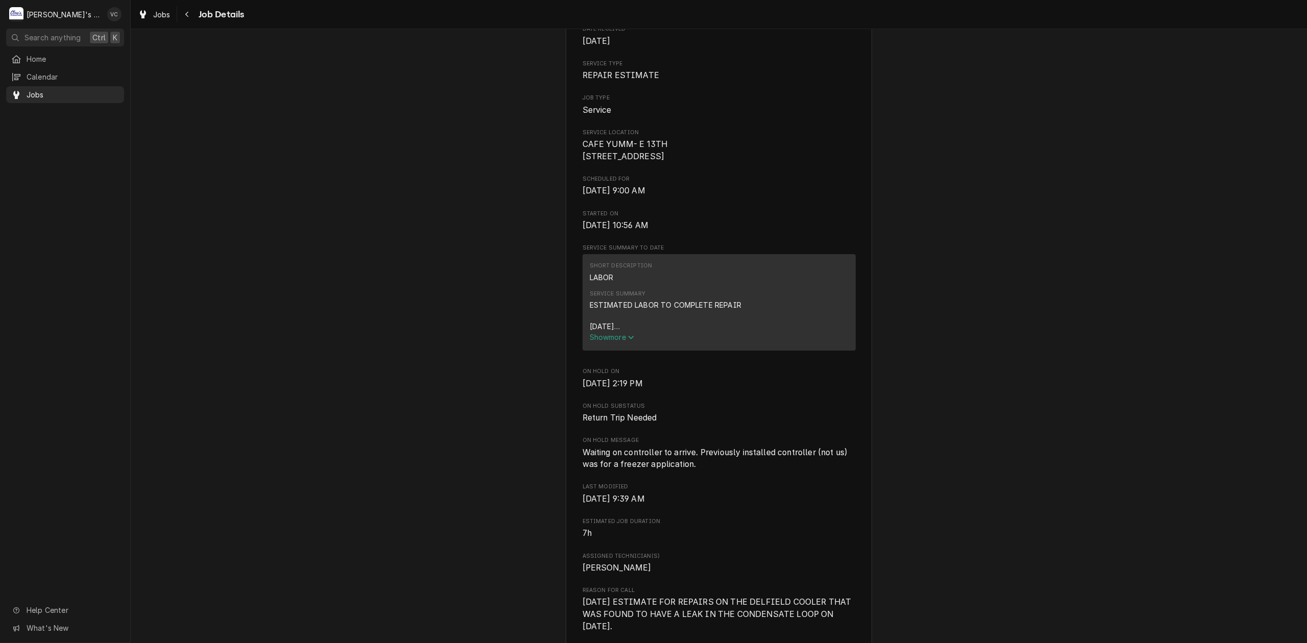
scroll to position [204, 0]
click at [609, 340] on span "Show more" at bounding box center [612, 336] width 45 height 9
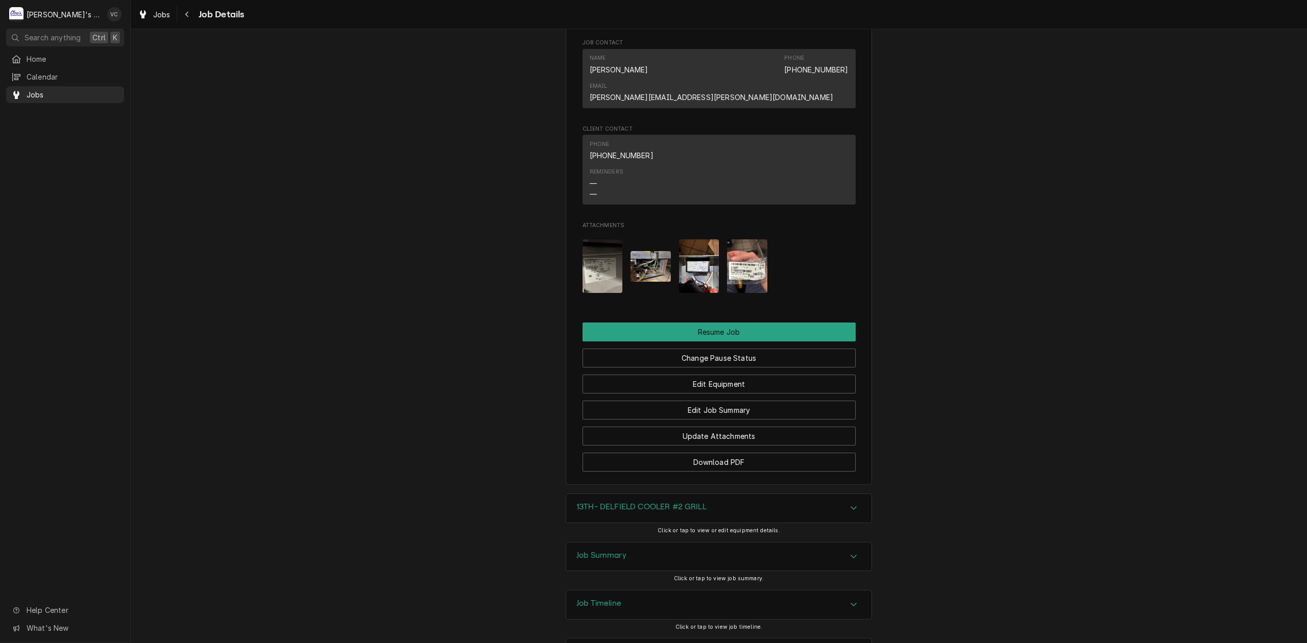
scroll to position [1329, 0]
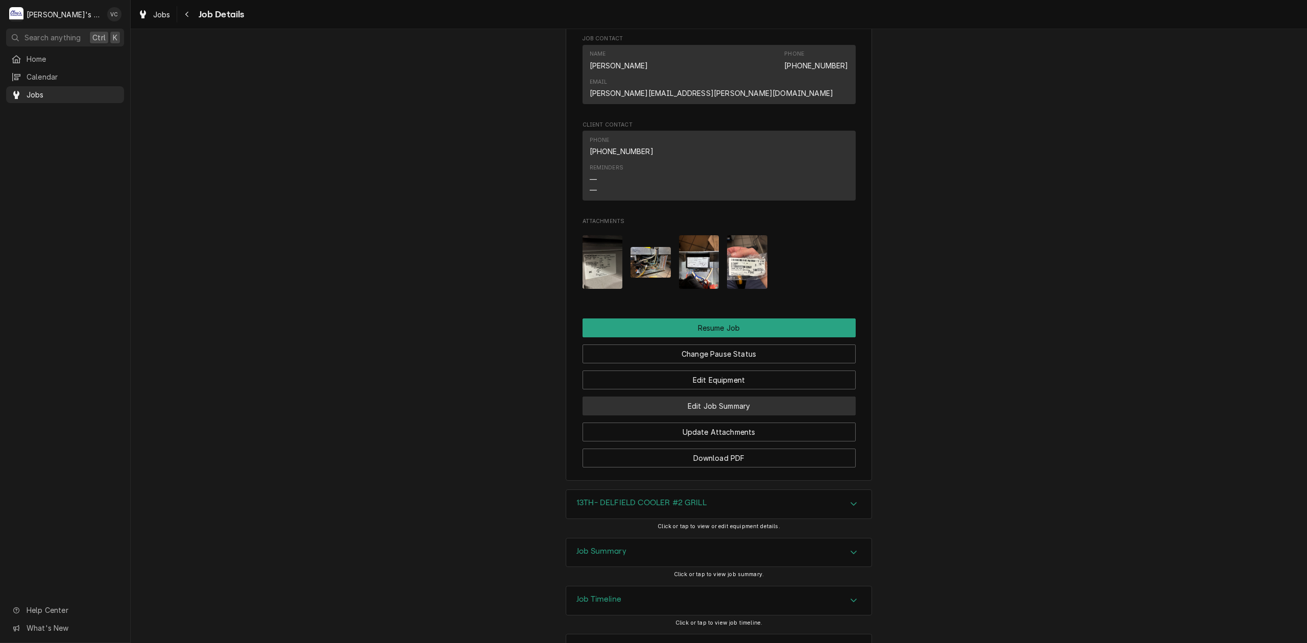
click at [734, 397] on button "Edit Job Summary" at bounding box center [718, 406] width 273 height 19
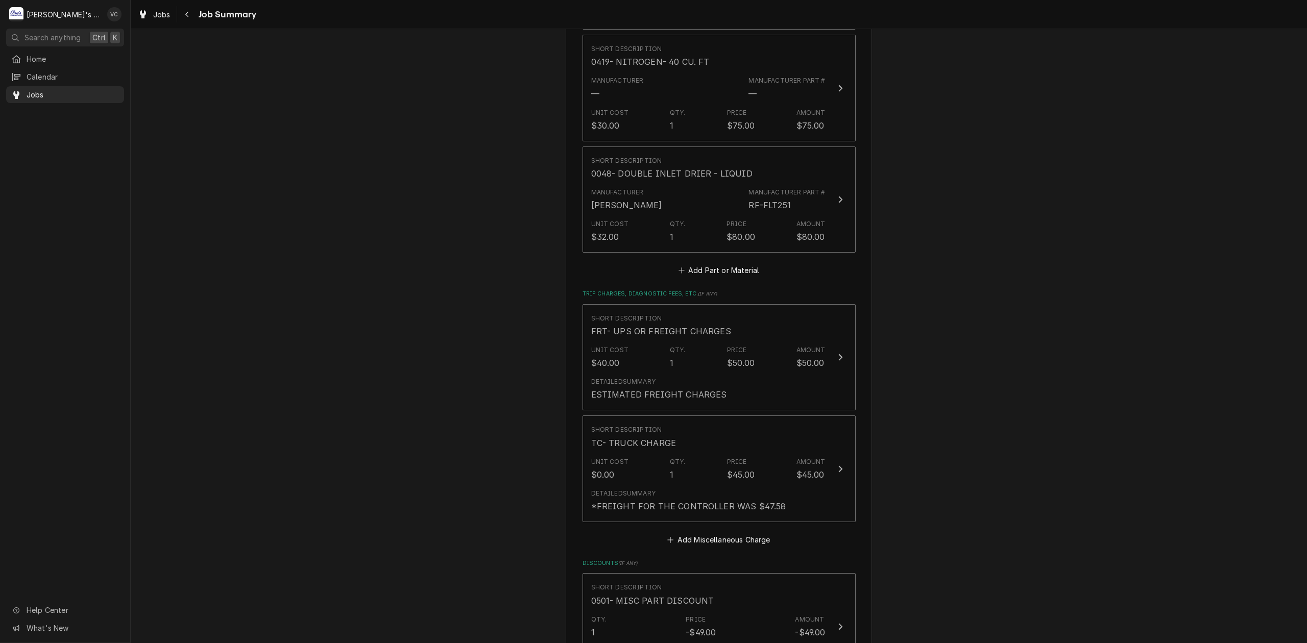
scroll to position [1429, 0]
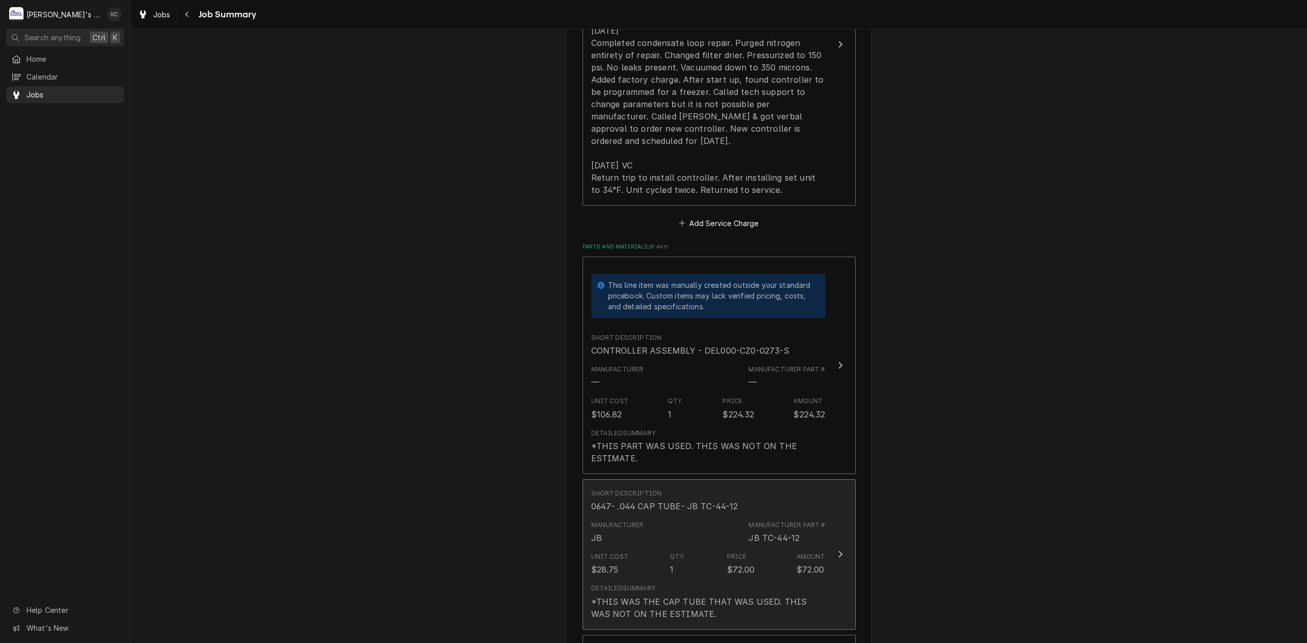
scroll to position [613, 0]
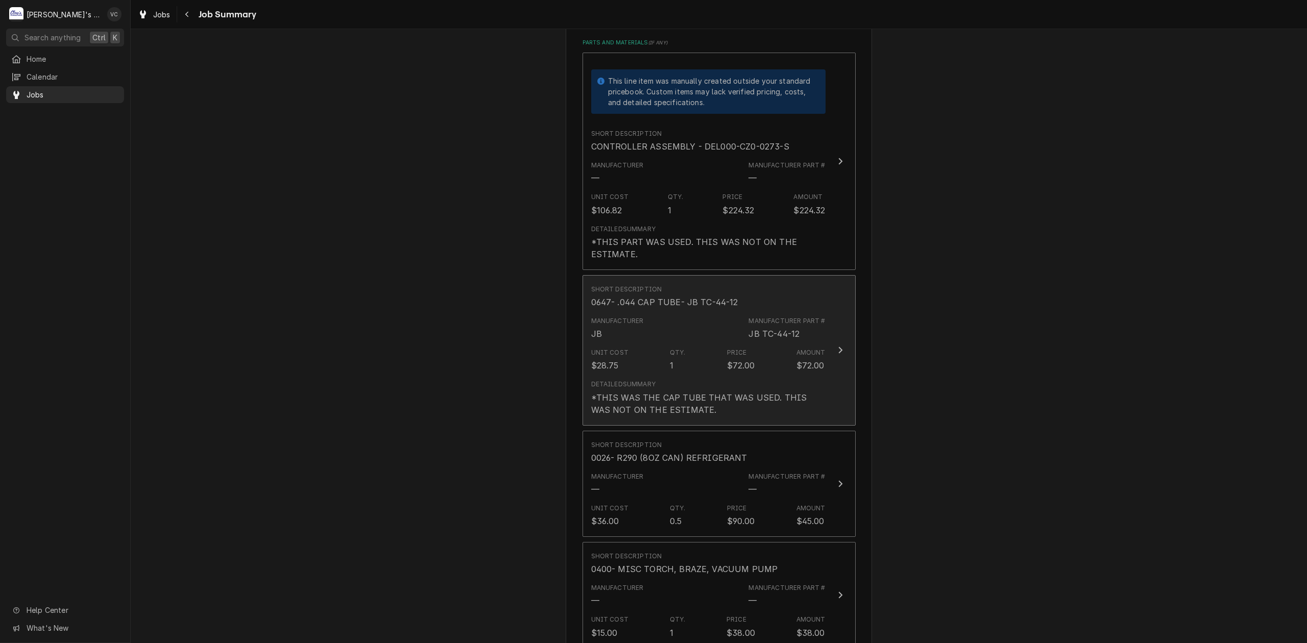
click at [724, 392] on div "*THIS WAS THE CAP TUBE THAT WAS USED. THIS WAS NOT ON THE ESTIMATE." at bounding box center [708, 404] width 234 height 25
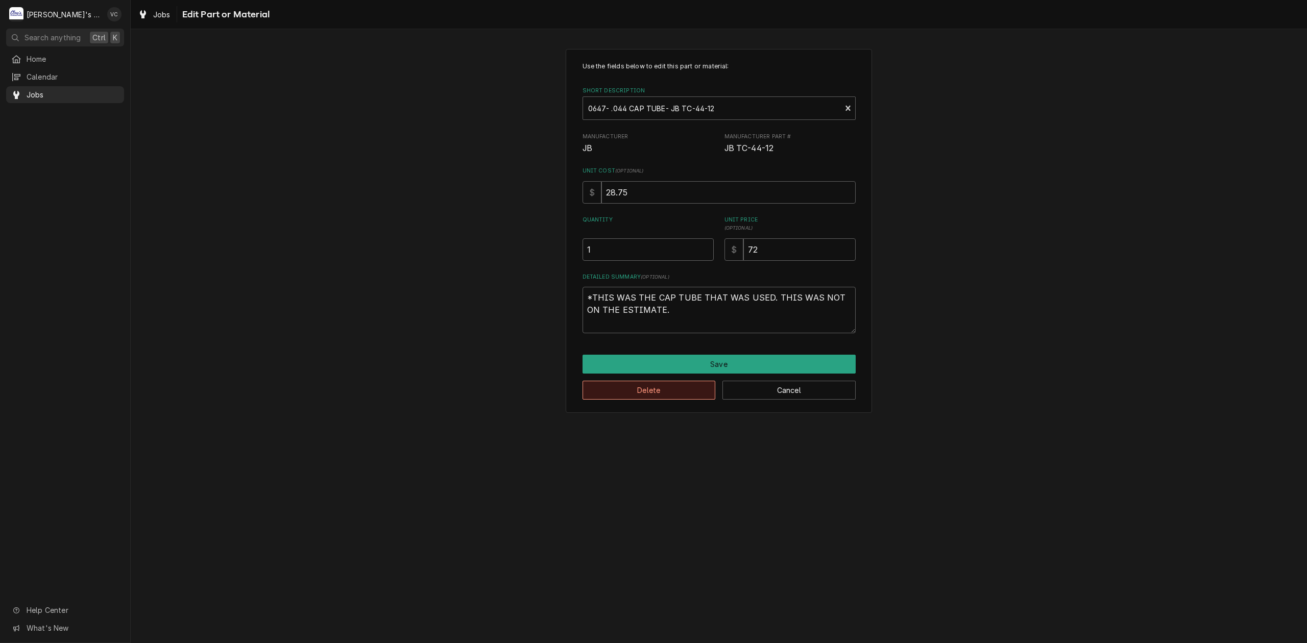
click at [659, 394] on button "Delete" at bounding box center [648, 390] width 133 height 19
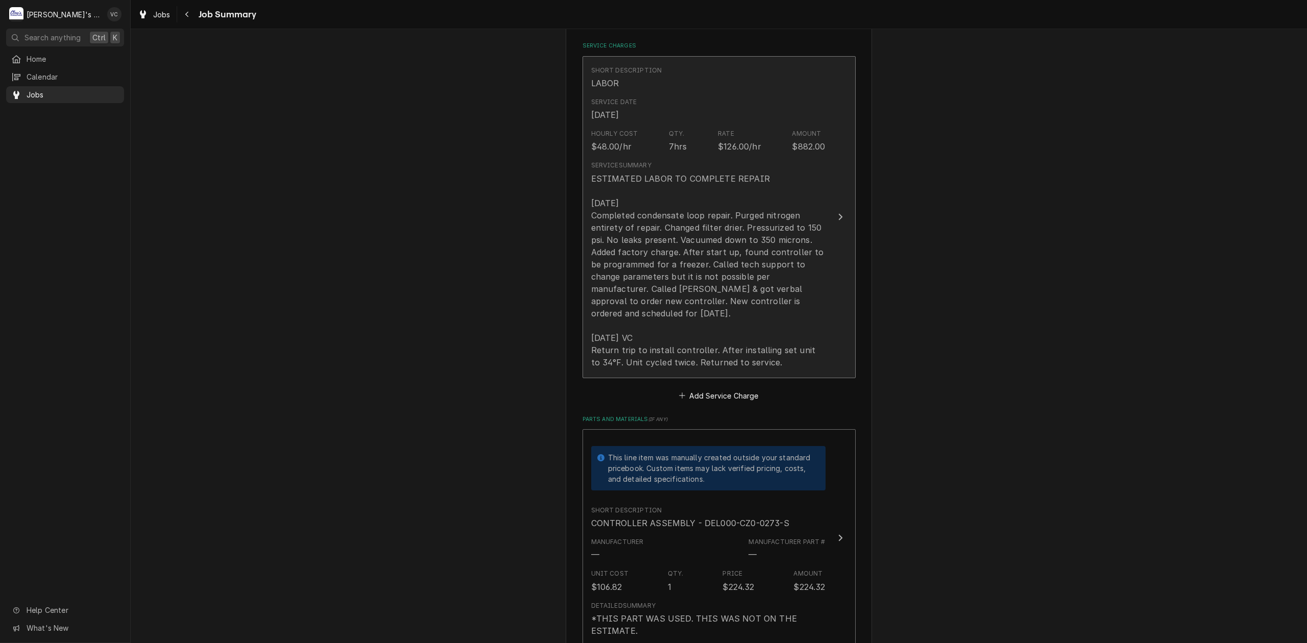
scroll to position [272, 0]
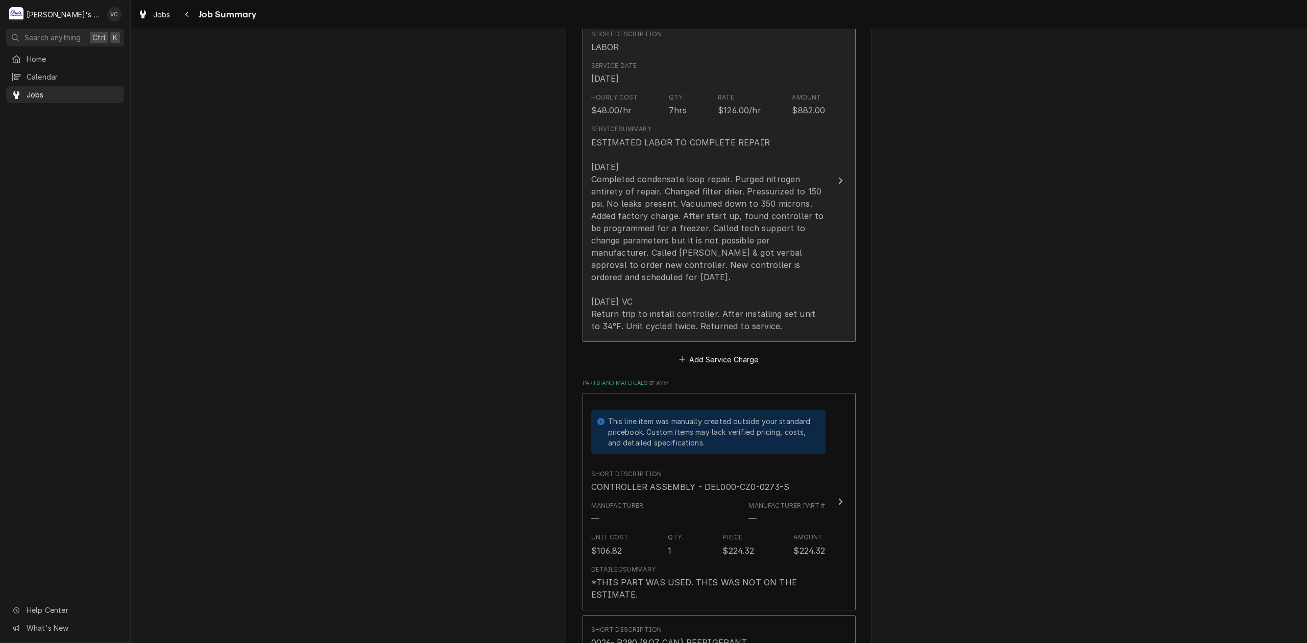
click at [832, 272] on button "Short Description LABOR Service Date Sep 22, 2025 Hourly Cost $48.00/hr Qty. 7h…" at bounding box center [718, 181] width 273 height 322
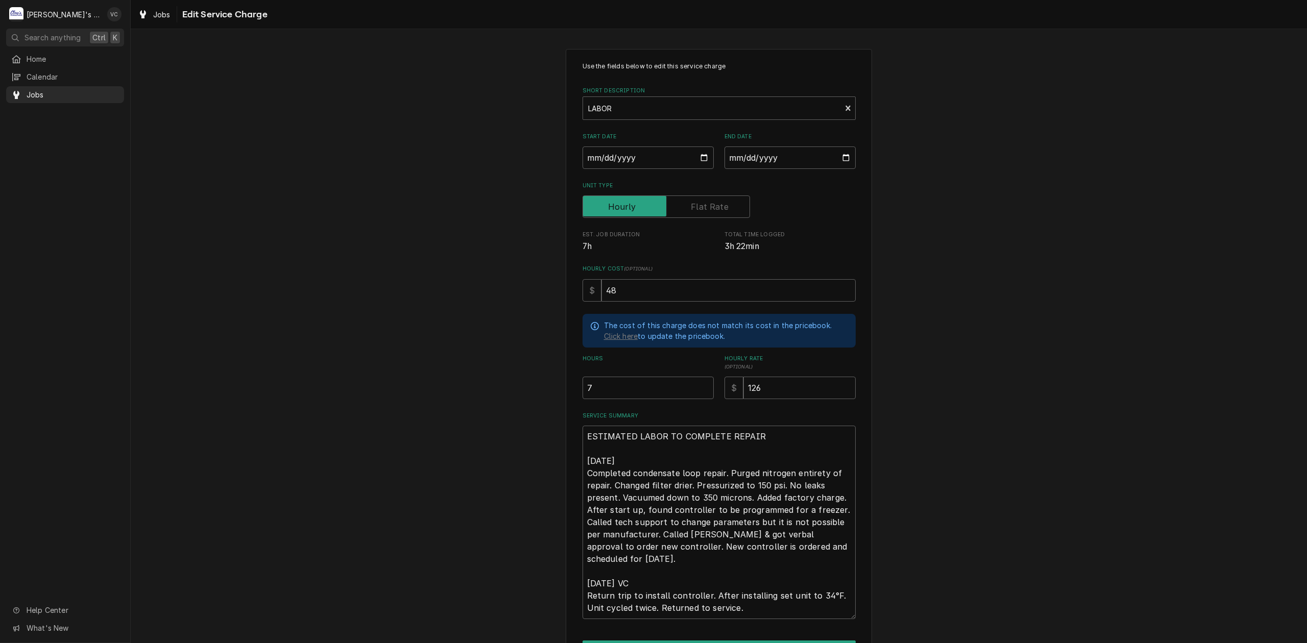
scroll to position [64, 0]
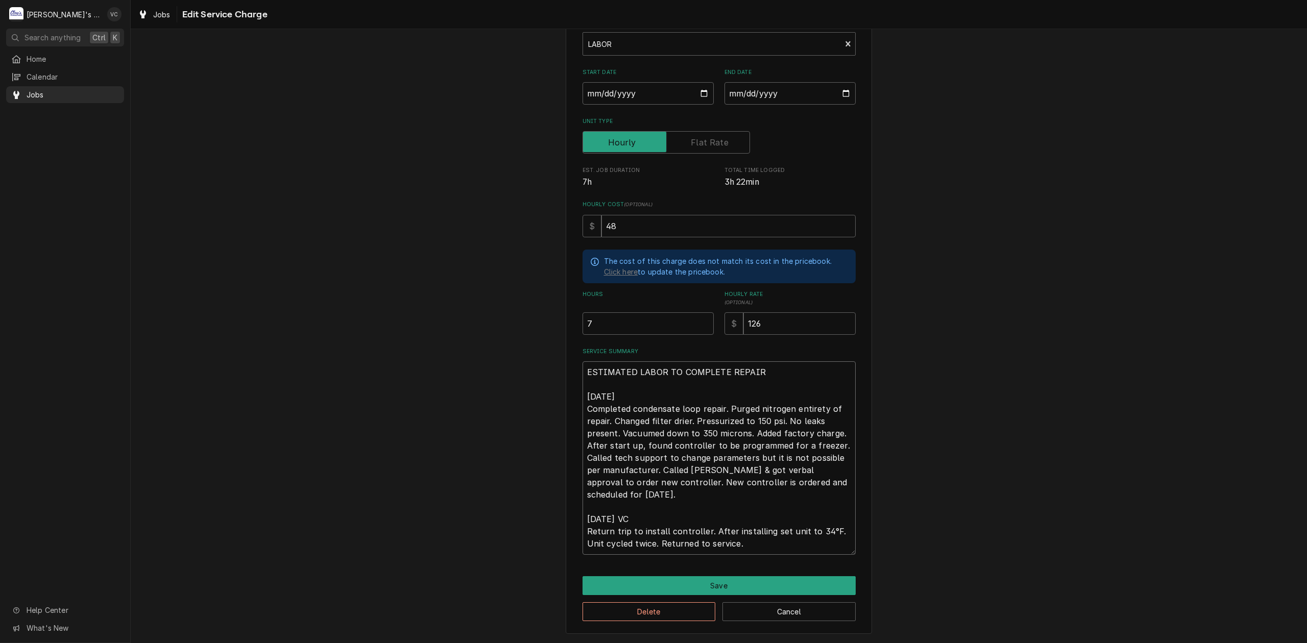
click at [614, 497] on textarea "ESTIMATED LABOR TO COMPLETE REPAIR 9/22/2025 Completed condensate loop repair. …" at bounding box center [718, 457] width 273 height 193
type textarea "x"
type textarea "ESTIMATED LABOR TO COMPLETE REPAIR 9/22/2025 Completed condensate loop repair. …"
type textarea "x"
type textarea "ESTIMATED LABOR TO COMPLETE REPAIR 9/22/2025 Completed condensate loop repair. …"
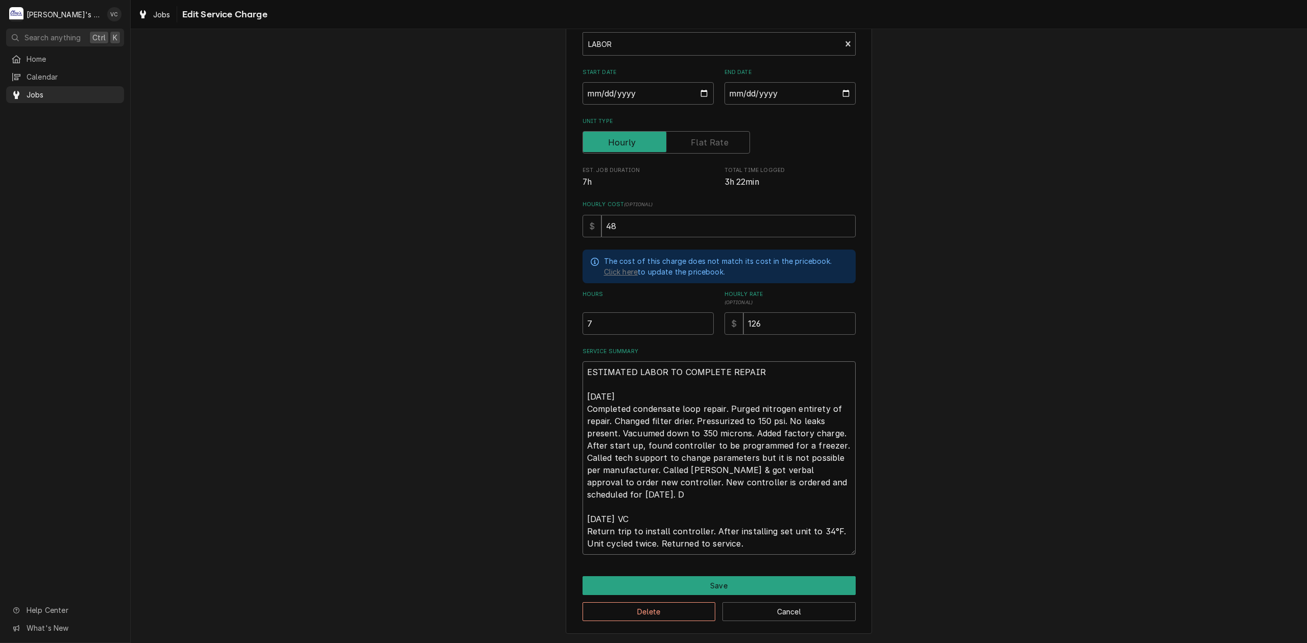
type textarea "x"
type textarea "ESTIMATED LABOR TO COMPLETE REPAIR 9/22/2025 Completed condensate loop repair. …"
type textarea "x"
type textarea "ESTIMATED LABOR TO COMPLETE REPAIR 9/22/2025 Completed condensate loop repair. …"
type textarea "x"
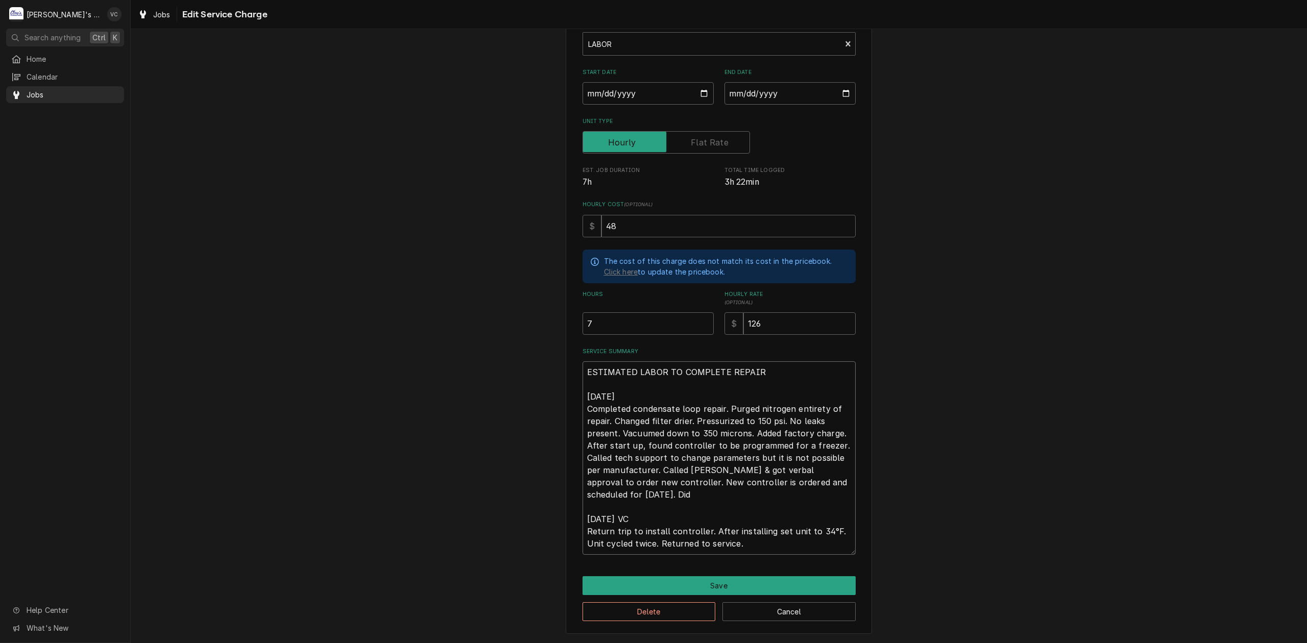
type textarea "ESTIMATED LABOR TO COMPLETE REPAIR 9/22/2025 Completed condensate loop repair. …"
type textarea "x"
type textarea "ESTIMATED LABOR TO COMPLETE REPAIR 9/22/2025 Completed condensate loop repair. …"
type textarea "x"
type textarea "ESTIMATED LABOR TO COMPLETE REPAIR 9/22/2025 Completed condensate loop repair. …"
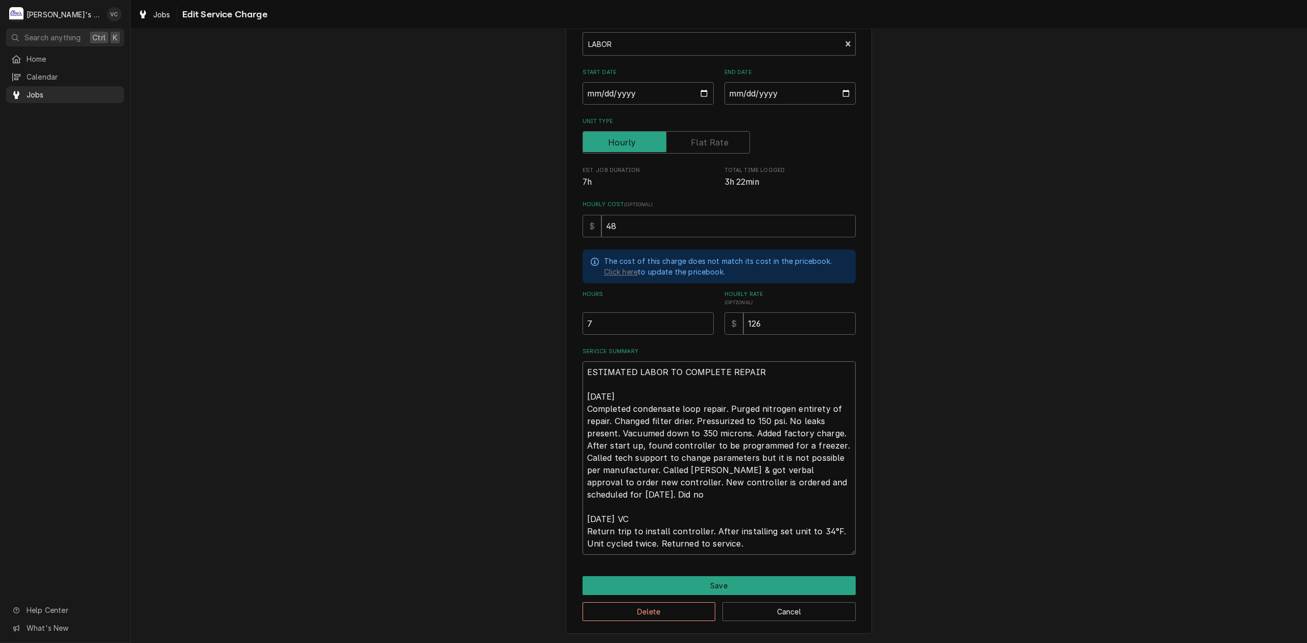
type textarea "x"
type textarea "ESTIMATED LABOR TO COMPLETE REPAIR 9/22/2025 Completed condensate loop repair. …"
type textarea "x"
type textarea "ESTIMATED LABOR TO COMPLETE REPAIR 9/22/2025 Completed condensate loop repair. …"
type textarea "x"
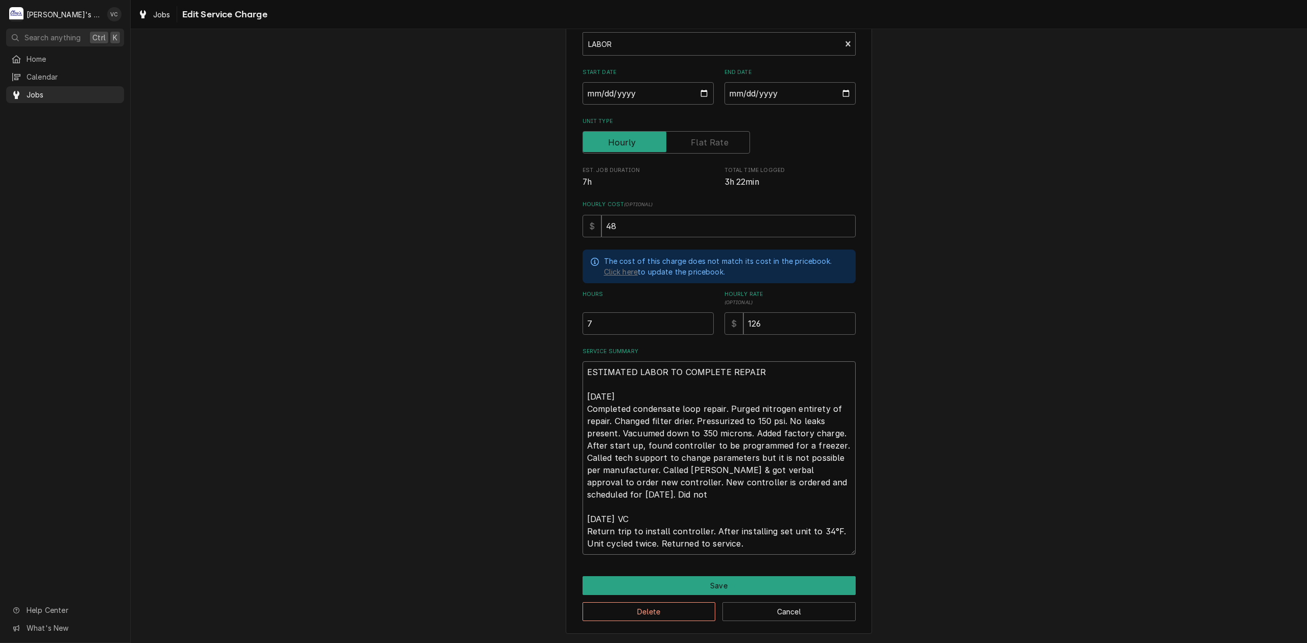
type textarea "ESTIMATED LABOR TO COMPLETE REPAIR 9/22/2025 Completed condensate loop repair. …"
type textarea "x"
type textarea "ESTIMATED LABOR TO COMPLETE REPAIR 9/22/2025 Completed condensate loop repair. …"
type textarea "x"
type textarea "ESTIMATED LABOR TO COMPLETE REPAIR 9/22/2025 Completed condensate loop repair. …"
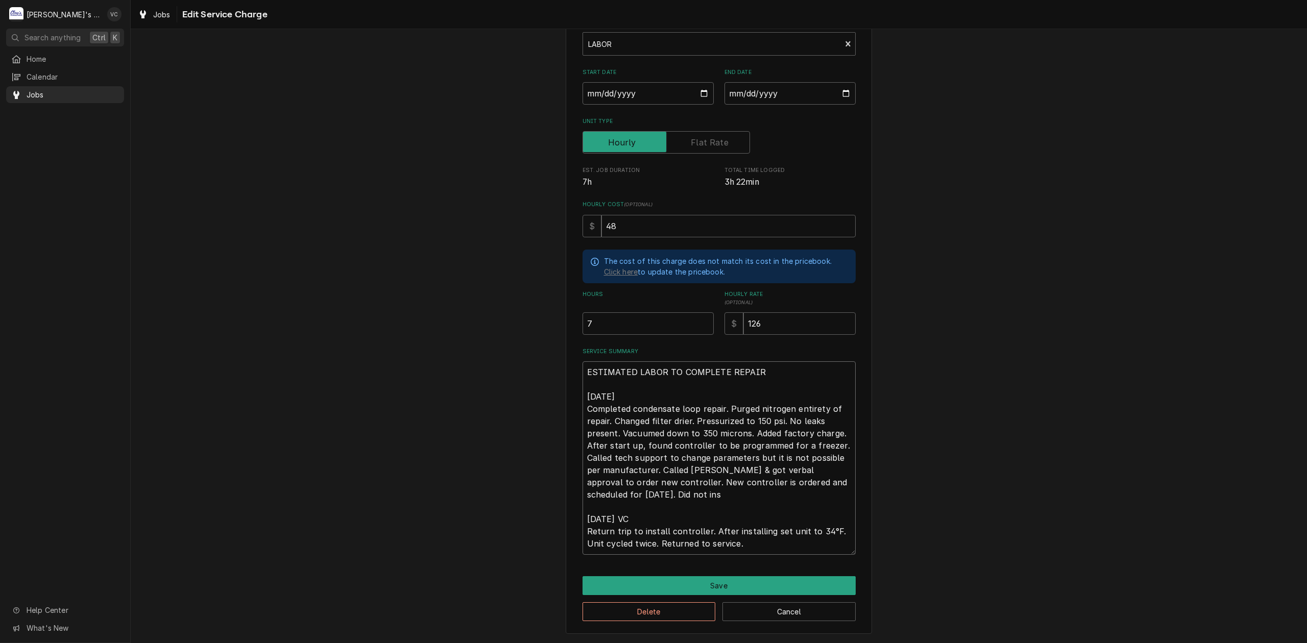
type textarea "x"
type textarea "ESTIMATED LABOR TO COMPLETE REPAIR 9/22/2025 Completed condensate loop repair. …"
type textarea "x"
type textarea "ESTIMATED LABOR TO COMPLETE REPAIR 9/22/2025 Completed condensate loop repair. …"
type textarea "x"
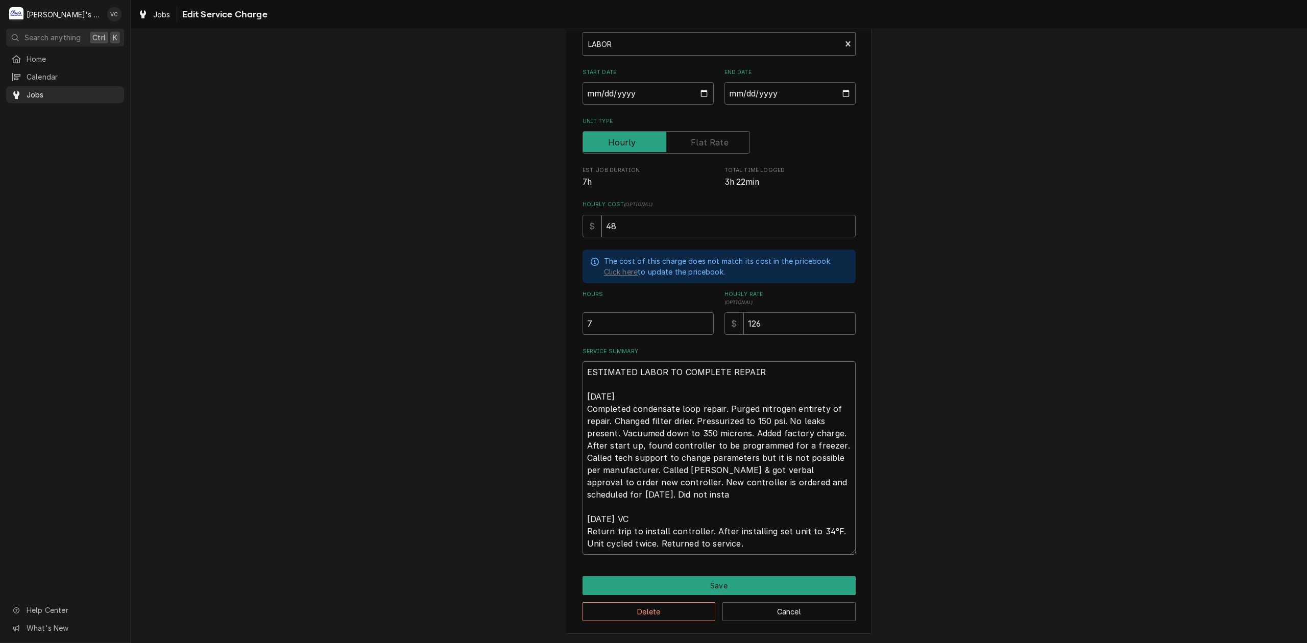
type textarea "ESTIMATED LABOR TO COMPLETE REPAIR 9/22/2025 Completed condensate loop repair. …"
type textarea "x"
type textarea "ESTIMATED LABOR TO COMPLETE REPAIR 9/22/2025 Completed condensate loop repair. …"
type textarea "x"
type textarea "ESTIMATED LABOR TO COMPLETE REPAIR 9/22/2025 Completed condensate loop repair. …"
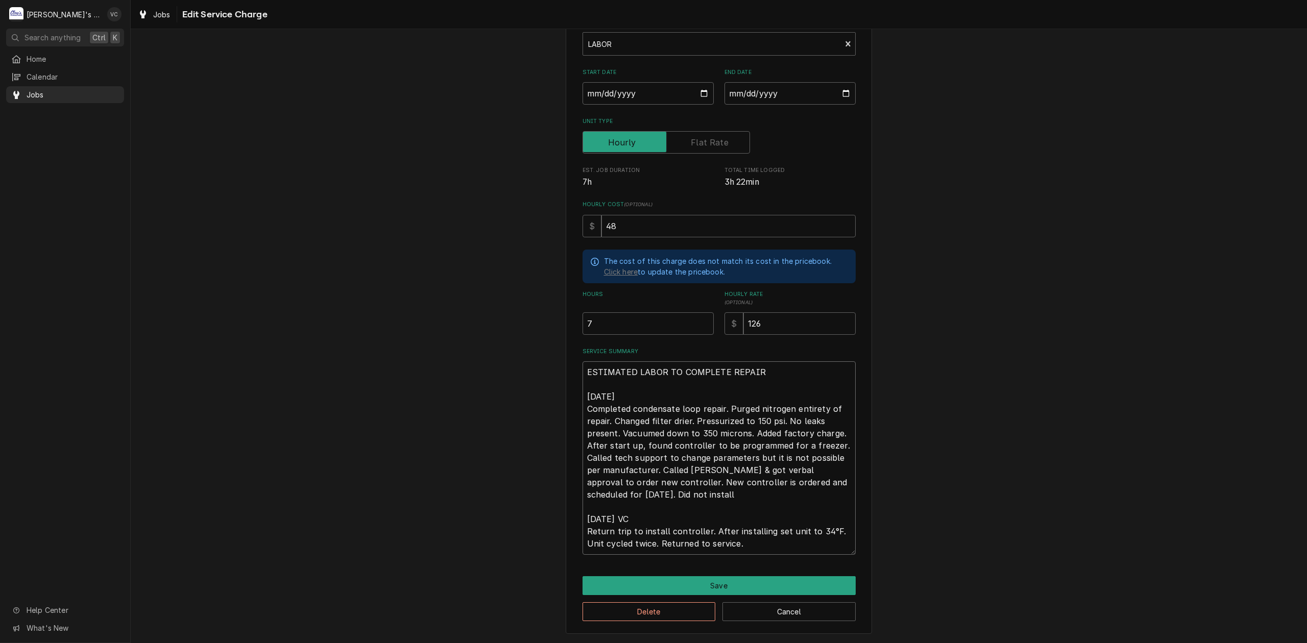
type textarea "x"
type textarea "ESTIMATED LABOR TO COMPLETE REPAIR 9/22/2025 Completed condensate loop repair. …"
type textarea "x"
type textarea "ESTIMATED LABOR TO COMPLETE REPAIR 9/22/2025 Completed condensate loop repair. …"
type textarea "x"
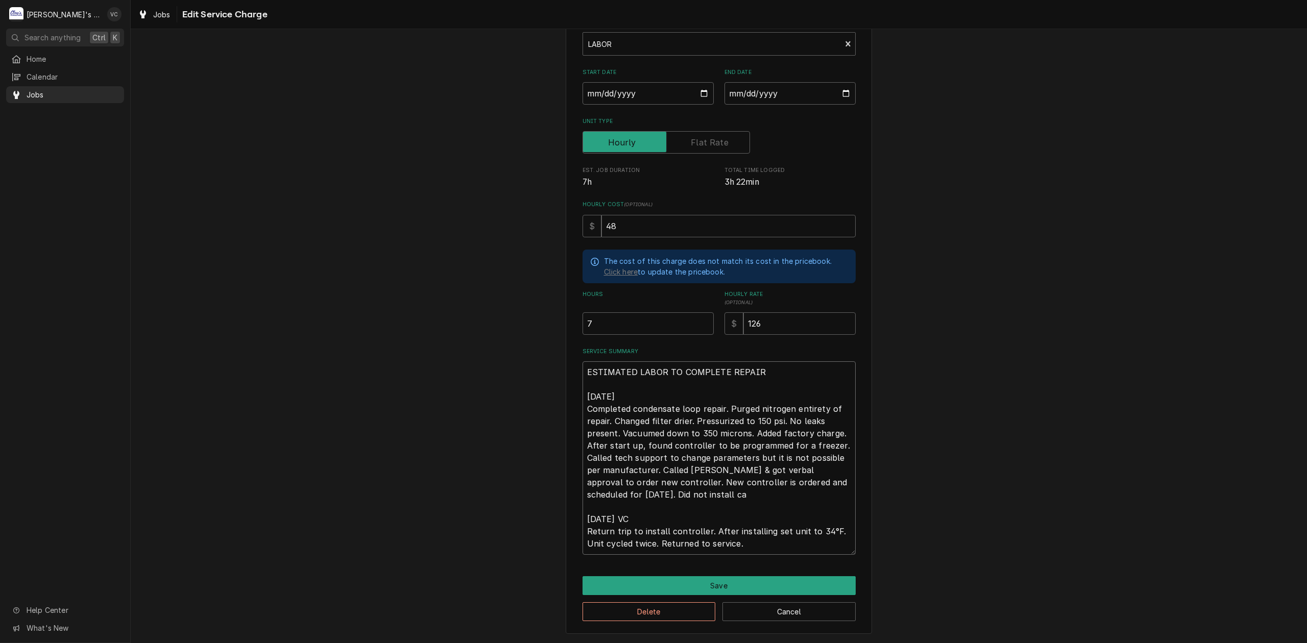
type textarea "ESTIMATED LABOR TO COMPLETE REPAIR 9/22/2025 Completed condensate loop repair. …"
type textarea "x"
type textarea "ESTIMATED LABOR TO COMPLETE REPAIR 9/22/2025 Completed condensate loop repair. …"
type textarea "x"
type textarea "ESTIMATED LABOR TO COMPLETE REPAIR 9/22/2025 Completed condensate loop repair. …"
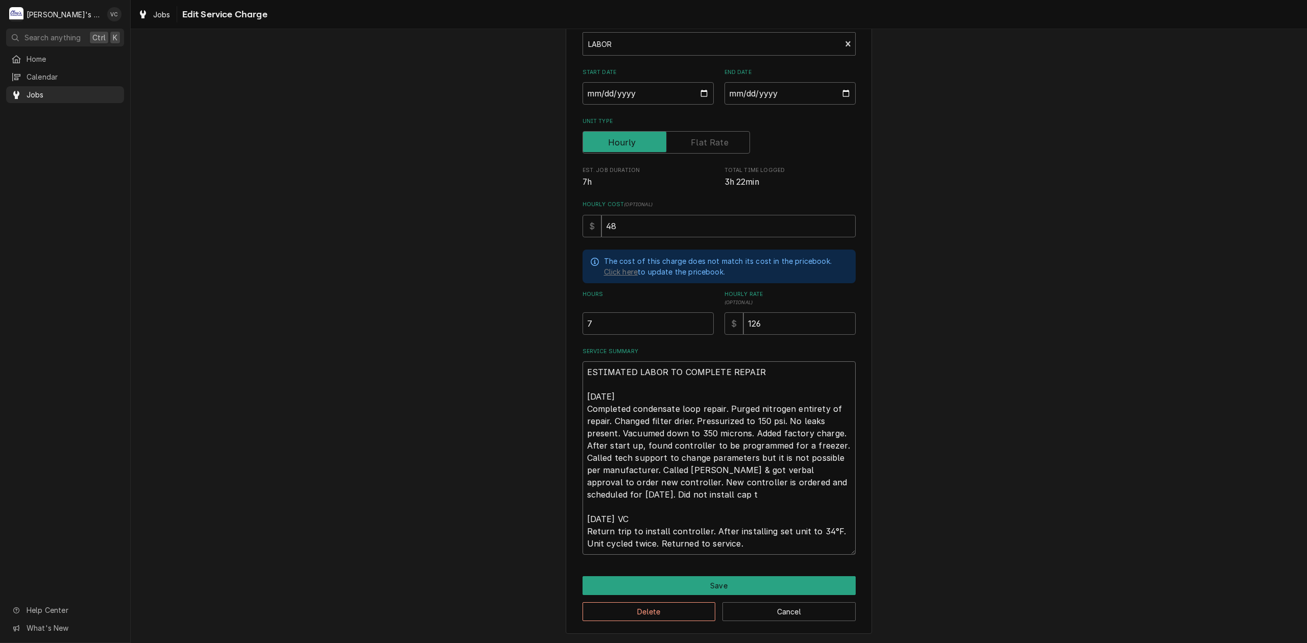
type textarea "x"
type textarea "ESTIMATED LABOR TO COMPLETE REPAIR 9/22/2025 Completed condensate loop repair. …"
type textarea "x"
type textarea "ESTIMATED LABOR TO COMPLETE REPAIR 9/22/2025 Completed condensate loop repair. …"
type textarea "x"
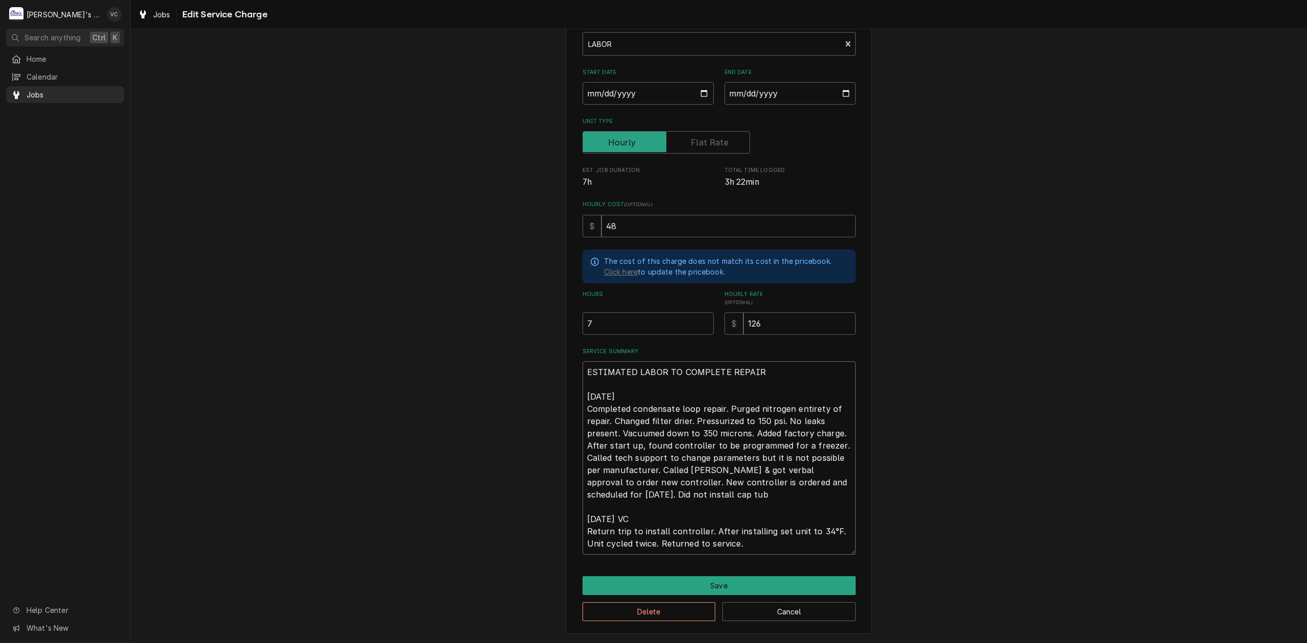
type textarea "ESTIMATED LABOR TO COMPLETE REPAIR 9/22/2025 Completed condensate loop repair. …"
type textarea "x"
type textarea "ESTIMATED LABOR TO COMPLETE REPAIR 9/22/2025 Completed condensate loop repair. …"
type textarea "x"
type textarea "ESTIMATED LABOR TO COMPLETE REPAIR 9/22/2025 Completed condensate loop repair. …"
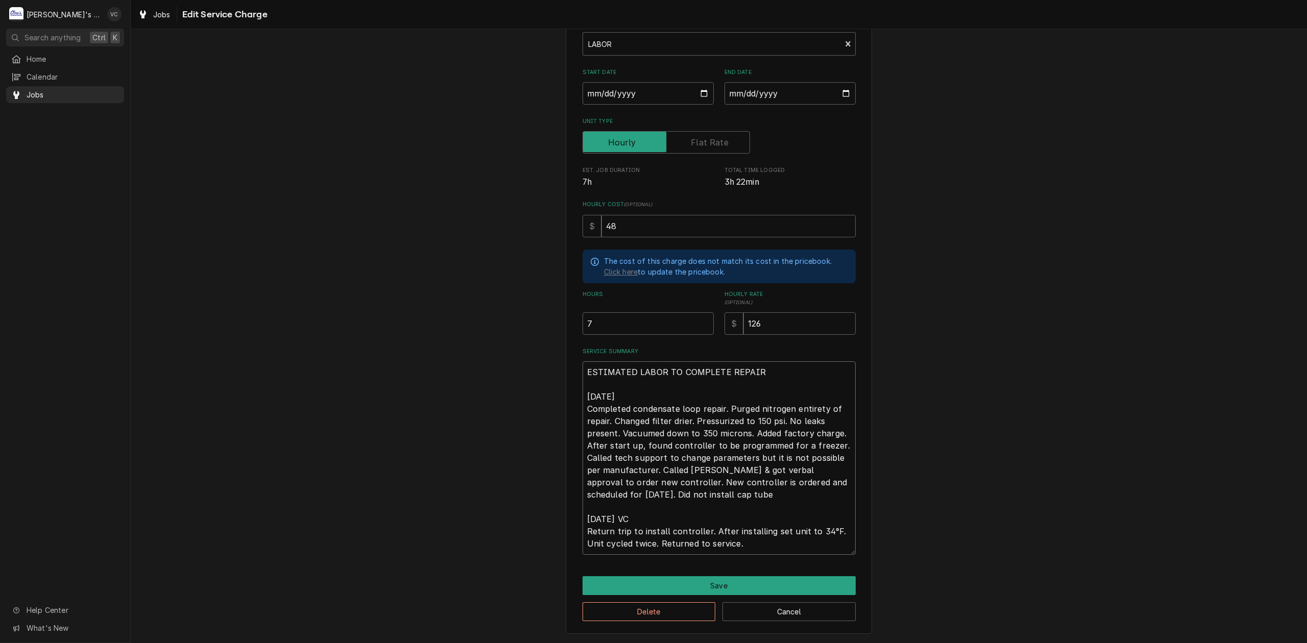
type textarea "x"
type textarea "ESTIMATED LABOR TO COMPLETE REPAIR 9/22/2025 Completed condensate loop repair. …"
type textarea "x"
type textarea "ESTIMATED LABOR TO COMPLETE REPAIR 9/22/2025 Completed condensate loop repair. …"
type textarea "x"
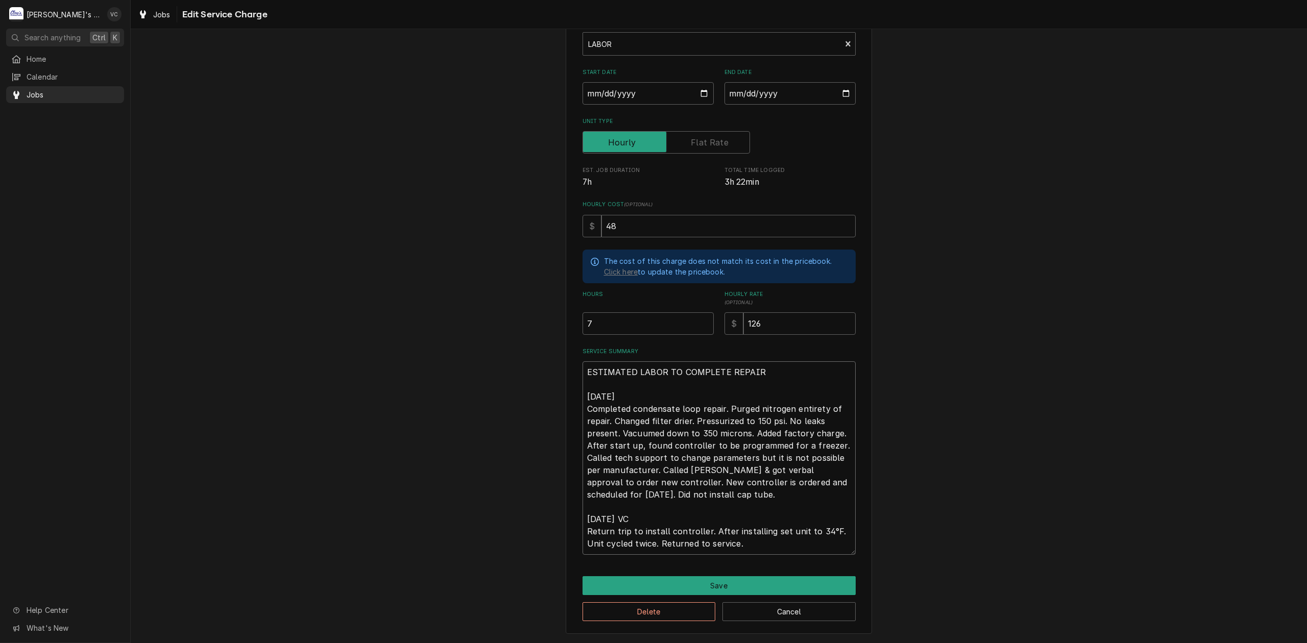
type textarea "ESTIMATED LABOR TO COMPLETE REPAIR 9/22/2025 Completed condensate loop repair. …"
type textarea "x"
type textarea "ESTIMATED LABOR TO COMPLETE REPAIR 9/22/2025 Completed condensate loop repair. …"
type textarea "x"
type textarea "ESTIMATED LABOR TO COMPLETE REPAIR 9/22/2025 Completed condensate loop repair. …"
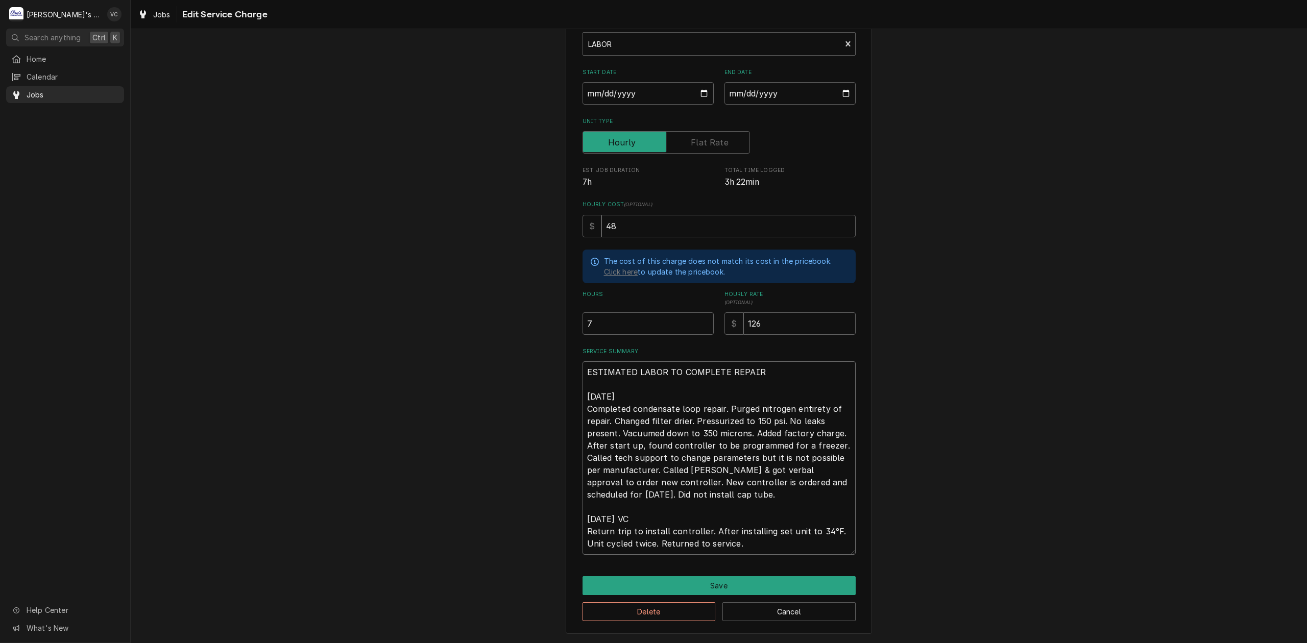
type textarea "x"
type textarea "ESTIMATED LABOR TO COMPLETE REPAIR 9/22/2025 Completed condensate loop repair. …"
type textarea "x"
type textarea "ESTIMATED LABOR TO COMPLETE REPAIR 9/22/2025 Completed condensate loop repair. …"
type textarea "x"
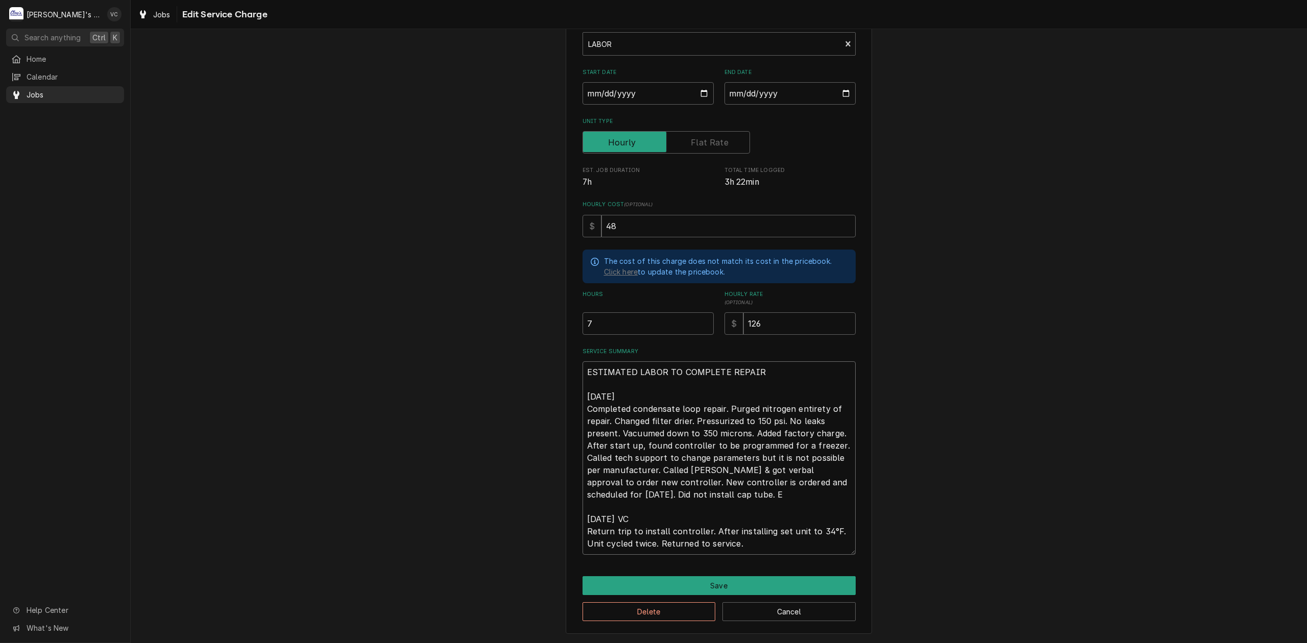
type textarea "ESTIMATED LABOR TO COMPLETE REPAIR 9/22/2025 Completed condensate loop repair. …"
type textarea "x"
type textarea "ESTIMATED LABOR TO COMPLETE REPAIR 9/22/2025 Completed condensate loop repair. …"
type textarea "x"
type textarea "ESTIMATED LABOR TO COMPLETE REPAIR 9/22/2025 Completed condensate loop repair. …"
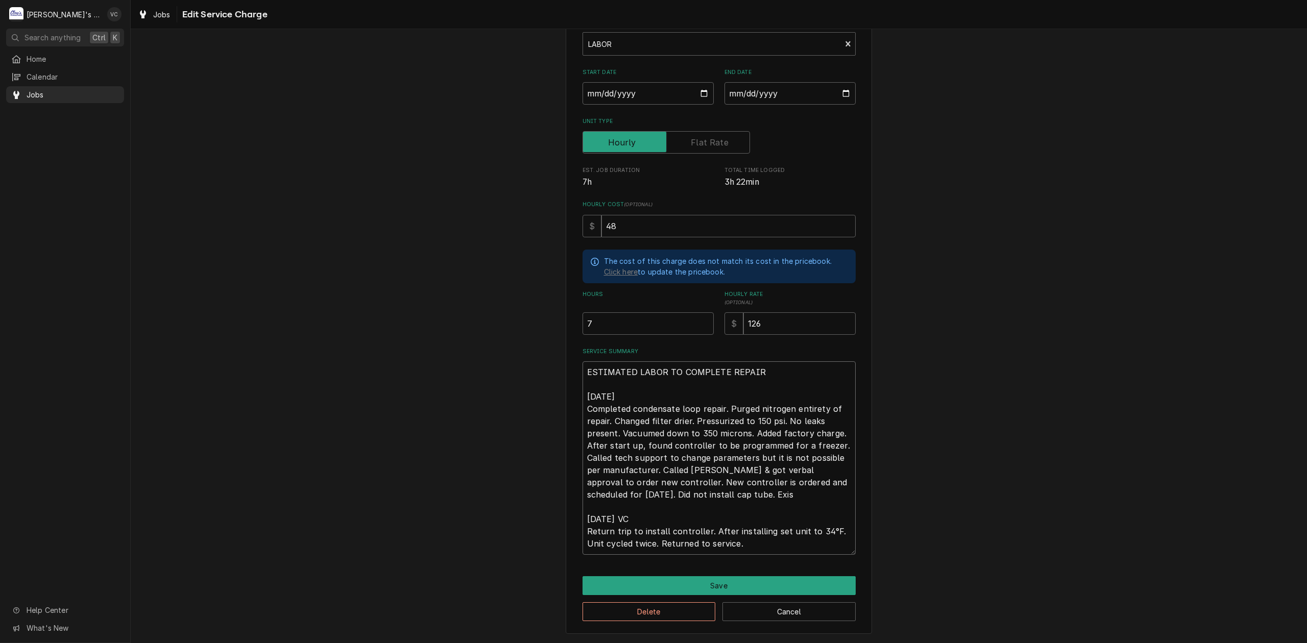
type textarea "x"
type textarea "ESTIMATED LABOR TO COMPLETE REPAIR 9/22/2025 Completed condensate loop repair. …"
type textarea "x"
type textarea "ESTIMATED LABOR TO COMPLETE REPAIR 9/22/2025 Completed condensate loop repair. …"
type textarea "x"
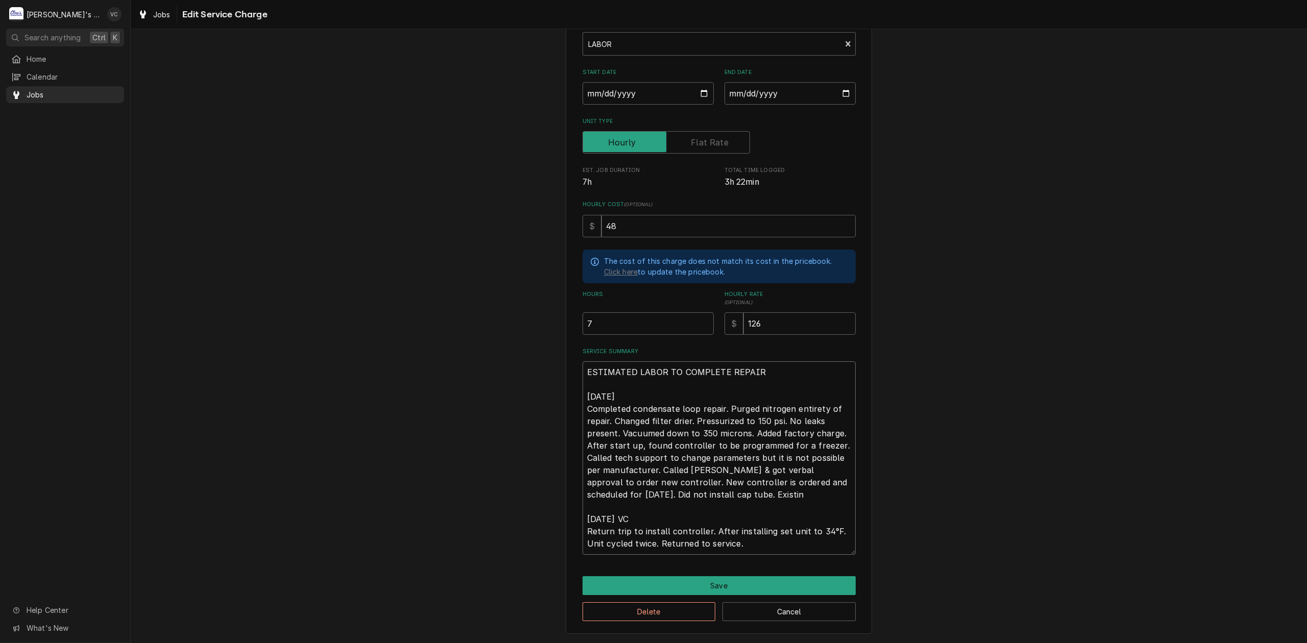
type textarea "ESTIMATED LABOR TO COMPLETE REPAIR 9/22/2025 Completed condensate loop repair. …"
type textarea "x"
type textarea "ESTIMATED LABOR TO COMPLETE REPAIR 9/22/2025 Completed condensate loop repair. …"
type textarea "x"
type textarea "ESTIMATED LABOR TO COMPLETE REPAIR 9/22/2025 Completed condensate loop repair. …"
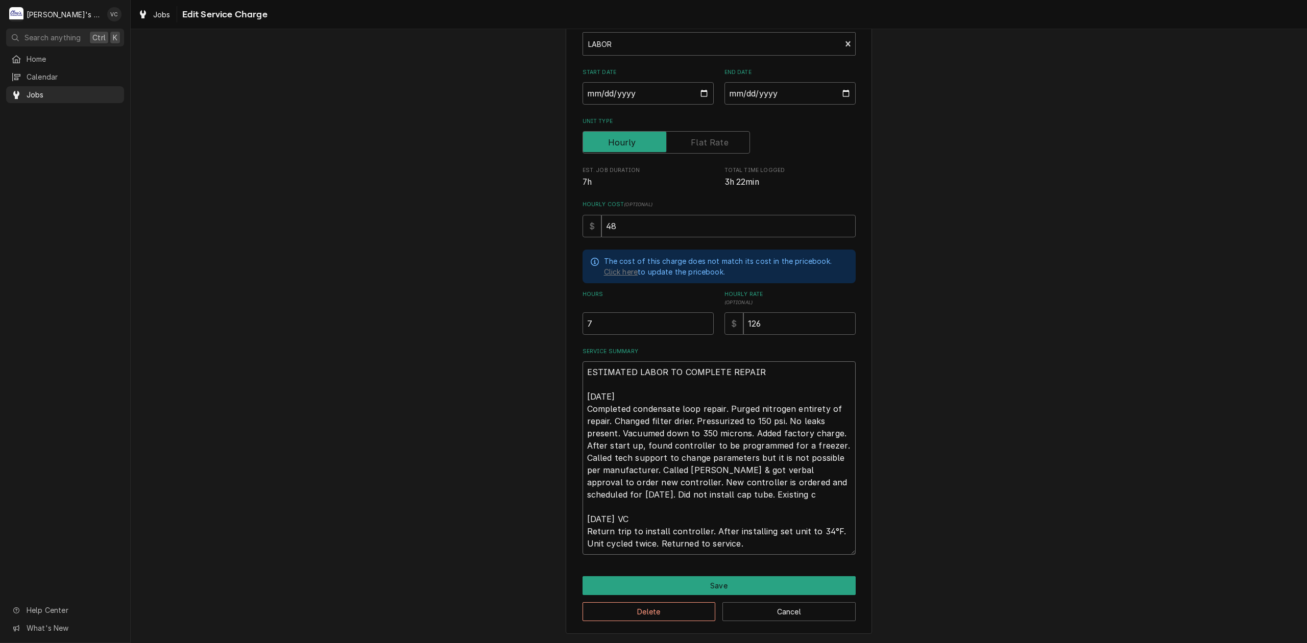
type textarea "x"
type textarea "ESTIMATED LABOR TO COMPLETE REPAIR 9/22/2025 Completed condensate loop repair. …"
type textarea "x"
type textarea "ESTIMATED LABOR TO COMPLETE REPAIR 9/22/2025 Completed condensate loop repair. …"
type textarea "x"
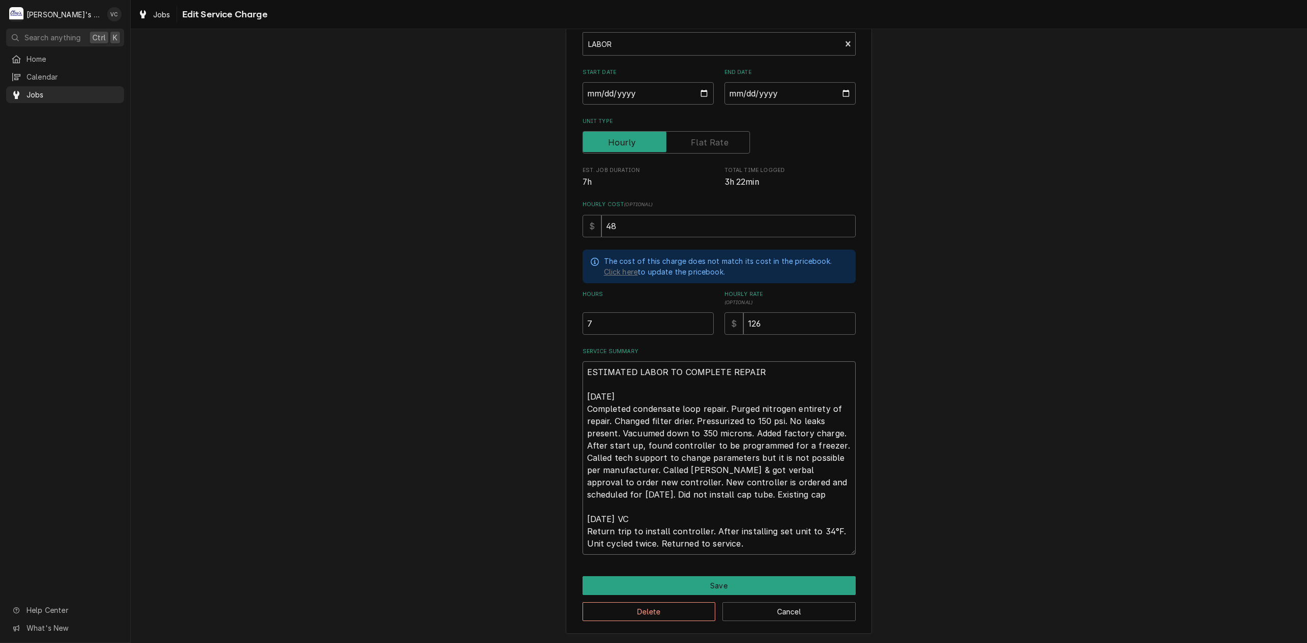
type textarea "ESTIMATED LABOR TO COMPLETE REPAIR 9/22/2025 Completed condensate loop repair. …"
type textarea "x"
type textarea "ESTIMATED LABOR TO COMPLETE REPAIR 9/22/2025 Completed condensate loop repair. …"
type textarea "x"
type textarea "ESTIMATED LABOR TO COMPLETE REPAIR 9/22/2025 Completed condensate loop repair. …"
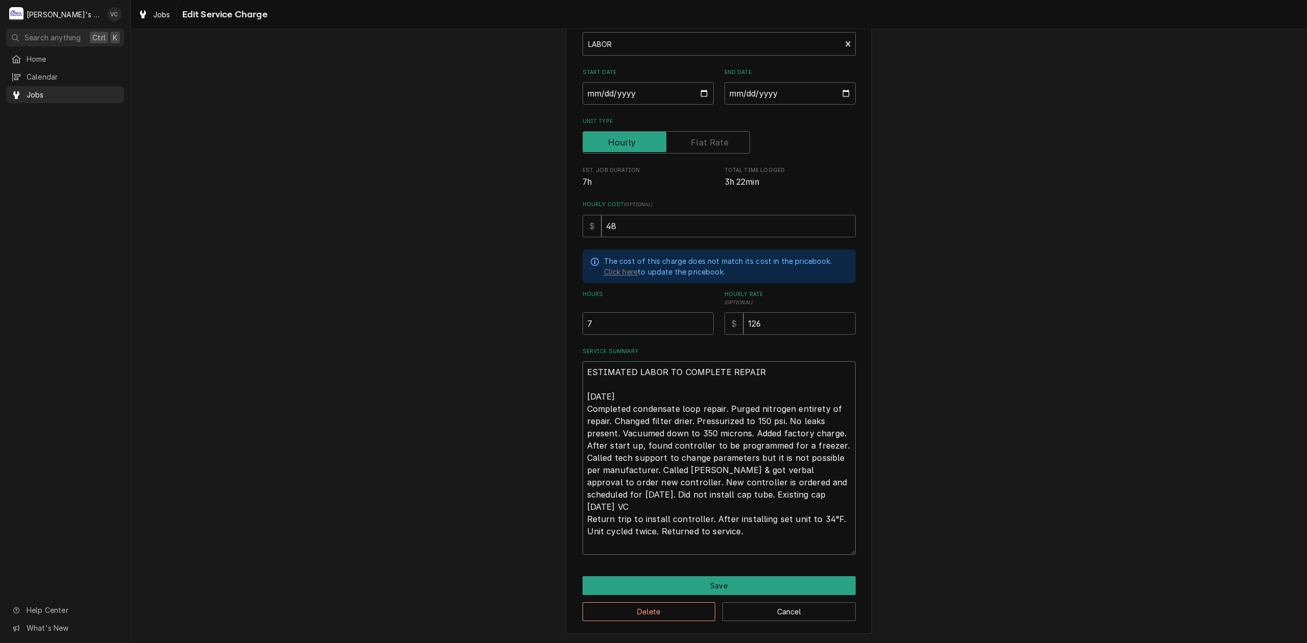
type textarea "x"
type textarea "ESTIMATED LABOR TO COMPLETE REPAIR 9/22/2025 Completed condensate loop repair. …"
type textarea "x"
type textarea "ESTIMATED LABOR TO COMPLETE REPAIR 9/22/2025 Completed condensate loop repair. …"
type textarea "x"
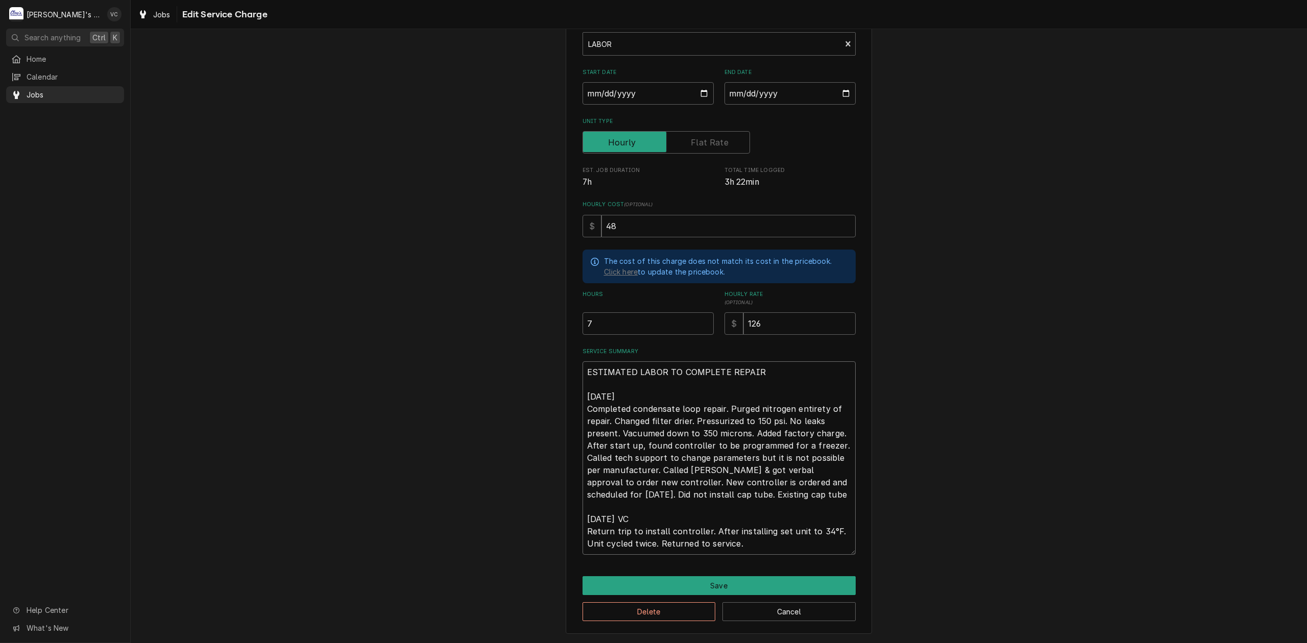
type textarea "ESTIMATED LABOR TO COMPLETE REPAIR 9/22/2025 Completed condensate loop repair. …"
type textarea "x"
type textarea "ESTIMATED LABOR TO COMPLETE REPAIR 9/22/2025 Completed condensate loop repair. …"
type textarea "x"
type textarea "ESTIMATED LABOR TO COMPLETE REPAIR 9/22/2025 Completed condensate loop repair. …"
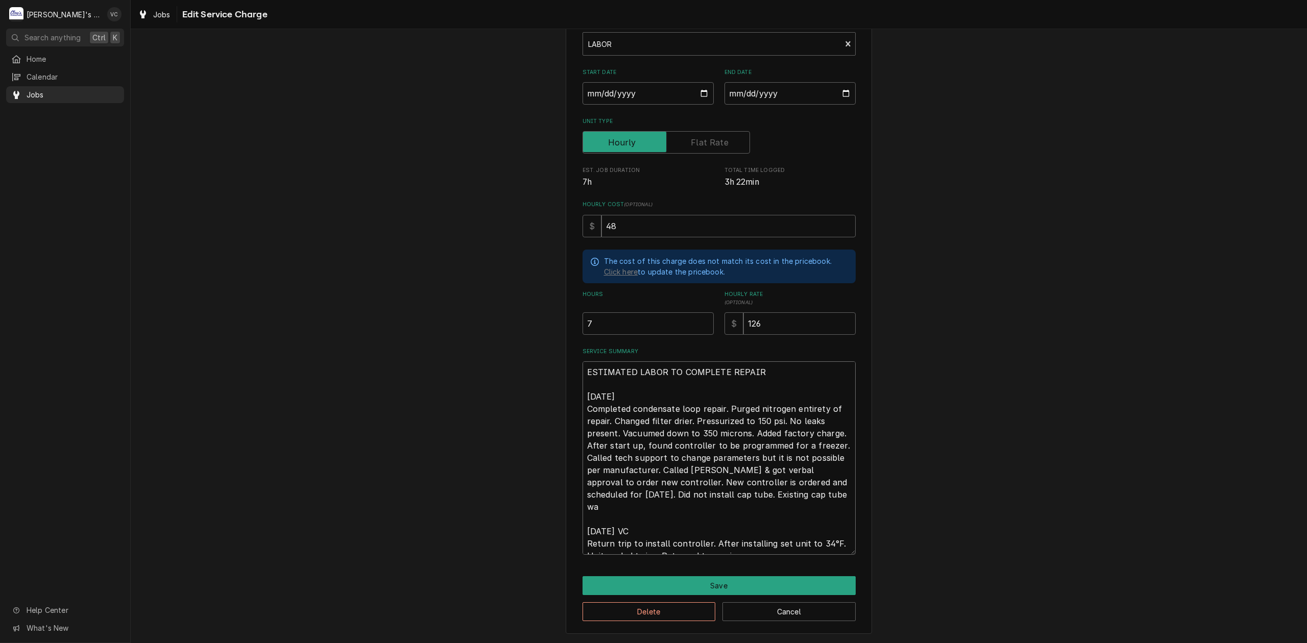
type textarea "x"
type textarea "ESTIMATED LABOR TO COMPLETE REPAIR 9/22/2025 Completed condensate loop repair. …"
type textarea "x"
type textarea "ESTIMATED LABOR TO COMPLETE REPAIR 9/22/2025 Completed condensate loop repair. …"
type textarea "x"
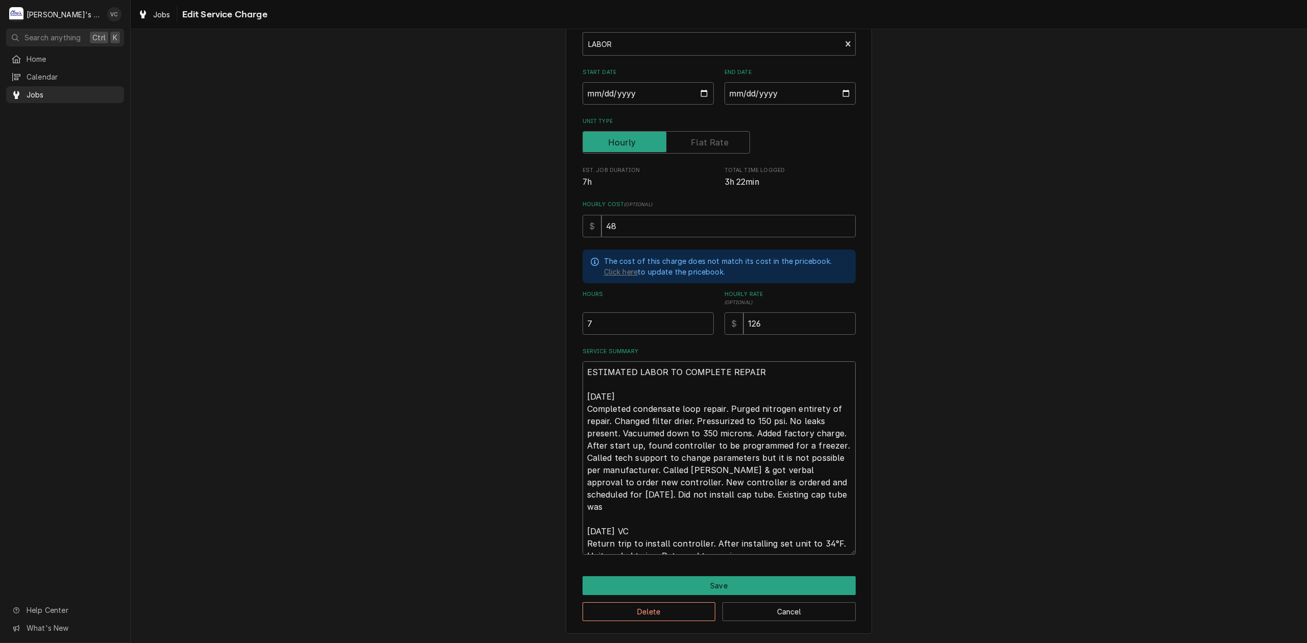
type textarea "ESTIMATED LABOR TO COMPLETE REPAIR 9/22/2025 Completed condensate loop repair. …"
type textarea "x"
type textarea "ESTIMATED LABOR TO COMPLETE REPAIR 9/22/2025 Completed condensate loop repair. …"
type textarea "x"
type textarea "ESTIMATED LABOR TO COMPLETE REPAIR 9/22/2025 Completed condensate loop repair. …"
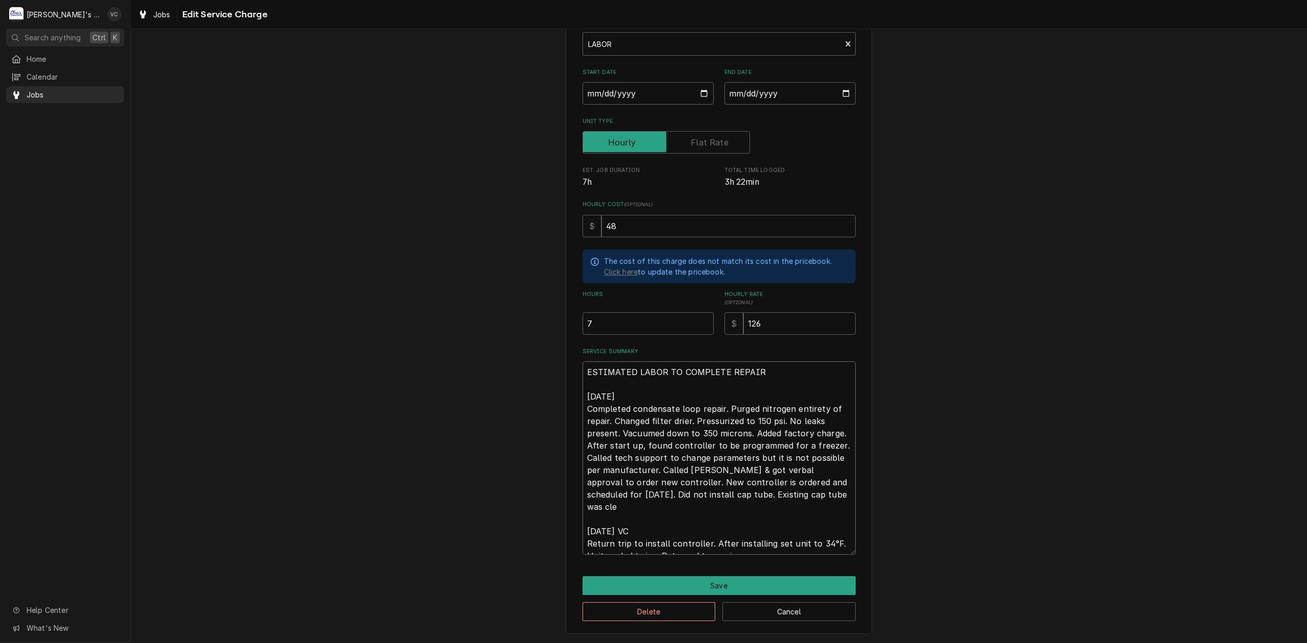
type textarea "x"
type textarea "ESTIMATED LABOR TO COMPLETE REPAIR 9/22/2025 Completed condensate loop repair. …"
type textarea "x"
type textarea "ESTIMATED LABOR TO COMPLETE REPAIR 9/22/2025 Completed condensate loop repair. …"
type textarea "x"
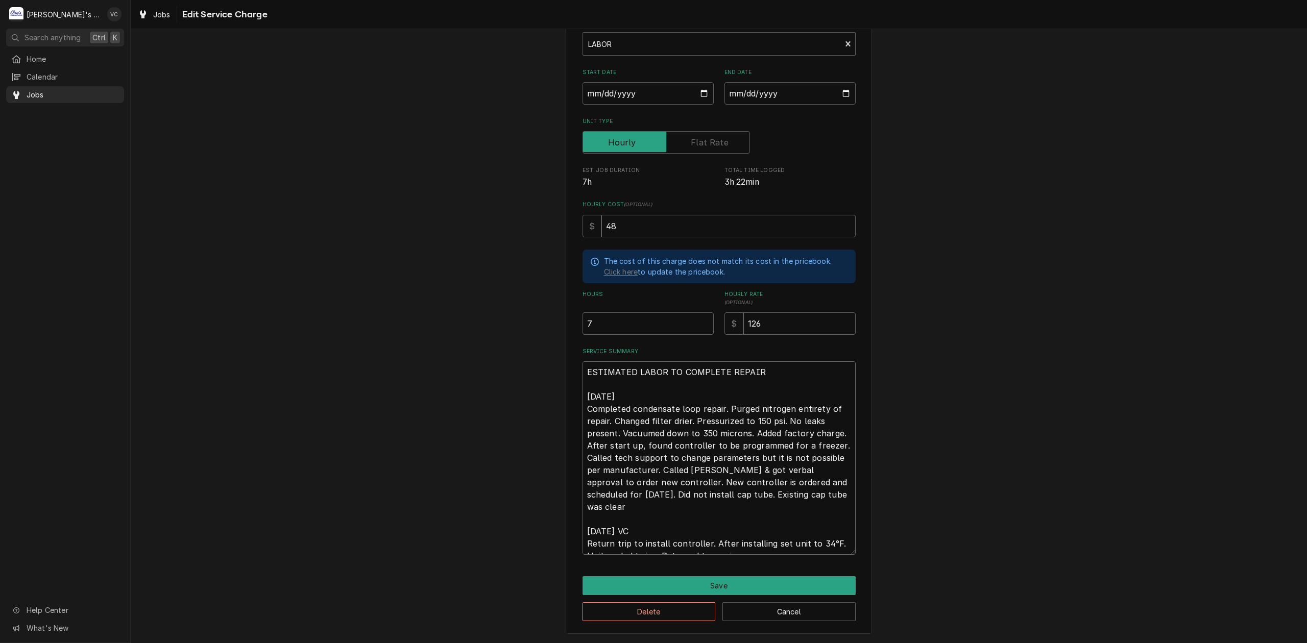
type textarea "ESTIMATED LABOR TO COMPLETE REPAIR 9/22/2025 Completed condensate loop repair. …"
type textarea "x"
type textarea "ESTIMATED LABOR TO COMPLETE REPAIR 9/22/2025 Completed condensate loop repair. …"
type textarea "x"
type textarea "ESTIMATED LABOR TO COMPLETE REPAIR 9/22/2025 Completed condensate loop repair. …"
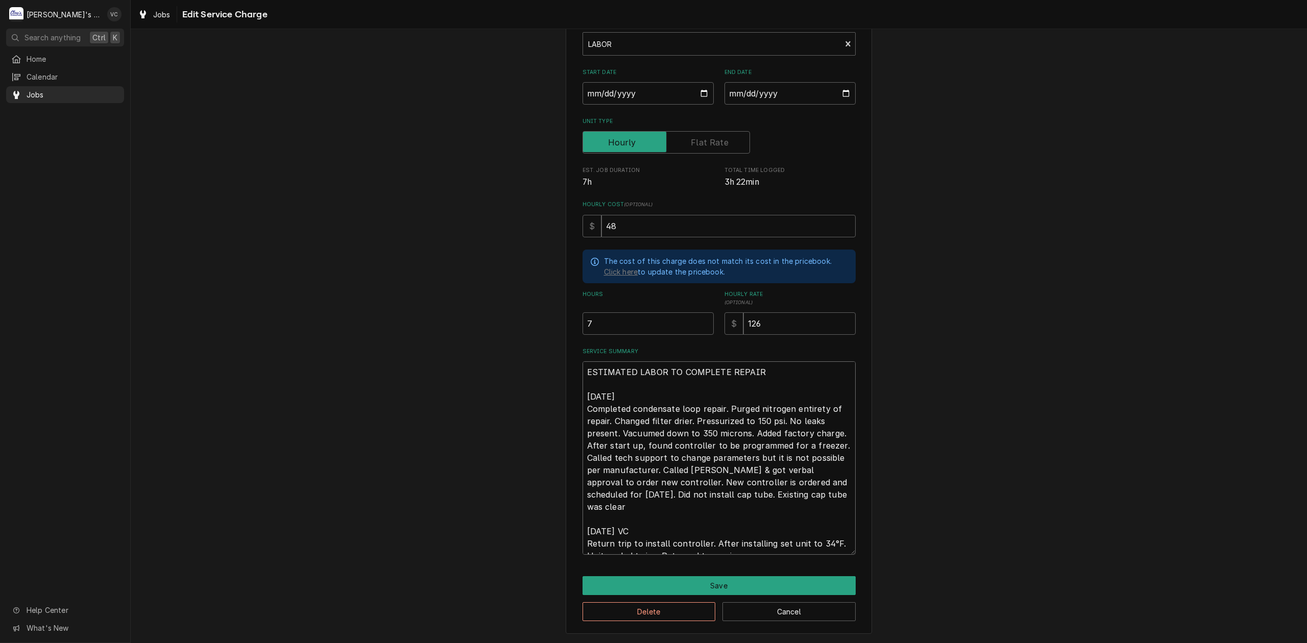
type textarea "x"
type textarea "ESTIMATED LABOR TO COMPLETE REPAIR 9/22/2025 Completed condensate loop repair. …"
type textarea "x"
type textarea "ESTIMATED LABOR TO COMPLETE REPAIR 9/22/2025 Completed condensate loop repair. …"
type textarea "x"
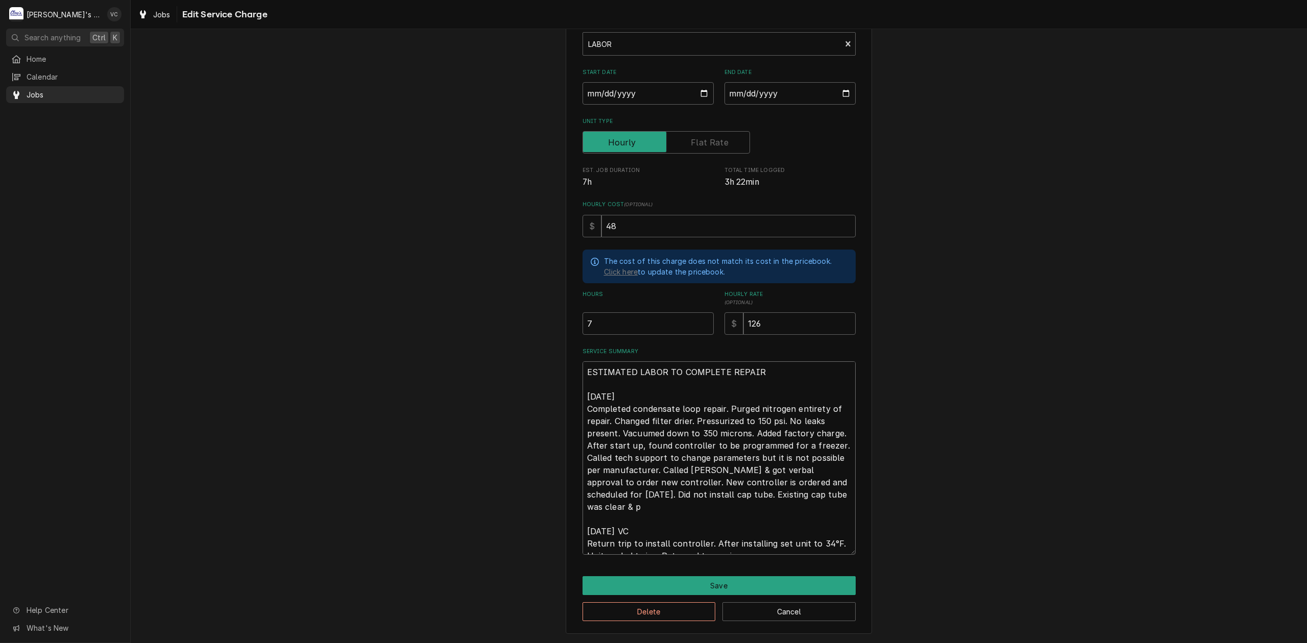
type textarea "ESTIMATED LABOR TO COMPLETE REPAIR 9/22/2025 Completed condensate loop repair. …"
type textarea "x"
type textarea "ESTIMATED LABOR TO COMPLETE REPAIR 9/22/2025 Completed condensate loop repair. …"
type textarea "x"
type textarea "ESTIMATED LABOR TO COMPLETE REPAIR 9/22/2025 Completed condensate loop repair. …"
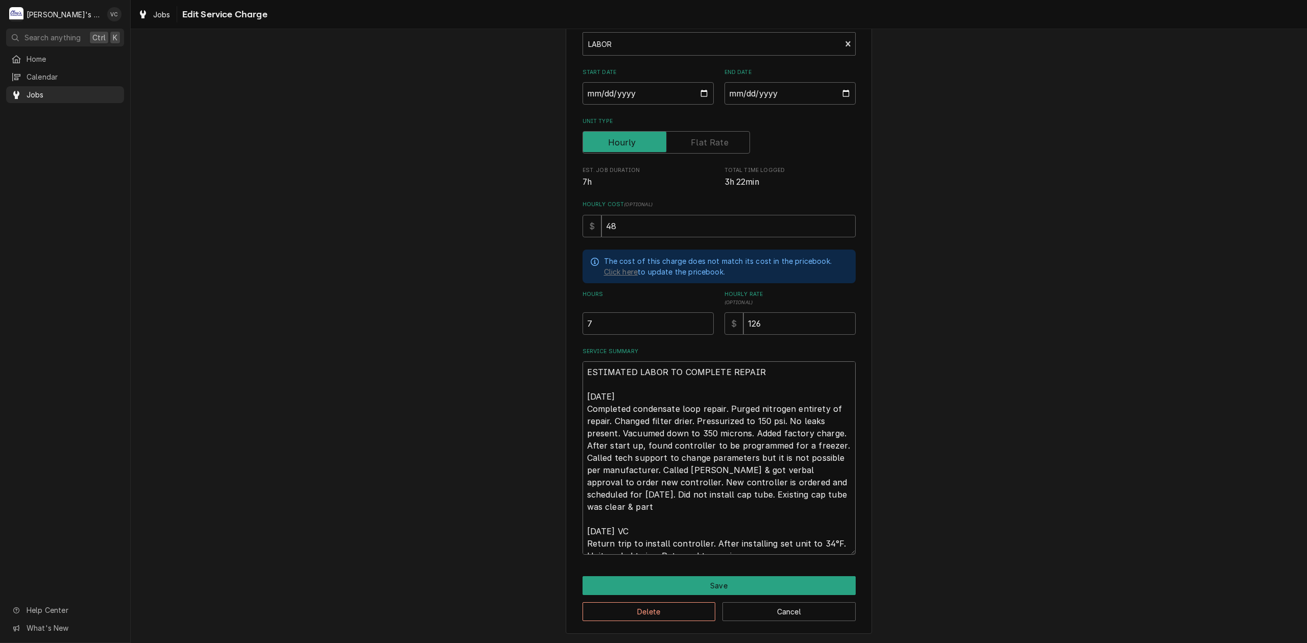
type textarea "x"
type textarea "ESTIMATED LABOR TO COMPLETE REPAIR 9/22/2025 Completed condensate loop repair. …"
type textarea "x"
type textarea "ESTIMATED LABOR TO COMPLETE REPAIR 9/22/2025 Completed condensate loop repair. …"
type textarea "x"
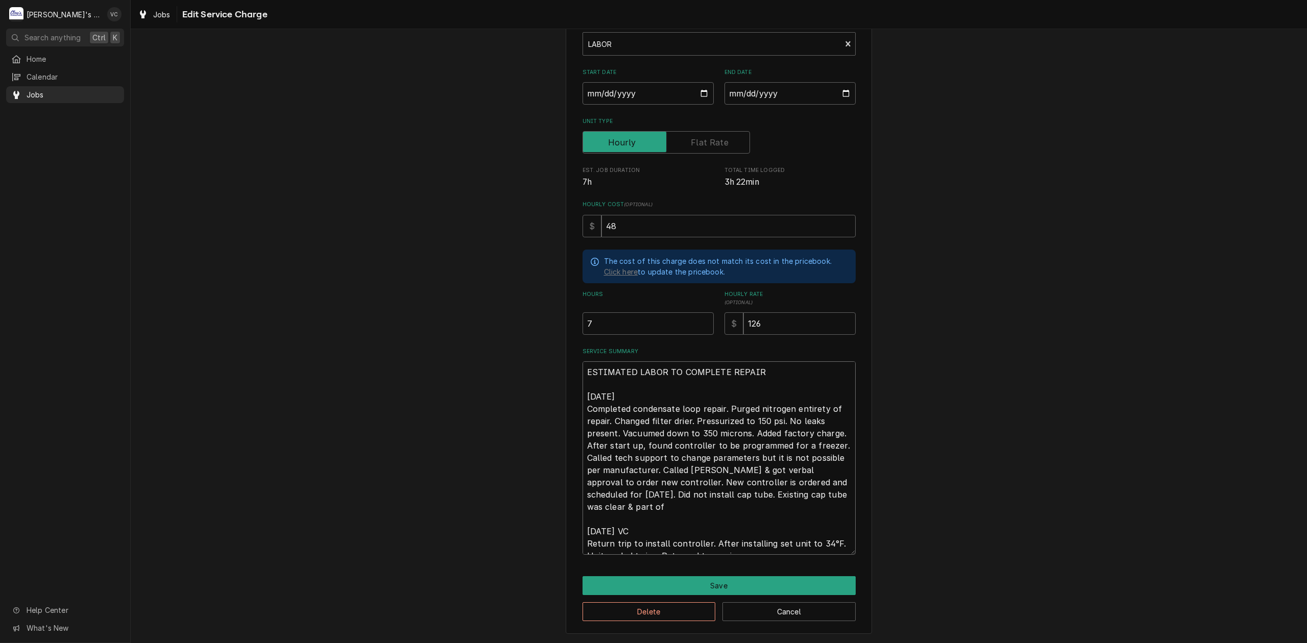
type textarea "ESTIMATED LABOR TO COMPLETE REPAIR 9/22/2025 Completed condensate loop repair. …"
type textarea "x"
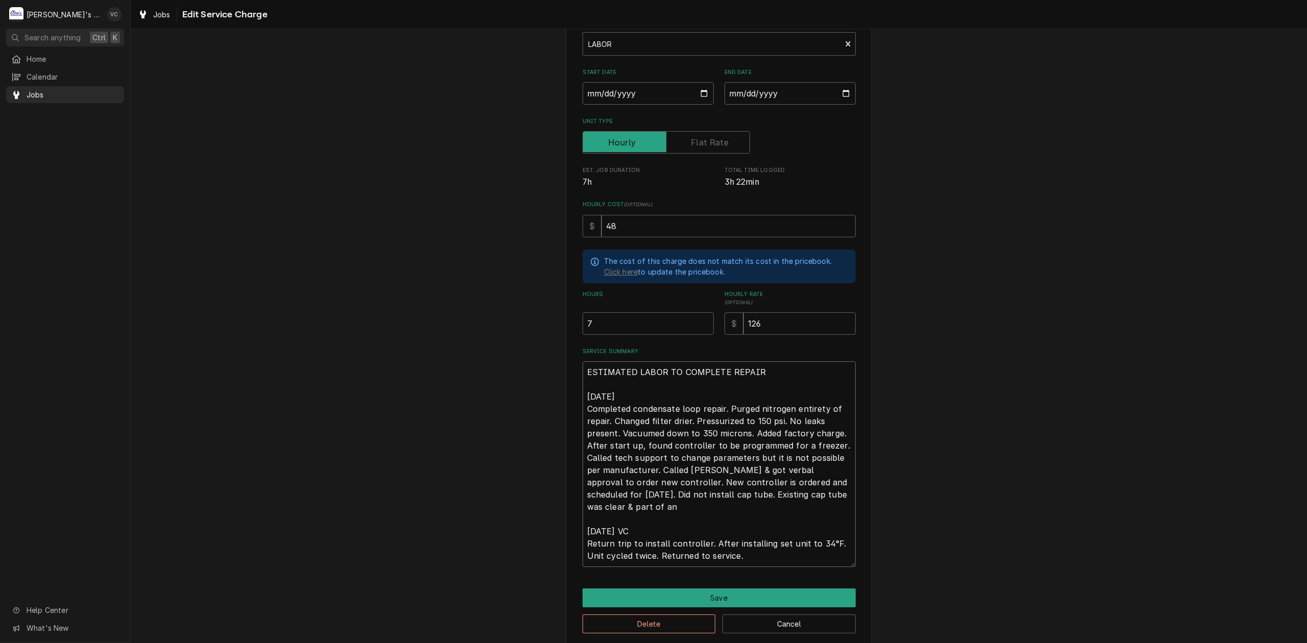
type textarea "ESTIMATED LABOR TO COMPLETE REPAIR 9/22/2025 Completed condensate loop repair. …"
type textarea "x"
type textarea "ESTIMATED LABOR TO COMPLETE REPAIR 9/22/2025 Completed condensate loop repair. …"
type textarea "x"
type textarea "ESTIMATED LABOR TO COMPLETE REPAIR 9/22/2025 Completed condensate loop repair. …"
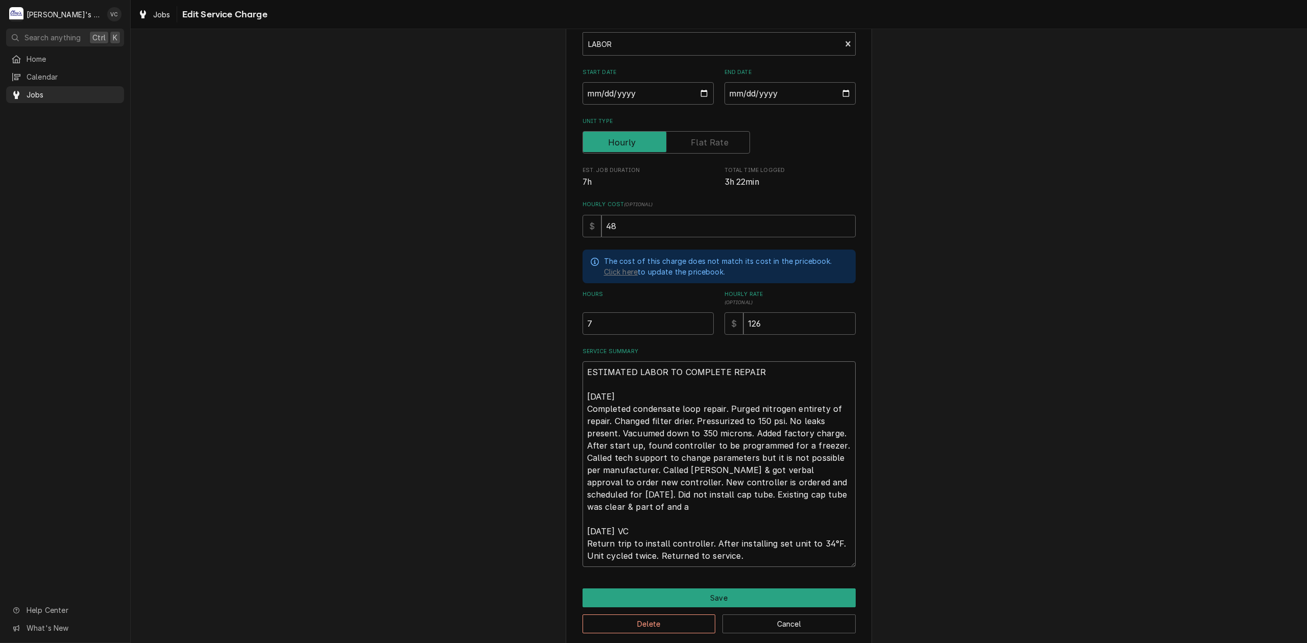
type textarea "x"
type textarea "ESTIMATED LABOR TO COMPLETE REPAIR 9/22/2025 Completed condensate loop repair. …"
type textarea "x"
type textarea "ESTIMATED LABOR TO COMPLETE REPAIR 9/22/2025 Completed condensate loop repair. …"
type textarea "x"
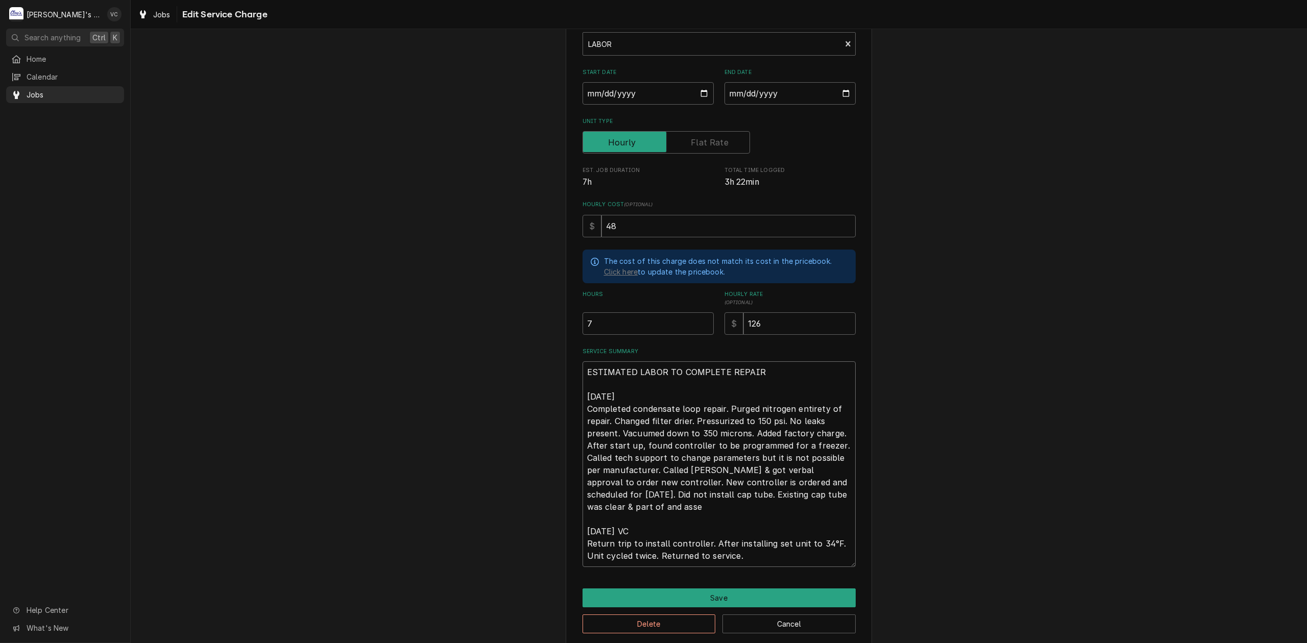
type textarea "ESTIMATED LABOR TO COMPLETE REPAIR 9/22/2025 Completed condensate loop repair. …"
type textarea "x"
type textarea "ESTIMATED LABOR TO COMPLETE REPAIR 9/22/2025 Completed condensate loop repair. …"
type textarea "x"
type textarea "ESTIMATED LABOR TO COMPLETE REPAIR 9/22/2025 Completed condensate loop repair. …"
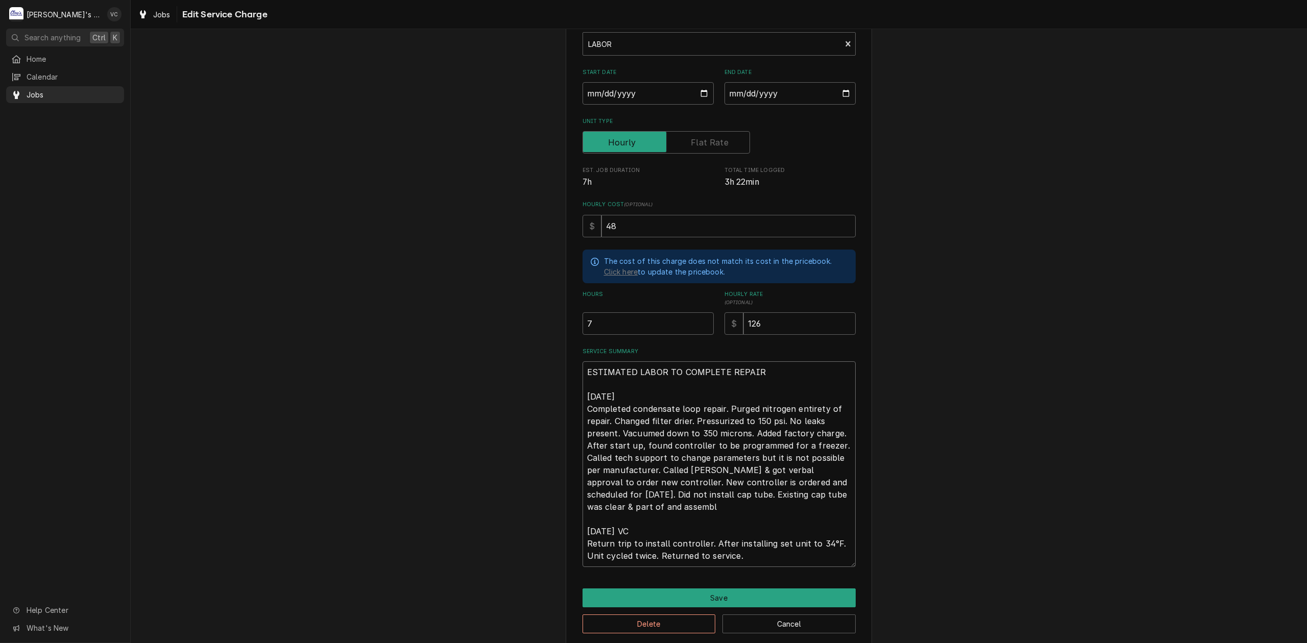
type textarea "x"
type textarea "ESTIMATED LABOR TO COMPLETE REPAIR 9/22/2025 Completed condensate loop repair. …"
type textarea "x"
type textarea "ESTIMATED LABOR TO COMPLETE REPAIR 9/22/2025 Completed condensate loop repair. …"
type textarea "x"
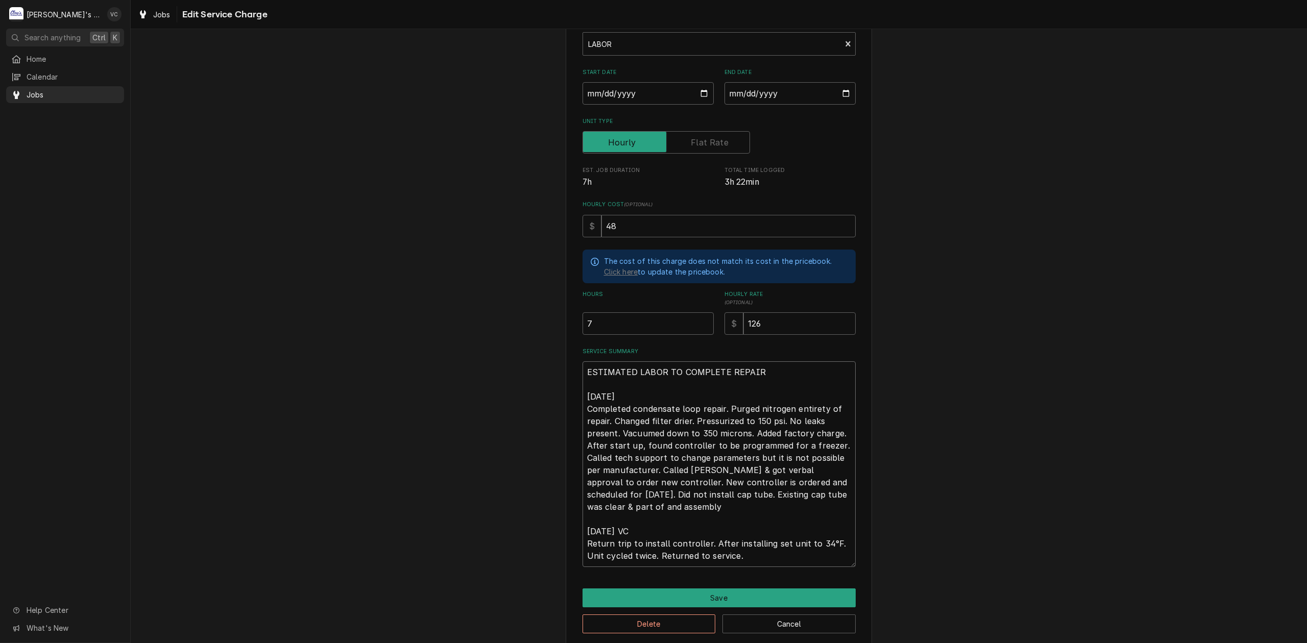
type textarea "ESTIMATED LABOR TO COMPLETE REPAIR 9/22/2025 Completed condensate loop repair. …"
type textarea "x"
type textarea "ESTIMATED LABOR TO COMPLETE REPAIR 9/22/2025 Completed condensate loop repair. …"
type textarea "x"
type textarea "ESTIMATED LABOR TO COMPLETE REPAIR 9/22/2025 Completed condensate loop repair. …"
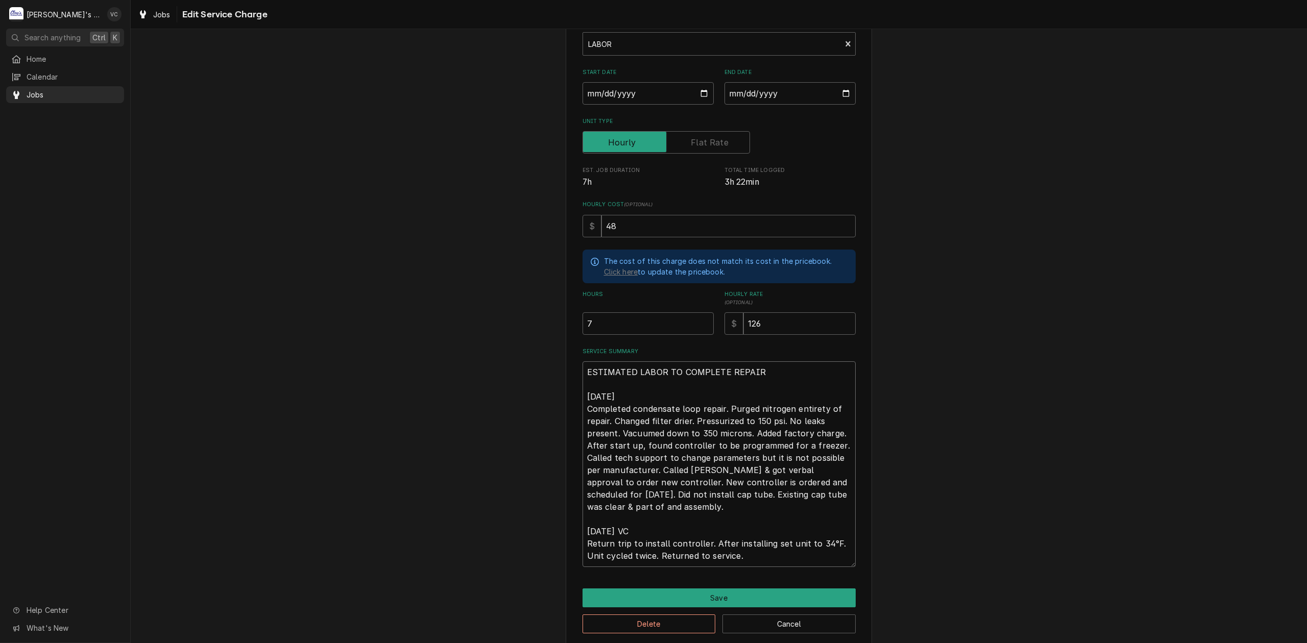
type textarea "x"
type textarea "ESTIMATED LABOR TO COMPLETE REPAIR 9/22/2025 Completed condensate loop repair. …"
click at [713, 598] on button "Save" at bounding box center [718, 598] width 273 height 19
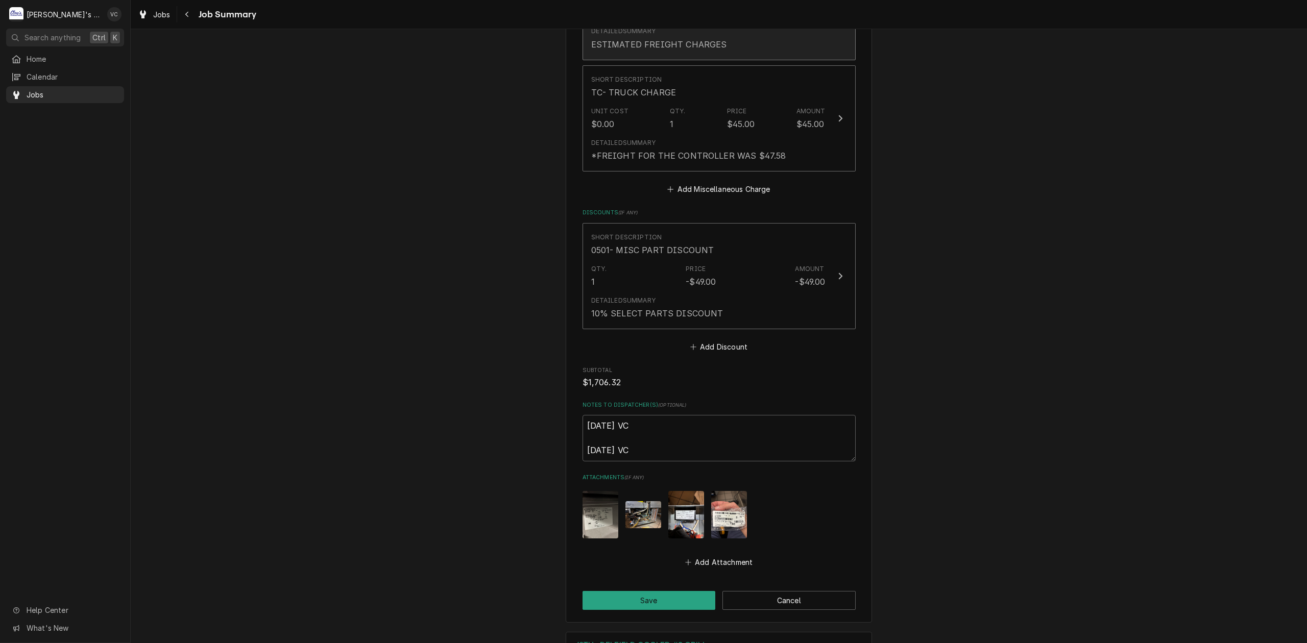
scroll to position [1633, 0]
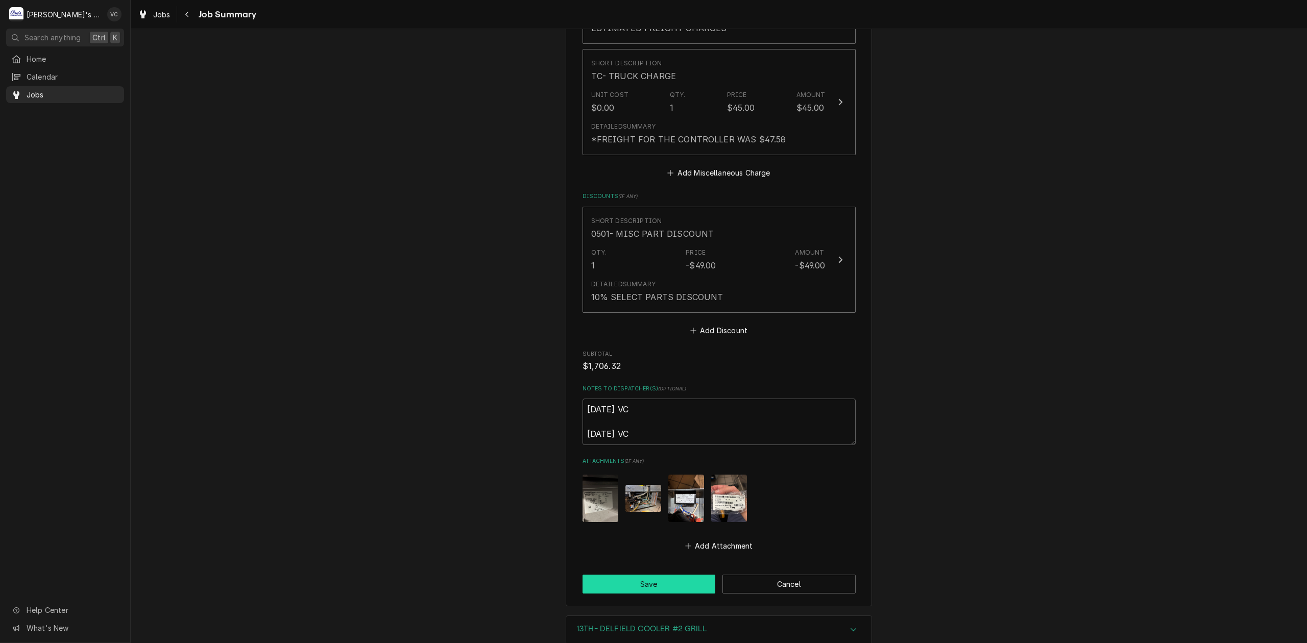
click at [645, 575] on button "Save" at bounding box center [648, 584] width 133 height 19
type textarea "x"
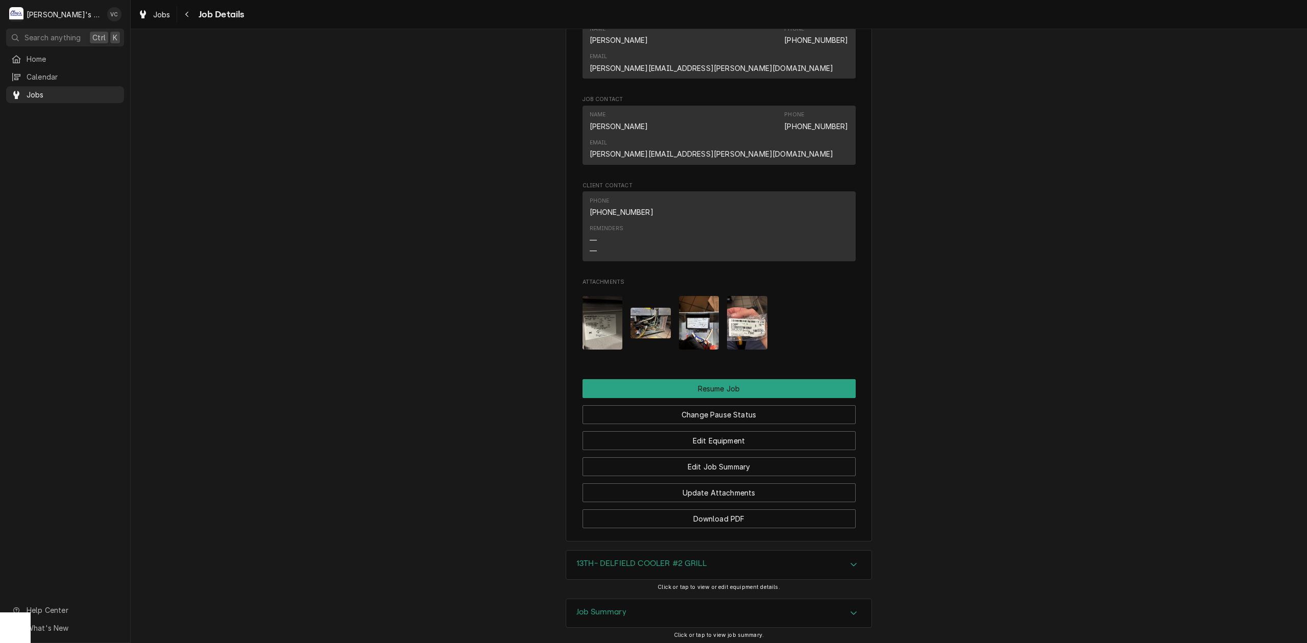
scroll to position [1157, 0]
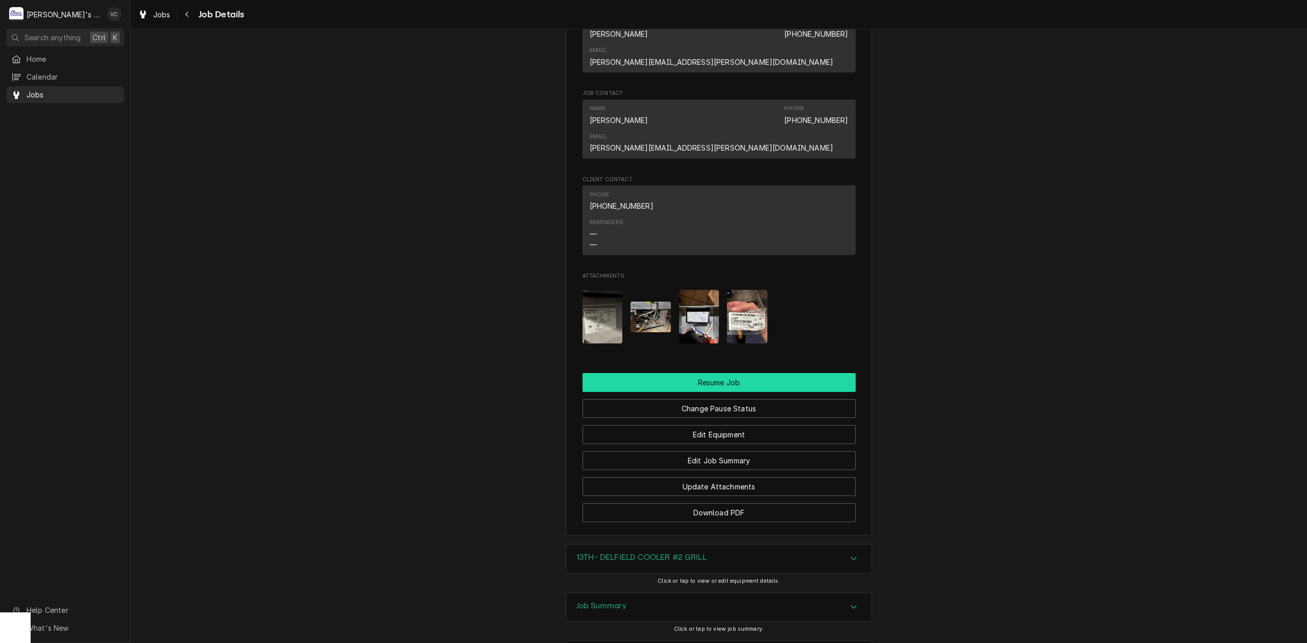
click at [703, 373] on button "Resume Job" at bounding box center [718, 382] width 273 height 19
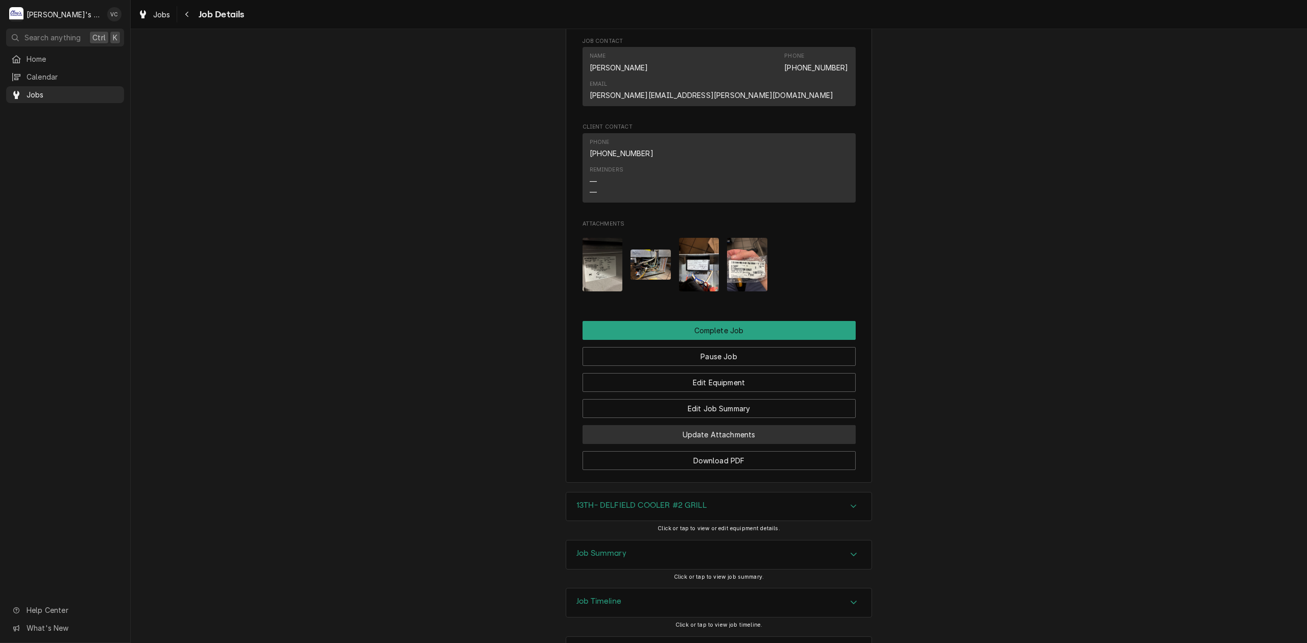
scroll to position [1130, 0]
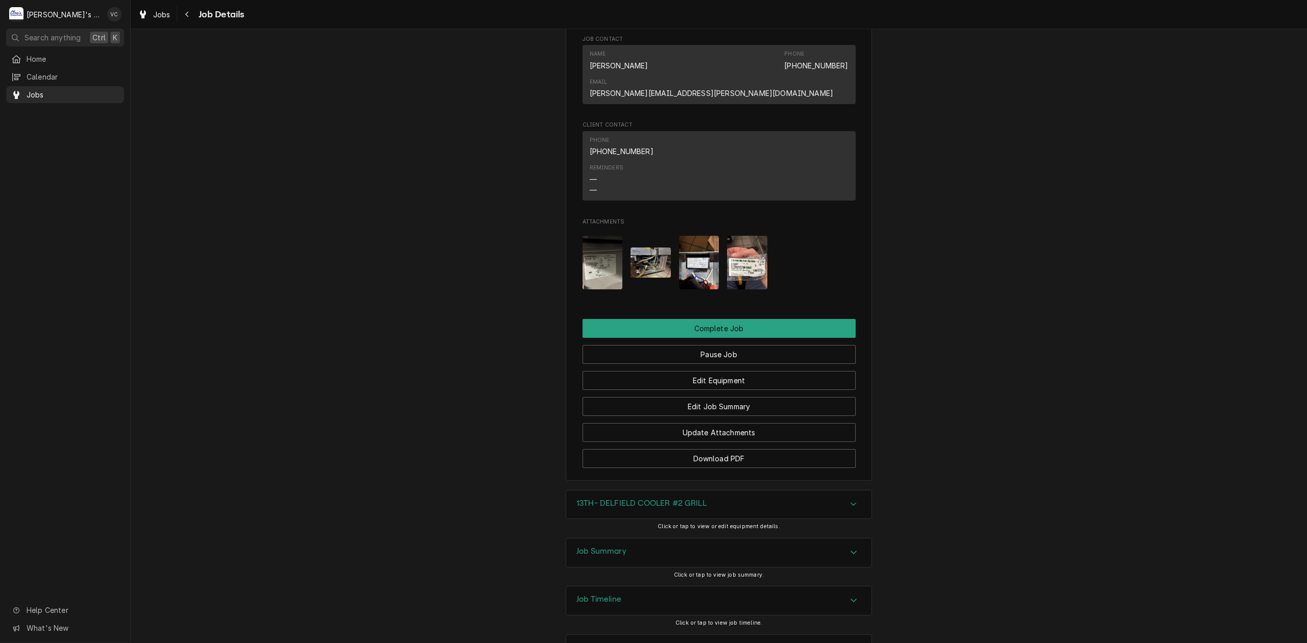
click at [909, 490] on div "13TH- DELFIELD COOLER #2 GRILL Click or tap to view or edit equipment details." at bounding box center [719, 514] width 1176 height 48
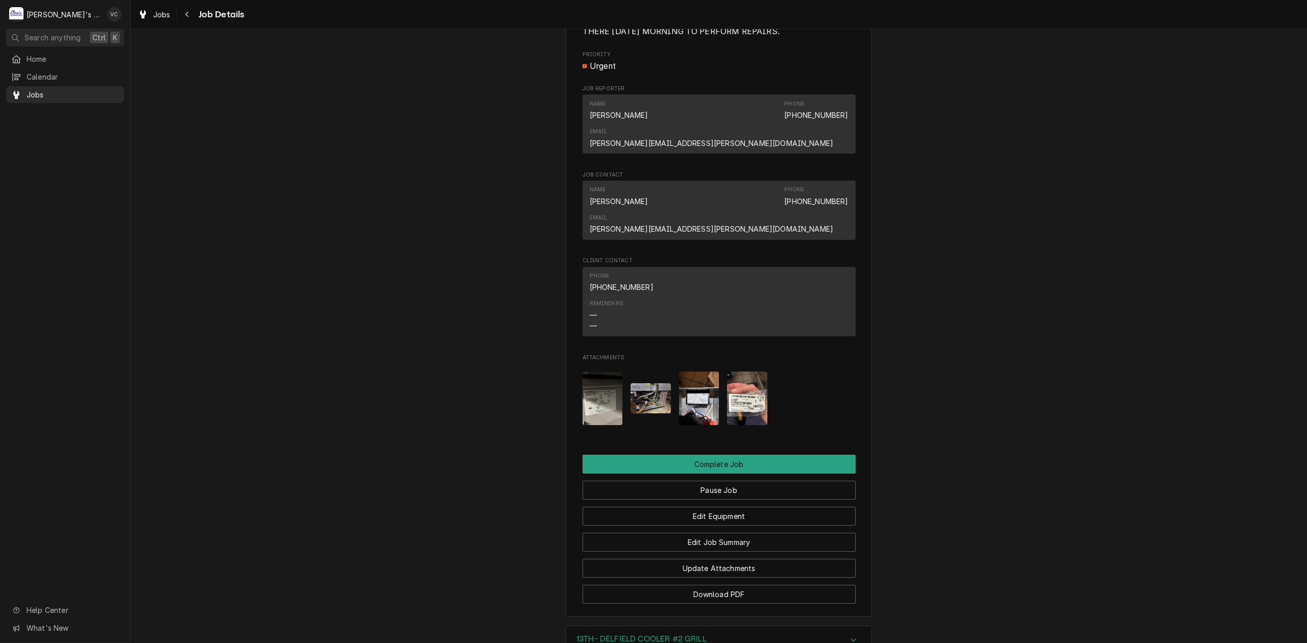
scroll to position [1062, 0]
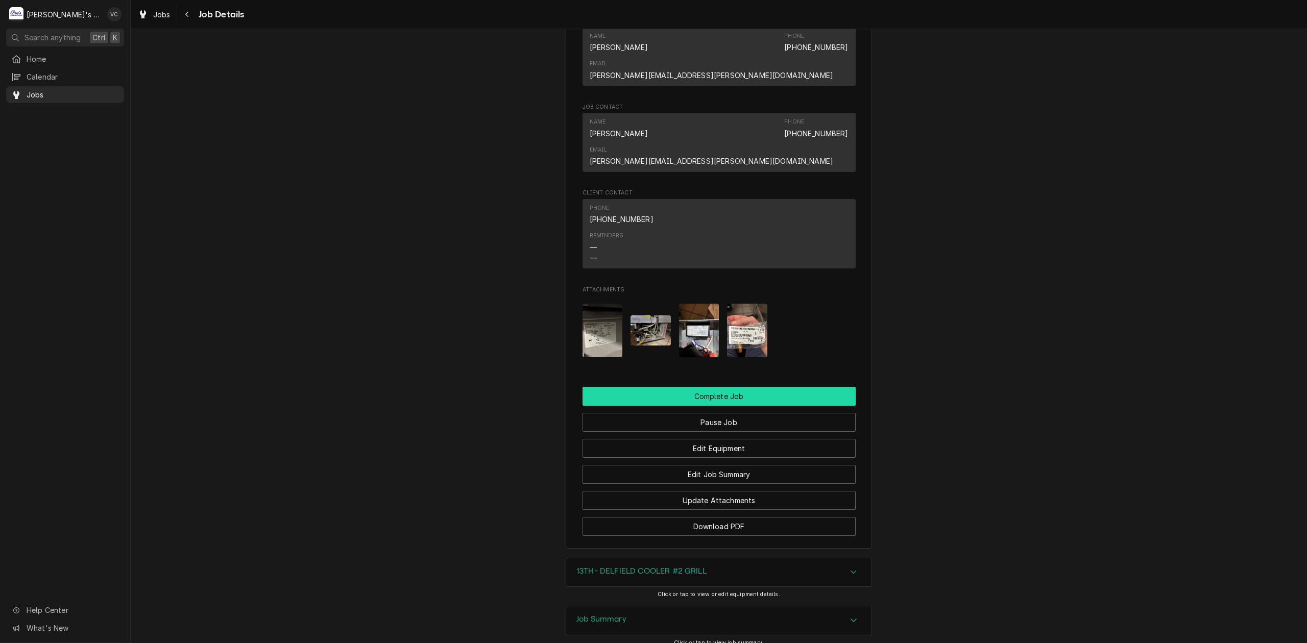
click at [718, 387] on button "Complete Job" at bounding box center [718, 396] width 273 height 19
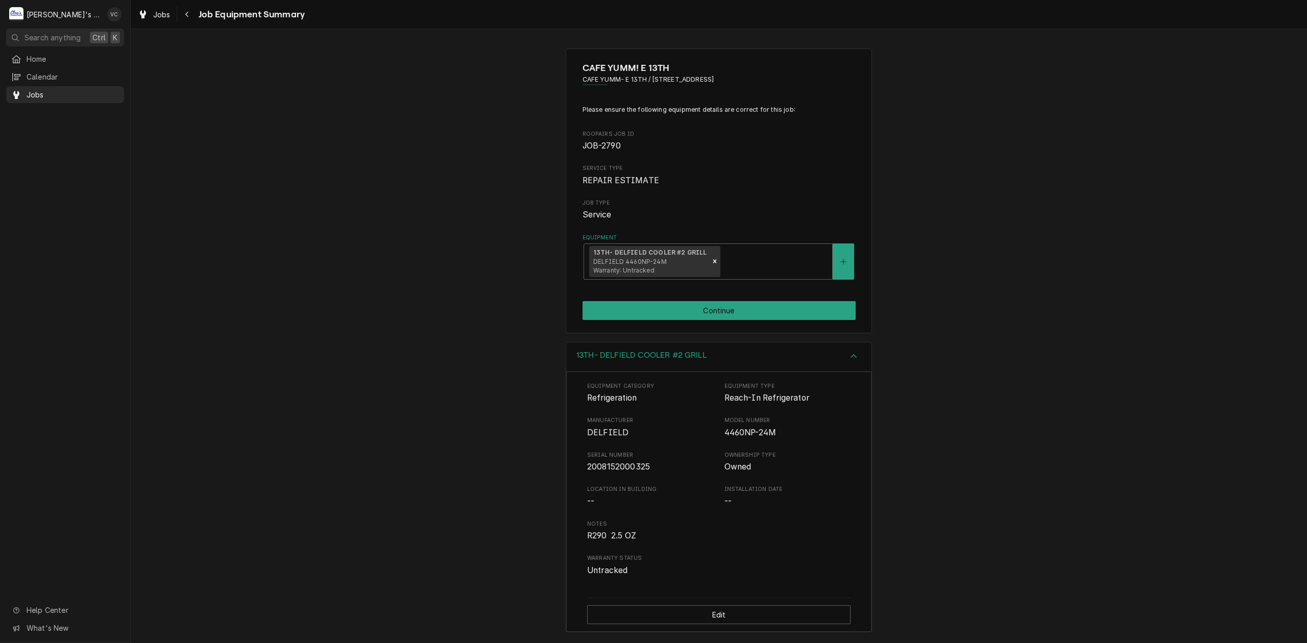
scroll to position [3, 0]
click at [721, 307] on button "Continue" at bounding box center [718, 310] width 273 height 19
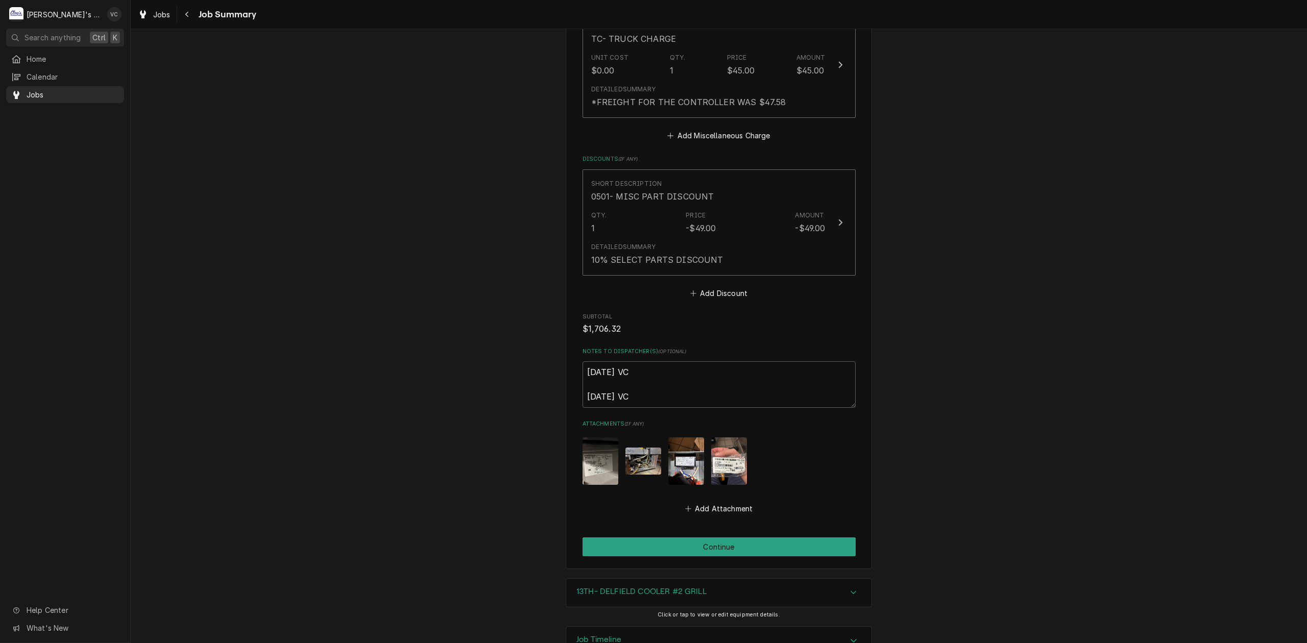
scroll to position [1707, 0]
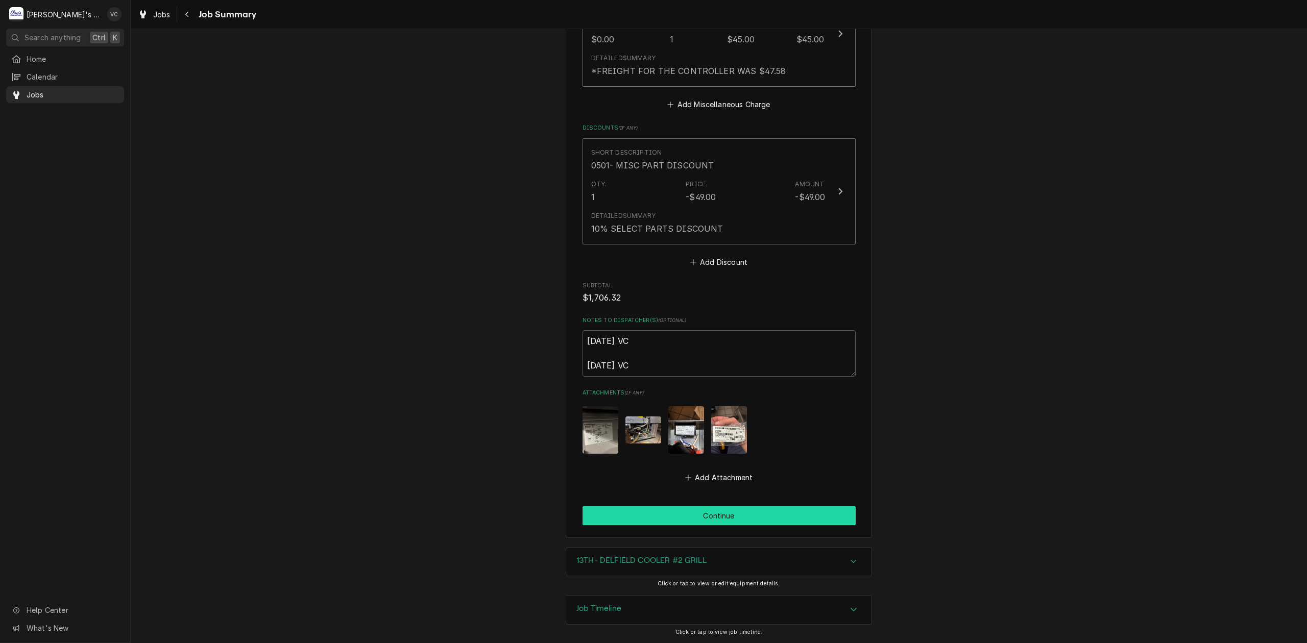
click at [721, 516] on button "Continue" at bounding box center [718, 515] width 273 height 19
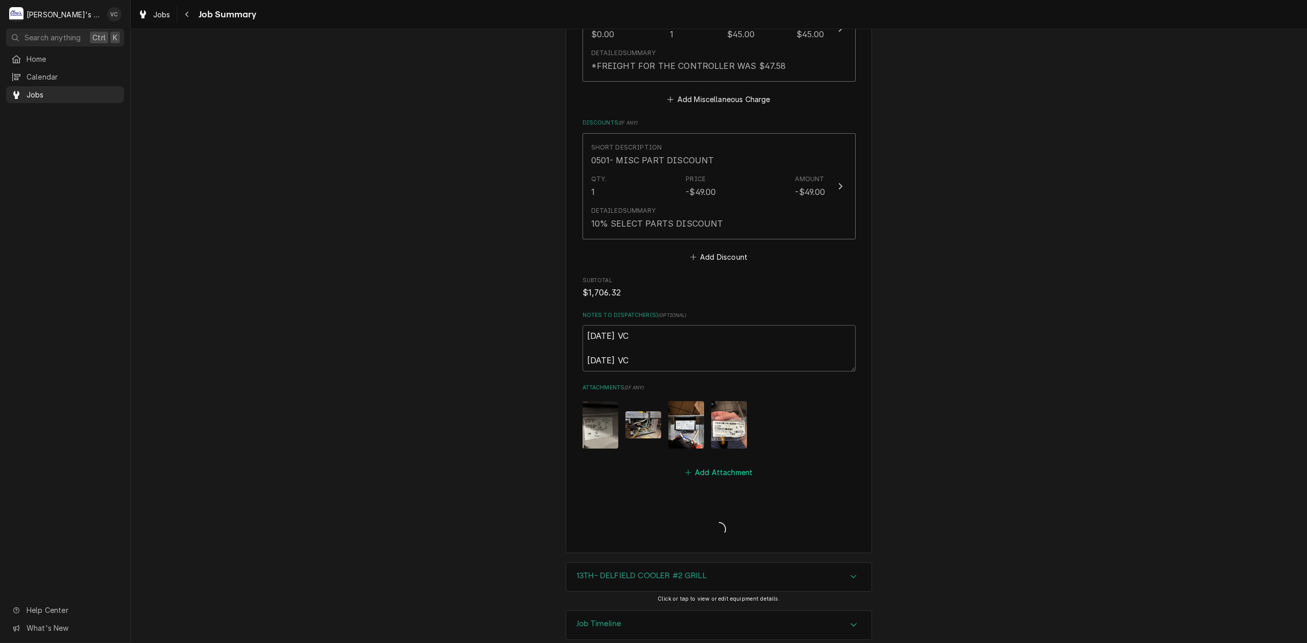
type textarea "x"
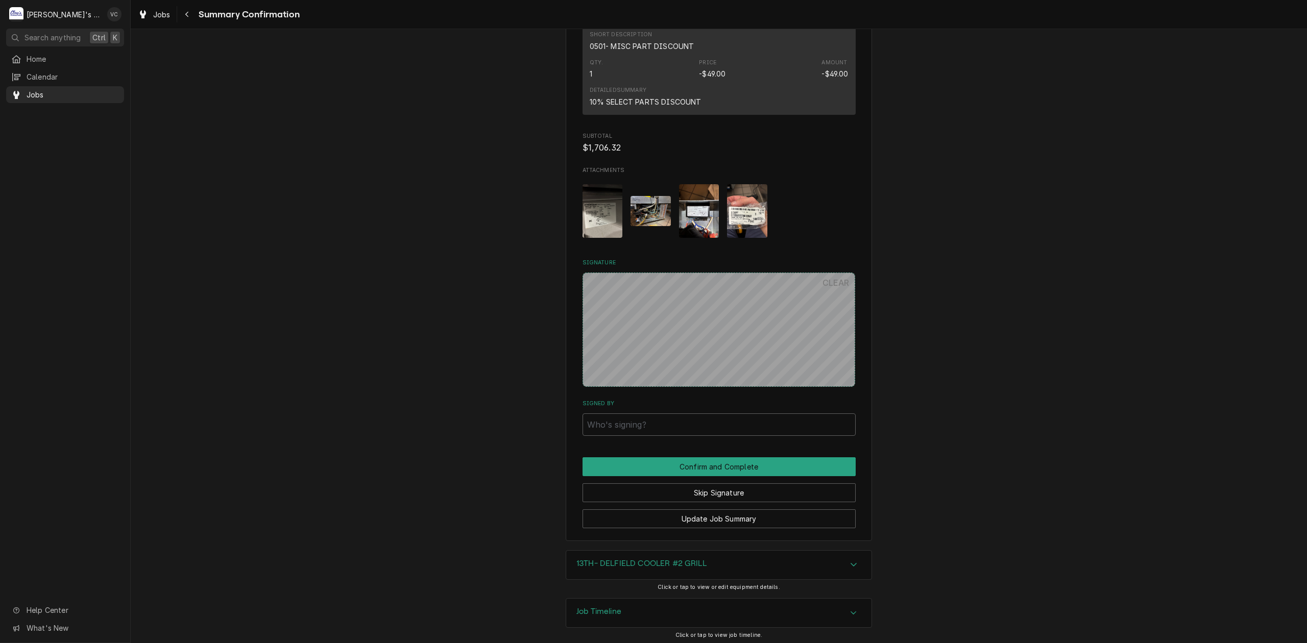
scroll to position [1497, 0]
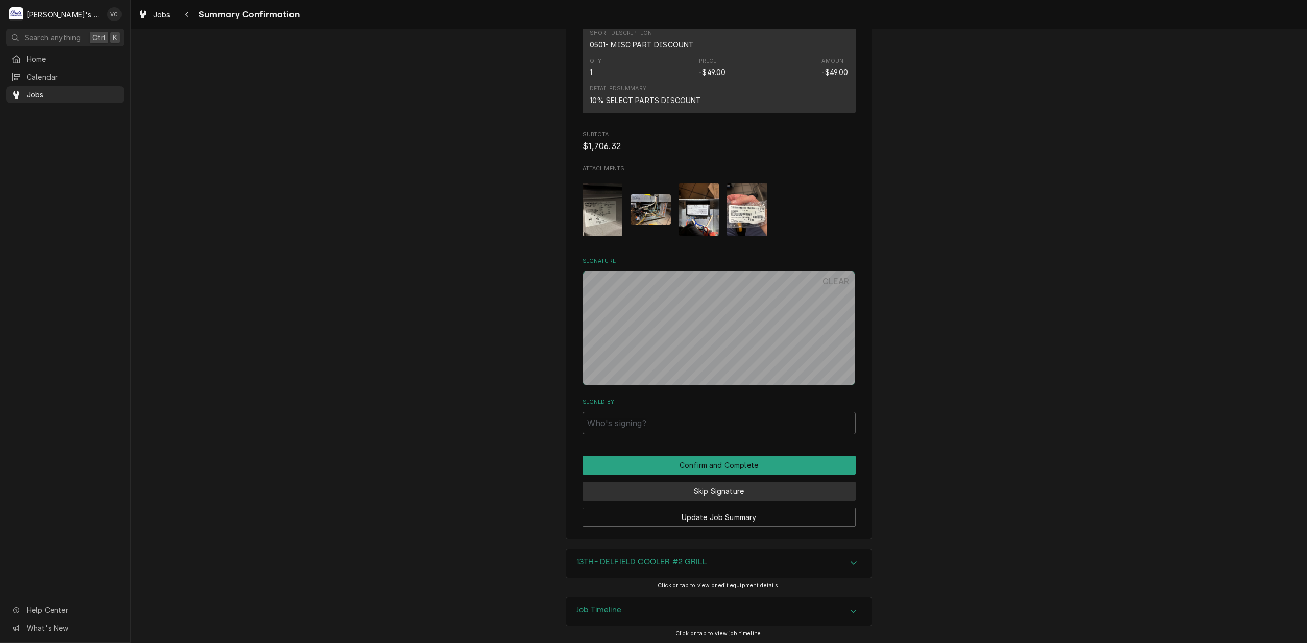
click at [729, 492] on button "Skip Signature" at bounding box center [718, 491] width 273 height 19
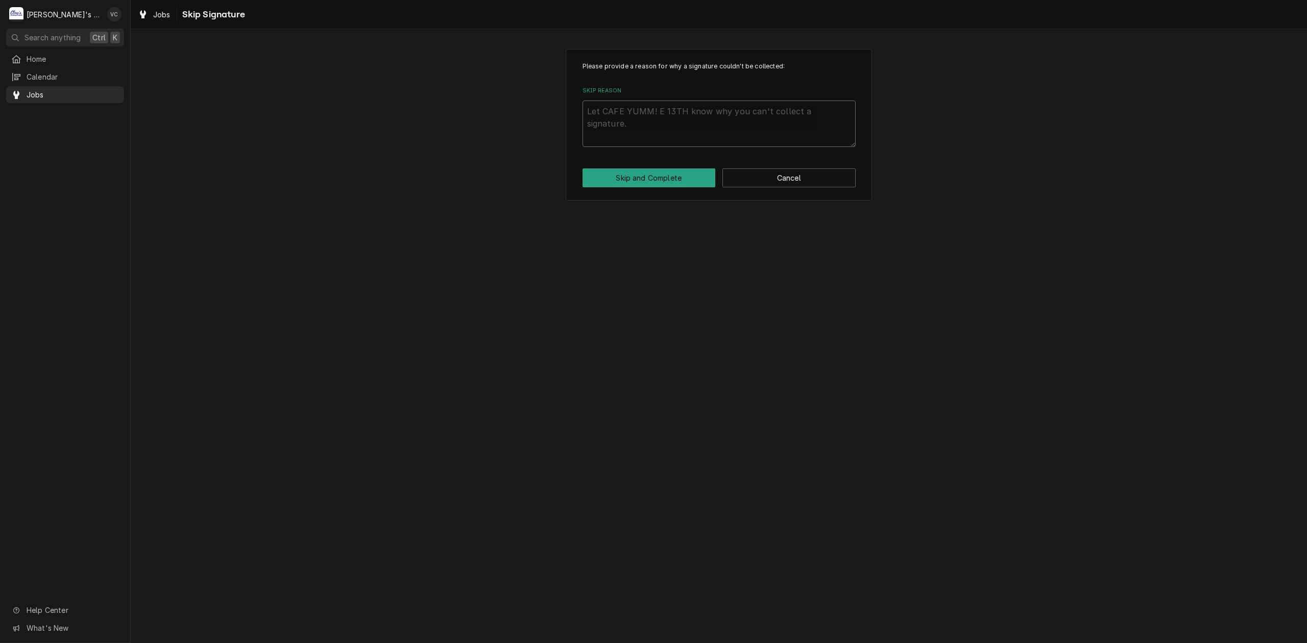
click at [615, 117] on textarea "Skip Reason" at bounding box center [718, 124] width 273 height 46
type textarea "x"
type textarea "N"
type textarea "x"
type textarea "NA"
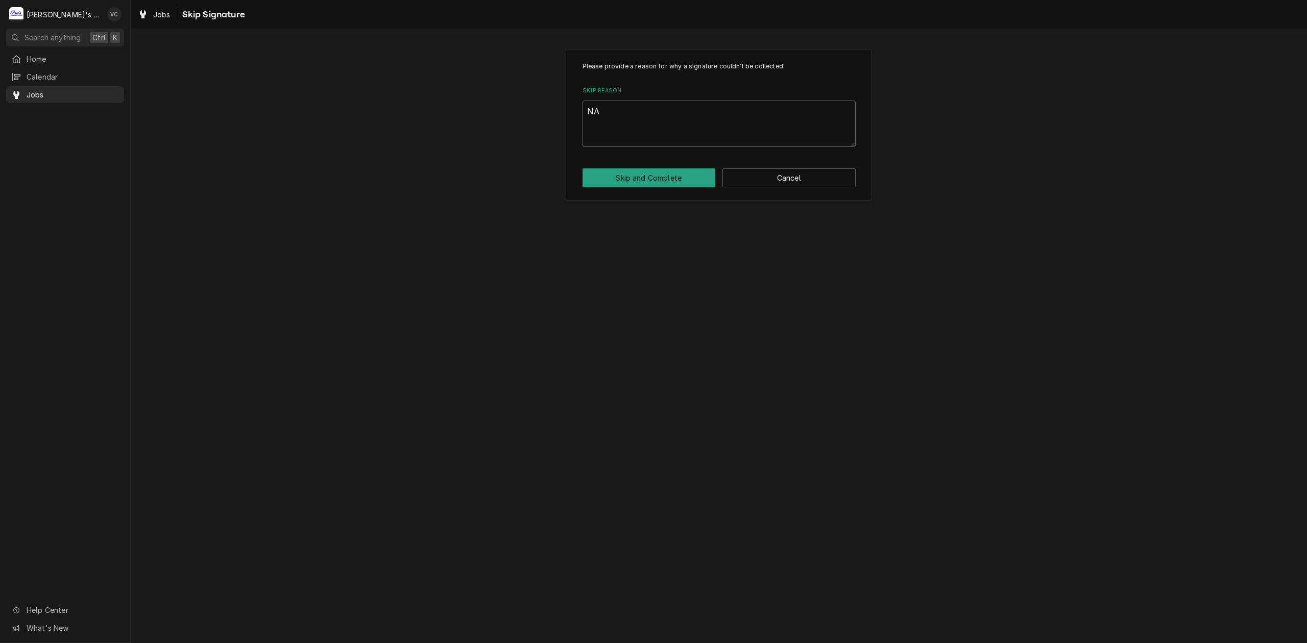
type textarea "x"
type textarea "NA"
type textarea "x"
type textarea "NA"
click at [653, 182] on button "Skip and Complete" at bounding box center [648, 177] width 133 height 19
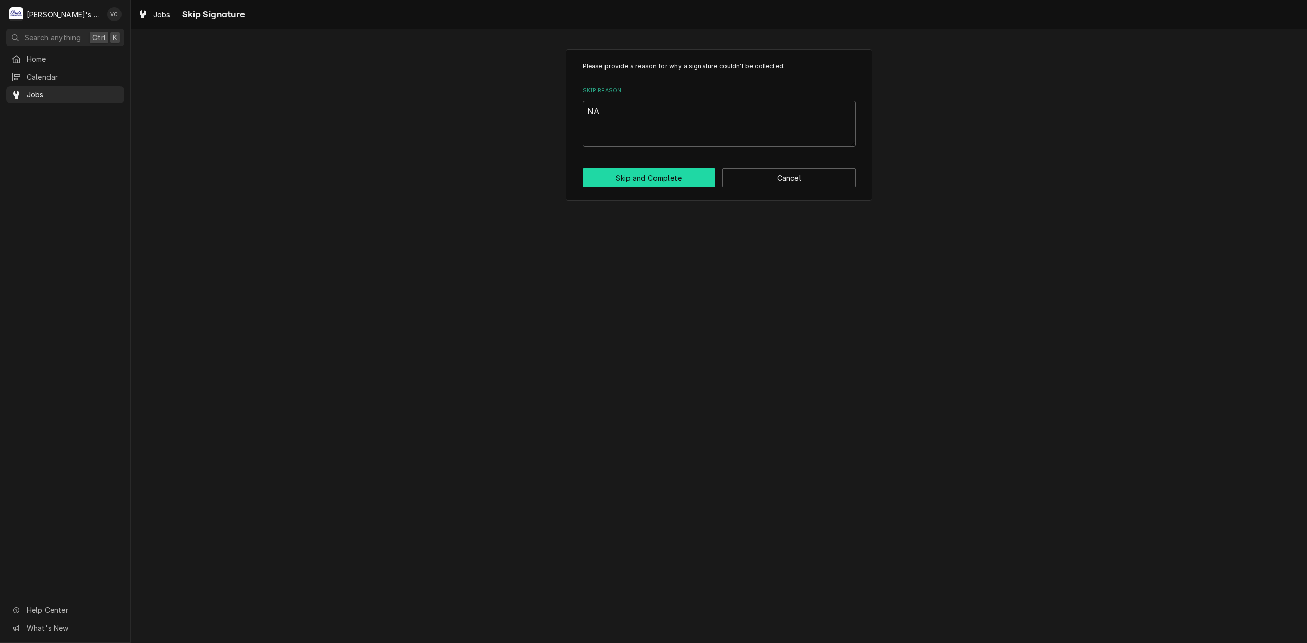
type textarea "x"
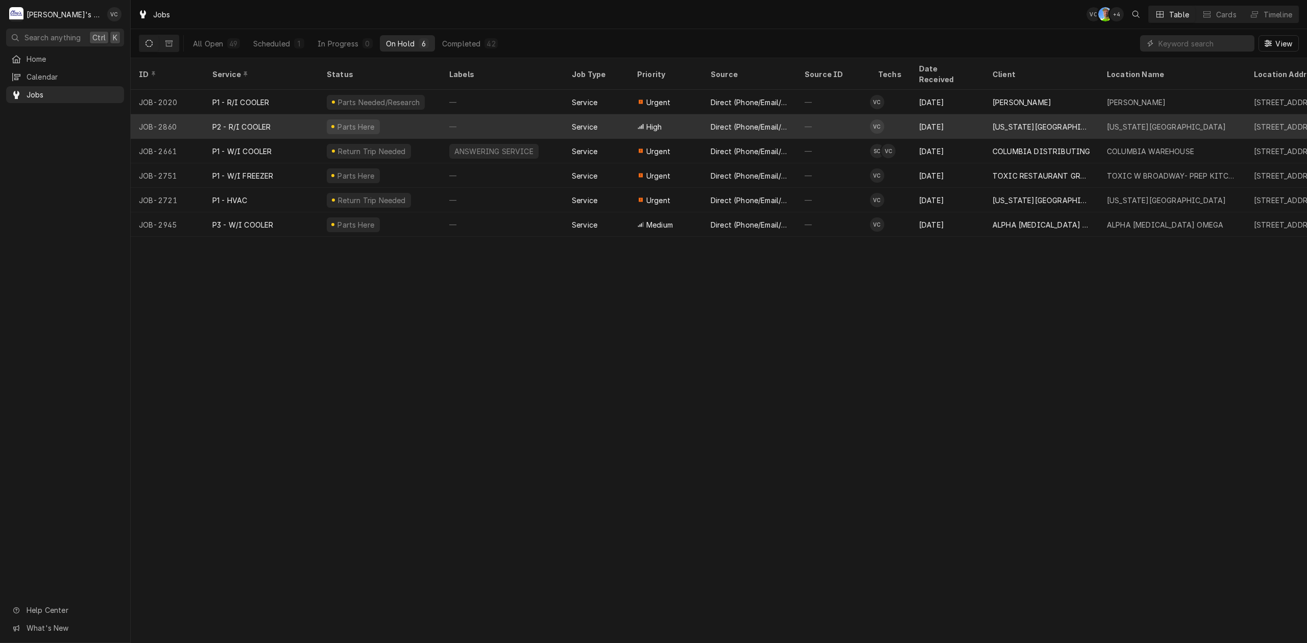
click at [290, 114] on div "P2 - R/I COOLER" at bounding box center [261, 126] width 114 height 25
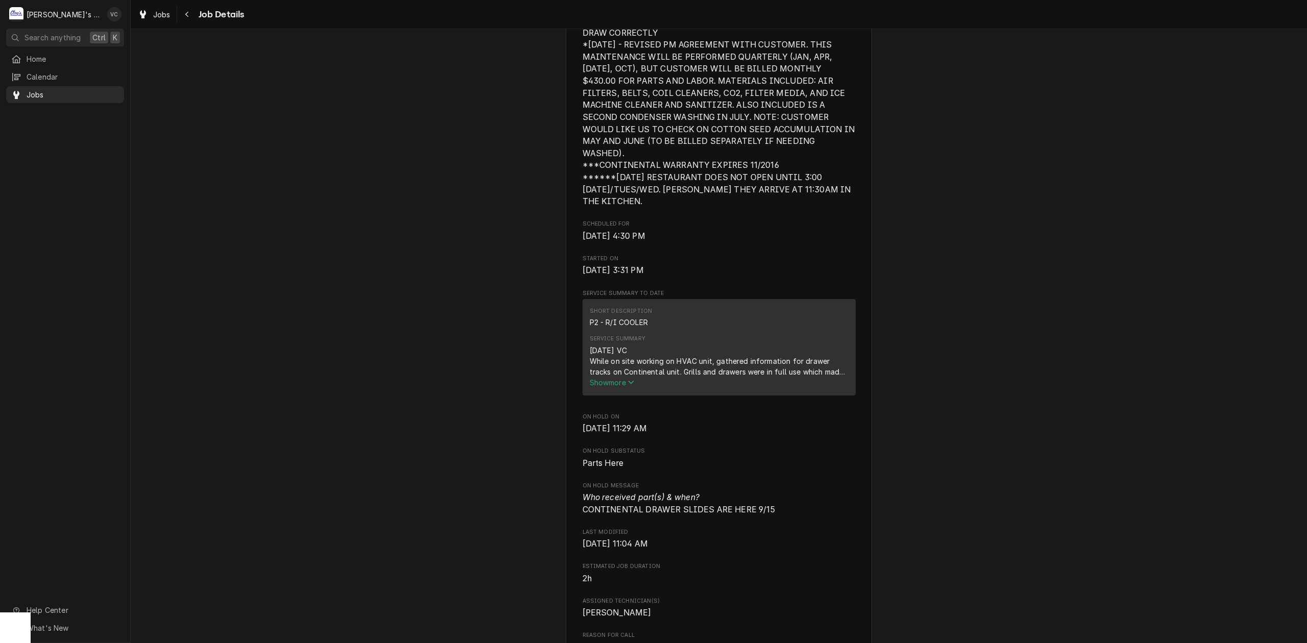
scroll to position [340, 0]
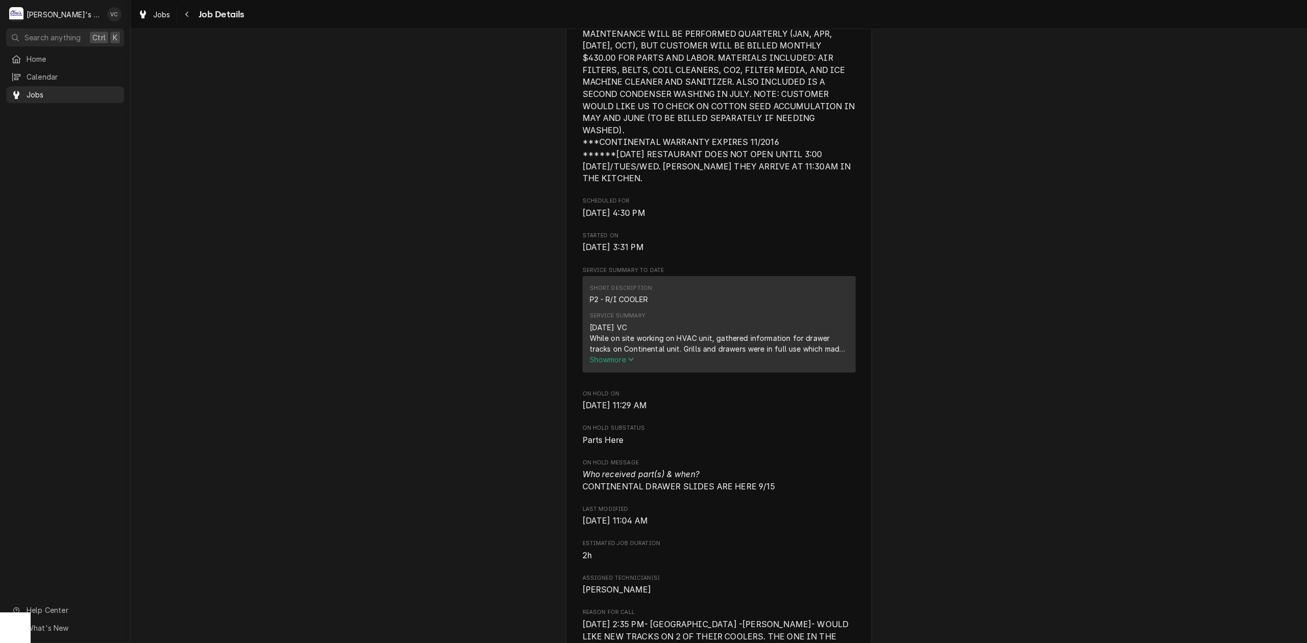
click at [593, 354] on button "Show more" at bounding box center [719, 359] width 259 height 11
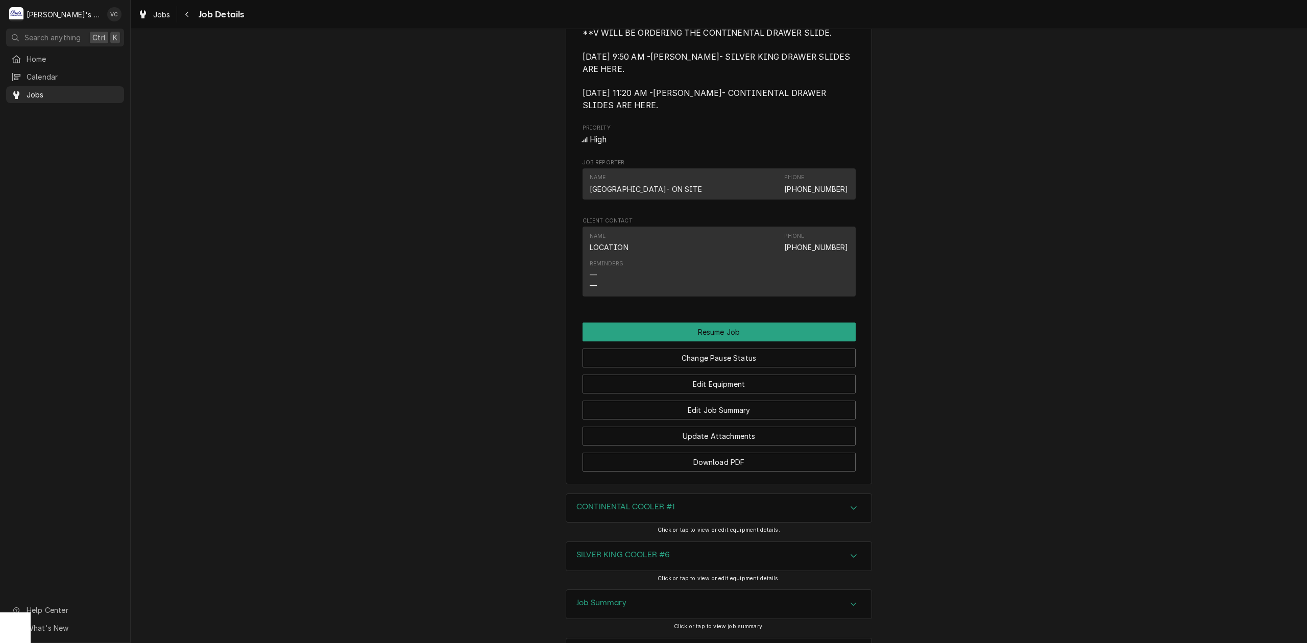
scroll to position [1382, 0]
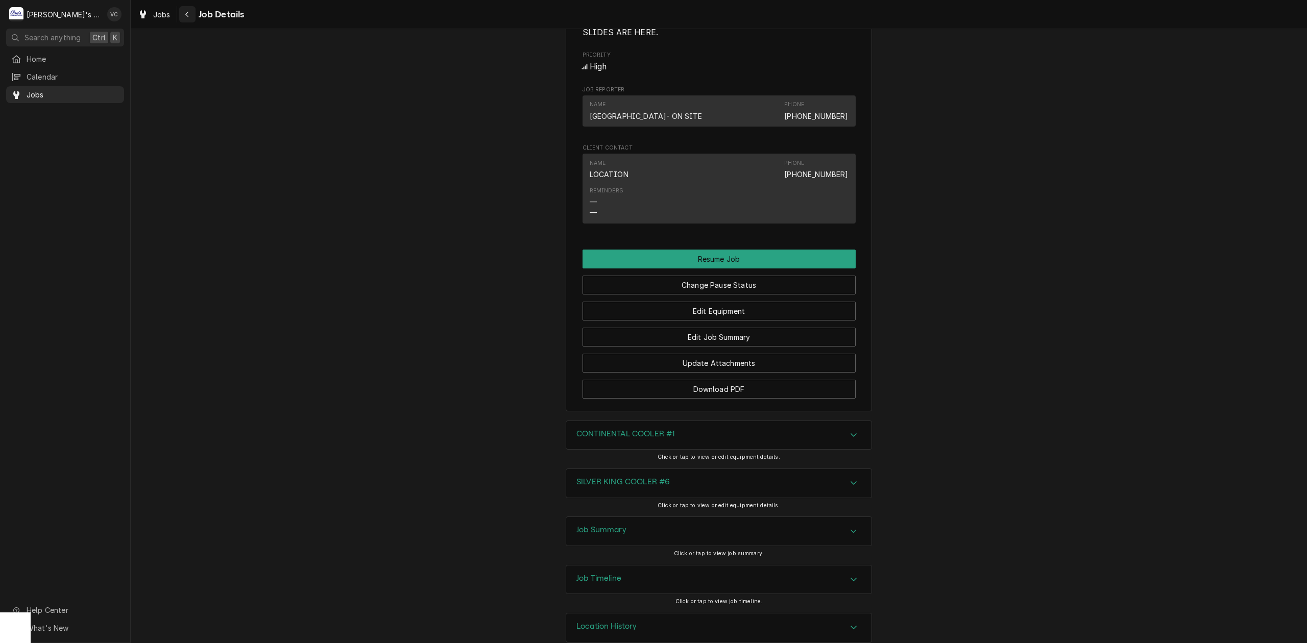
click at [187, 13] on icon "Navigate back" at bounding box center [186, 15] width 3 height 6
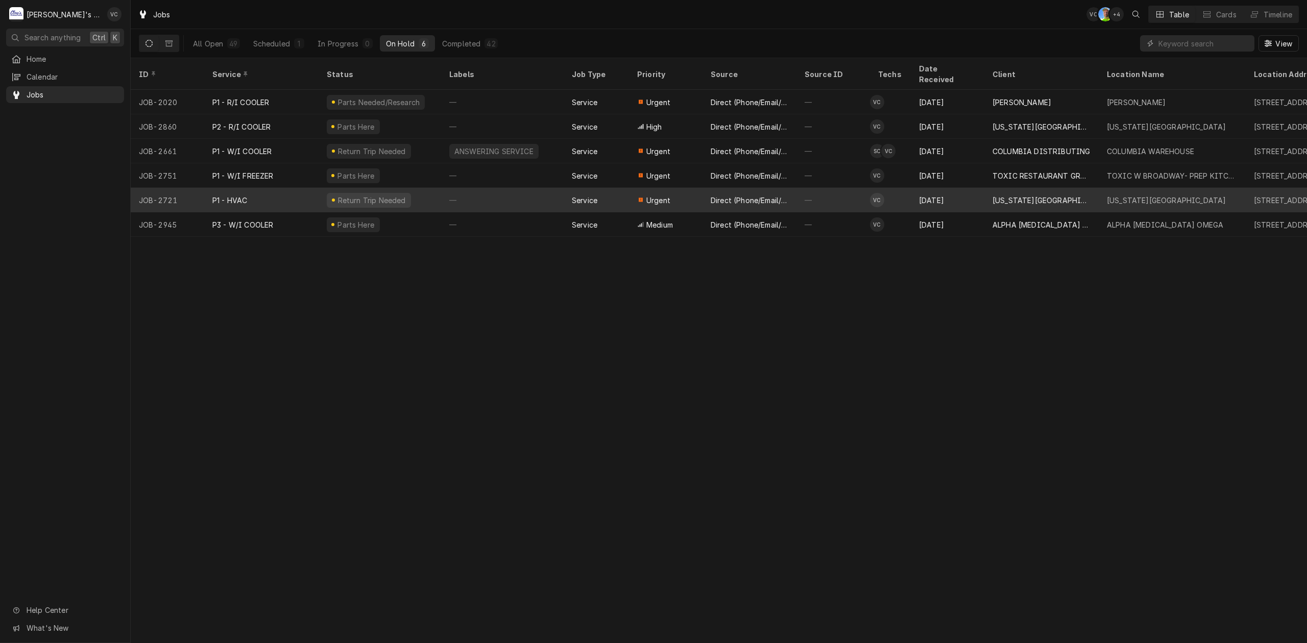
click at [281, 188] on div "P1 - HVAC" at bounding box center [261, 200] width 114 height 25
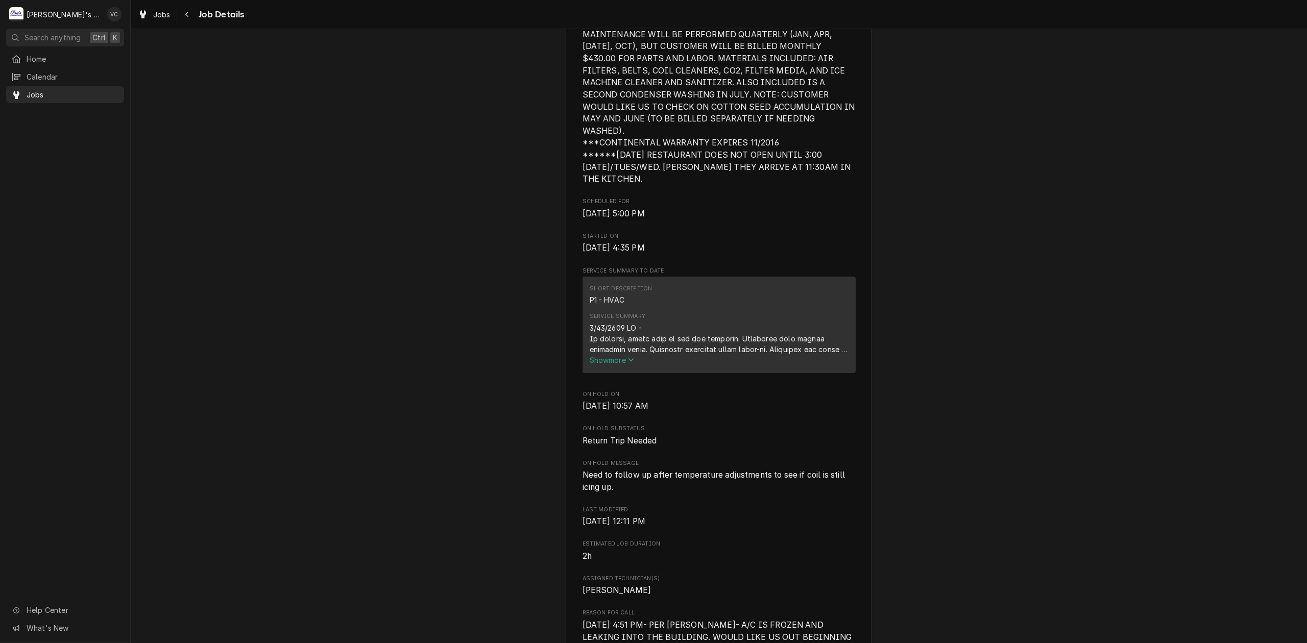
scroll to position [340, 0]
click at [601, 358] on span "Show more" at bounding box center [612, 359] width 45 height 9
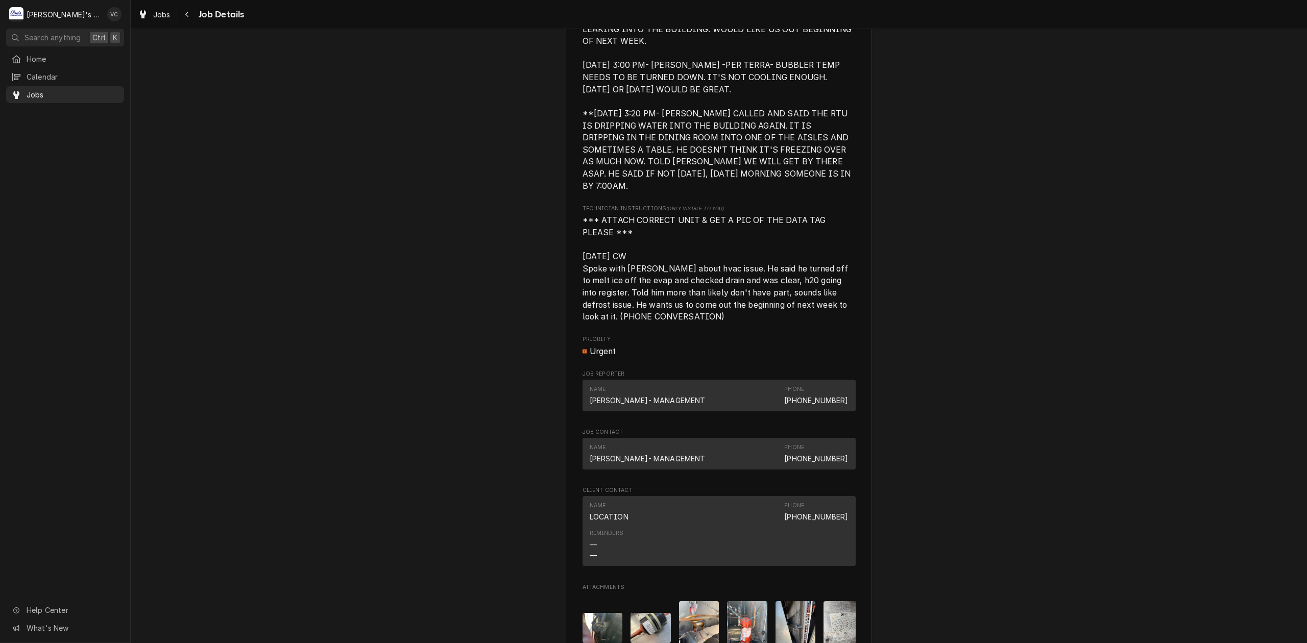
scroll to position [968, 0]
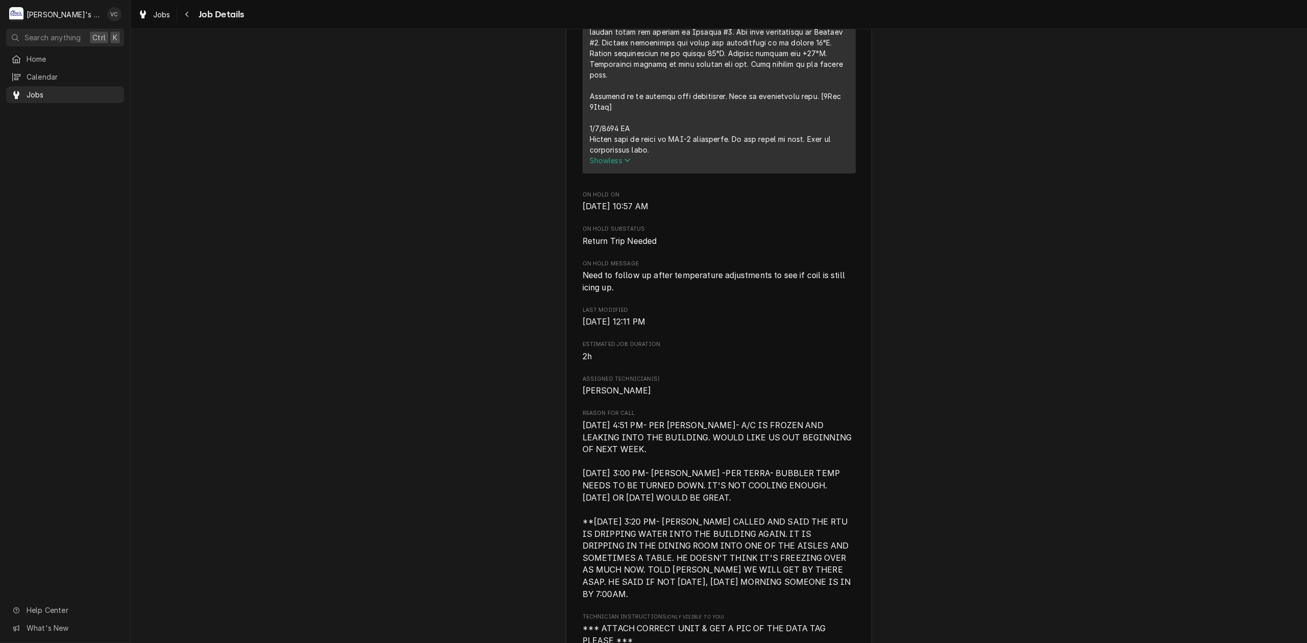
click at [761, 351] on span "2h" at bounding box center [718, 357] width 273 height 12
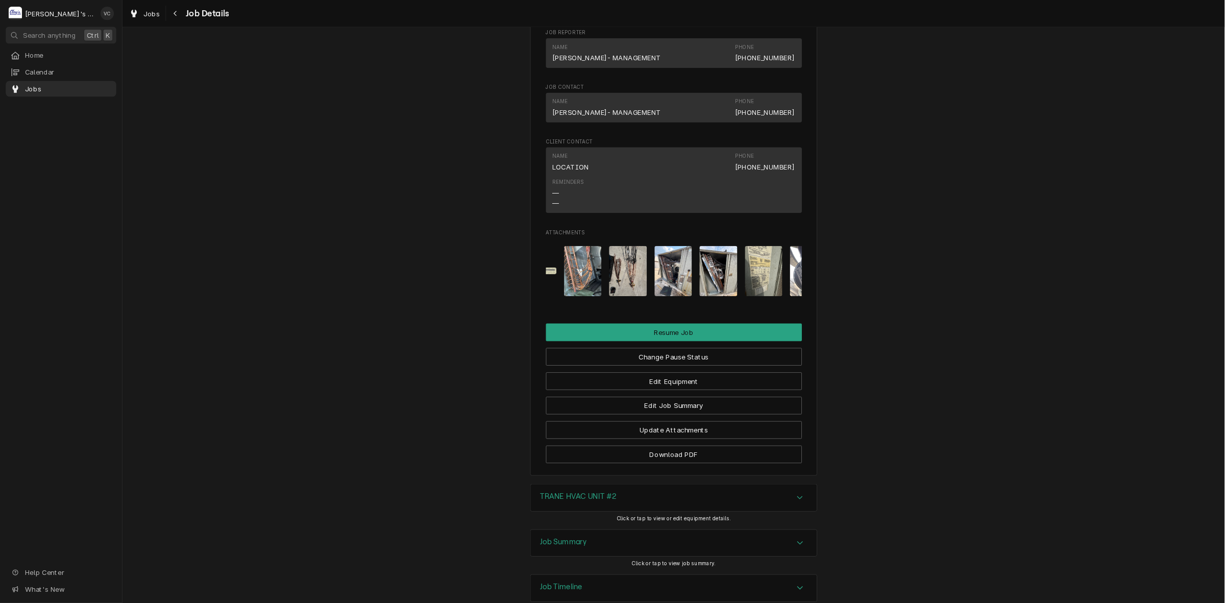
scroll to position [1716, 0]
click at [811, 282] on img "Attachments" at bounding box center [815, 288] width 40 height 54
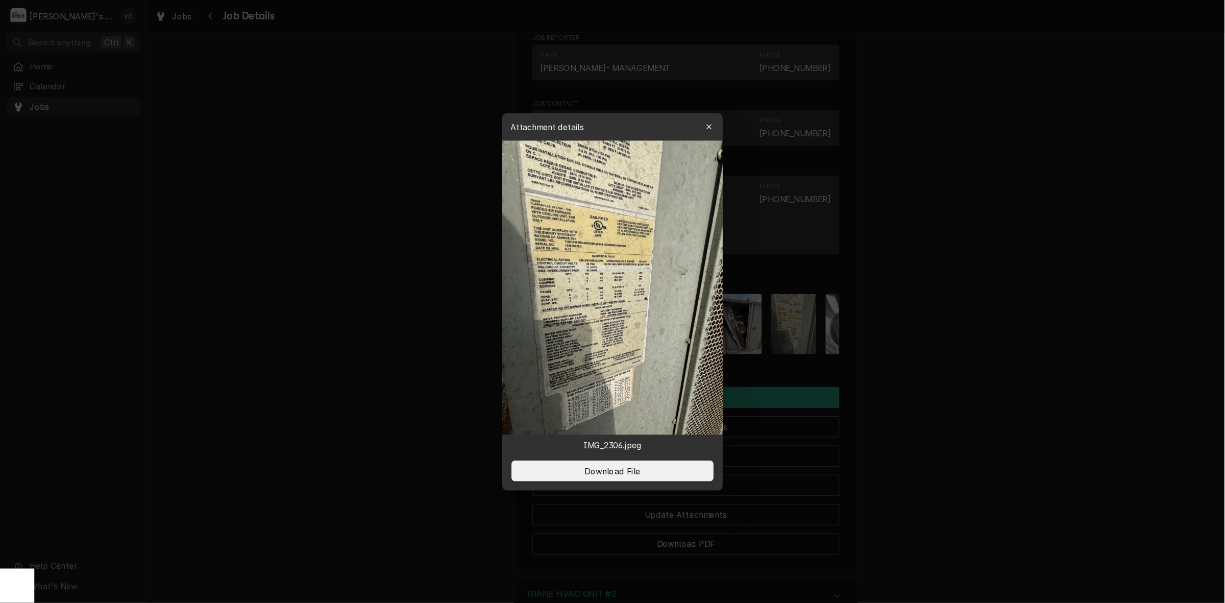
scroll to position [0, 367]
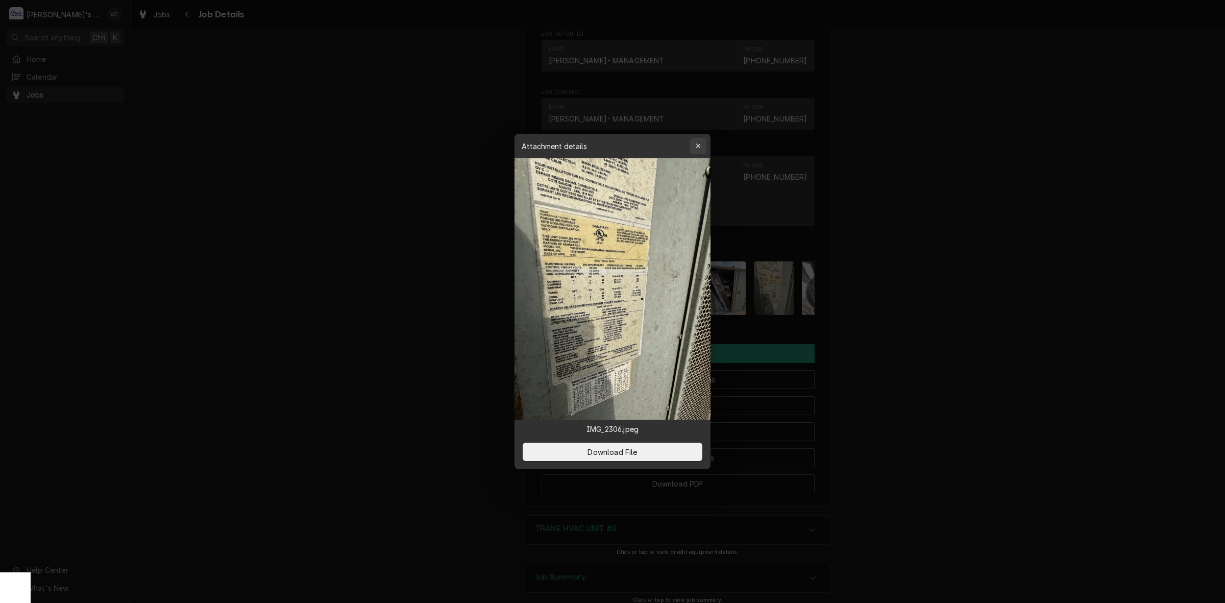
click at [698, 147] on icon "button" at bounding box center [699, 145] width 6 height 7
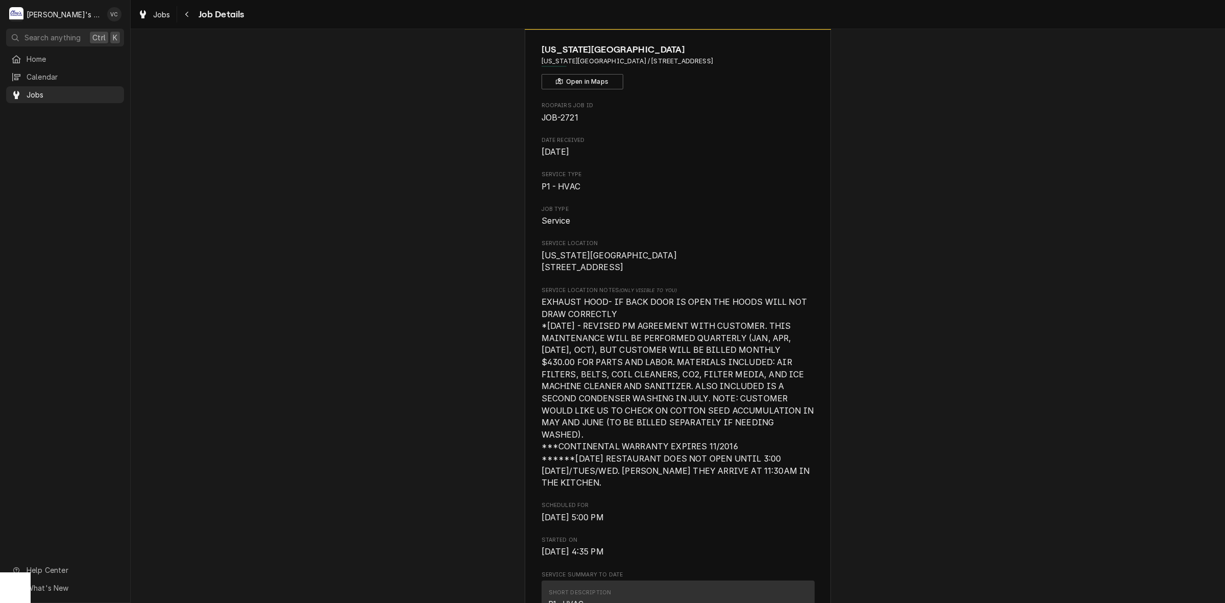
scroll to position [0, 0]
